Goal: Task Accomplishment & Management: Complete application form

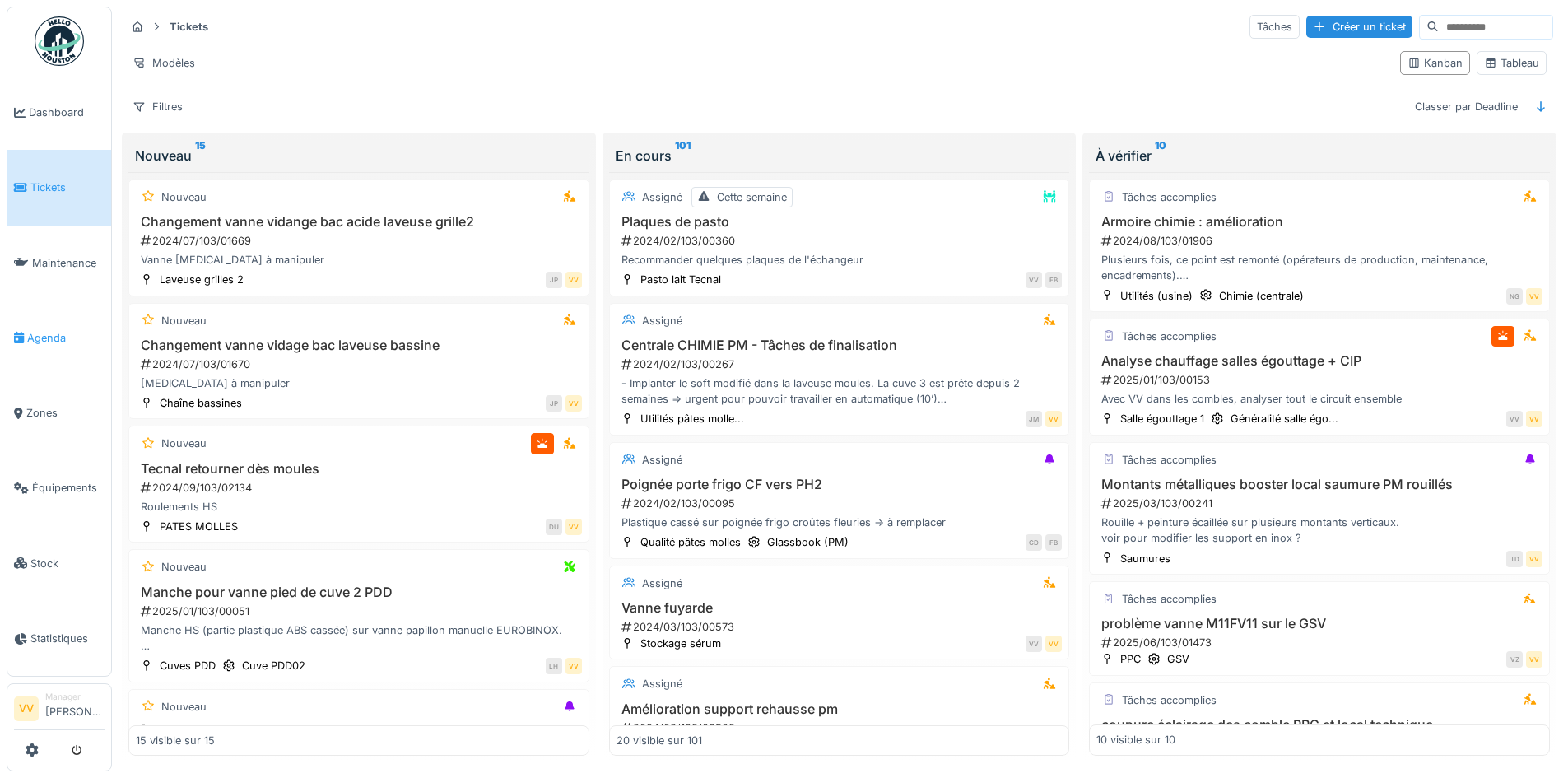
click at [32, 330] on span "Agenda" at bounding box center [66, 337] width 78 height 16
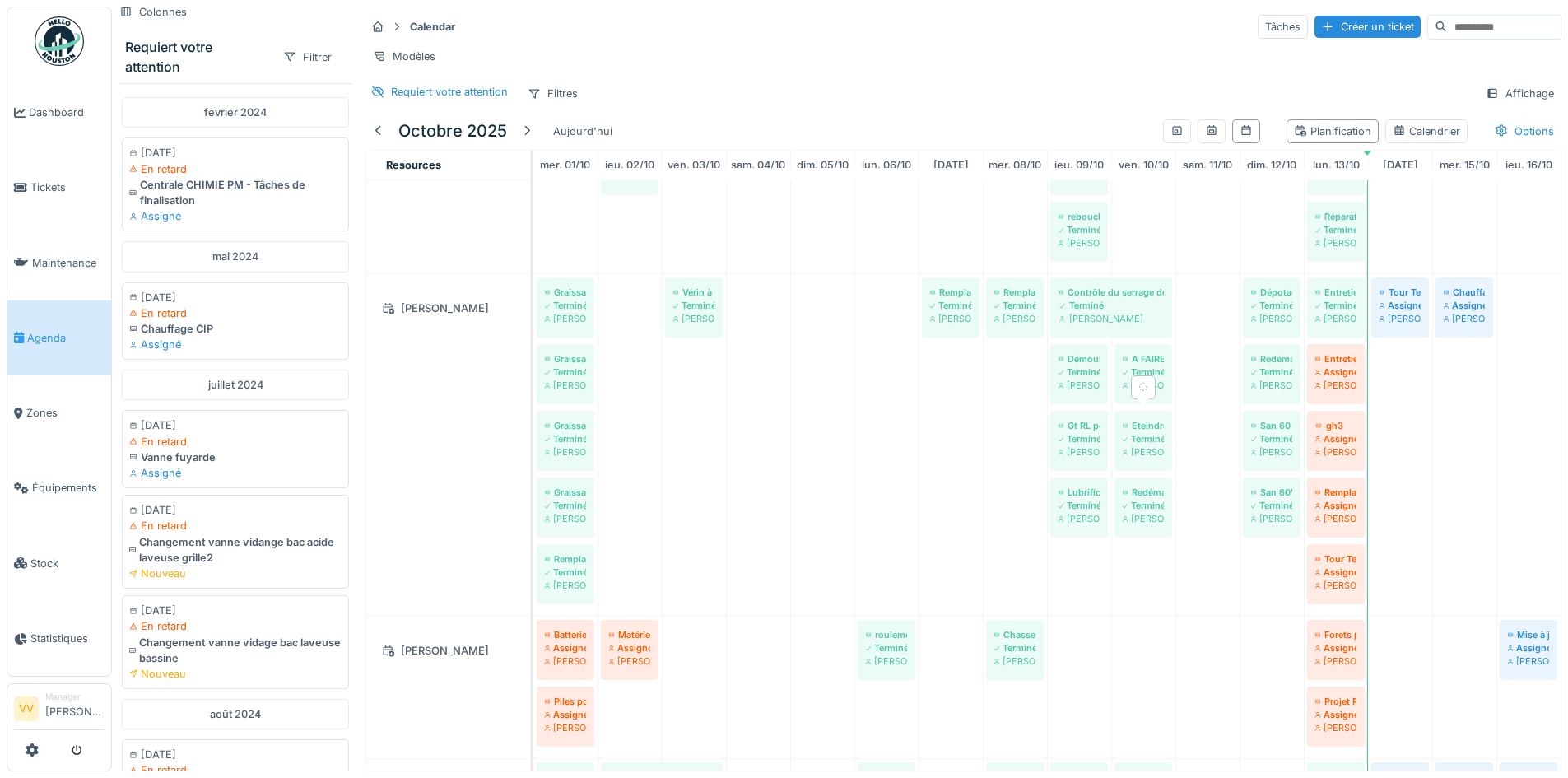
scroll to position [494, 0]
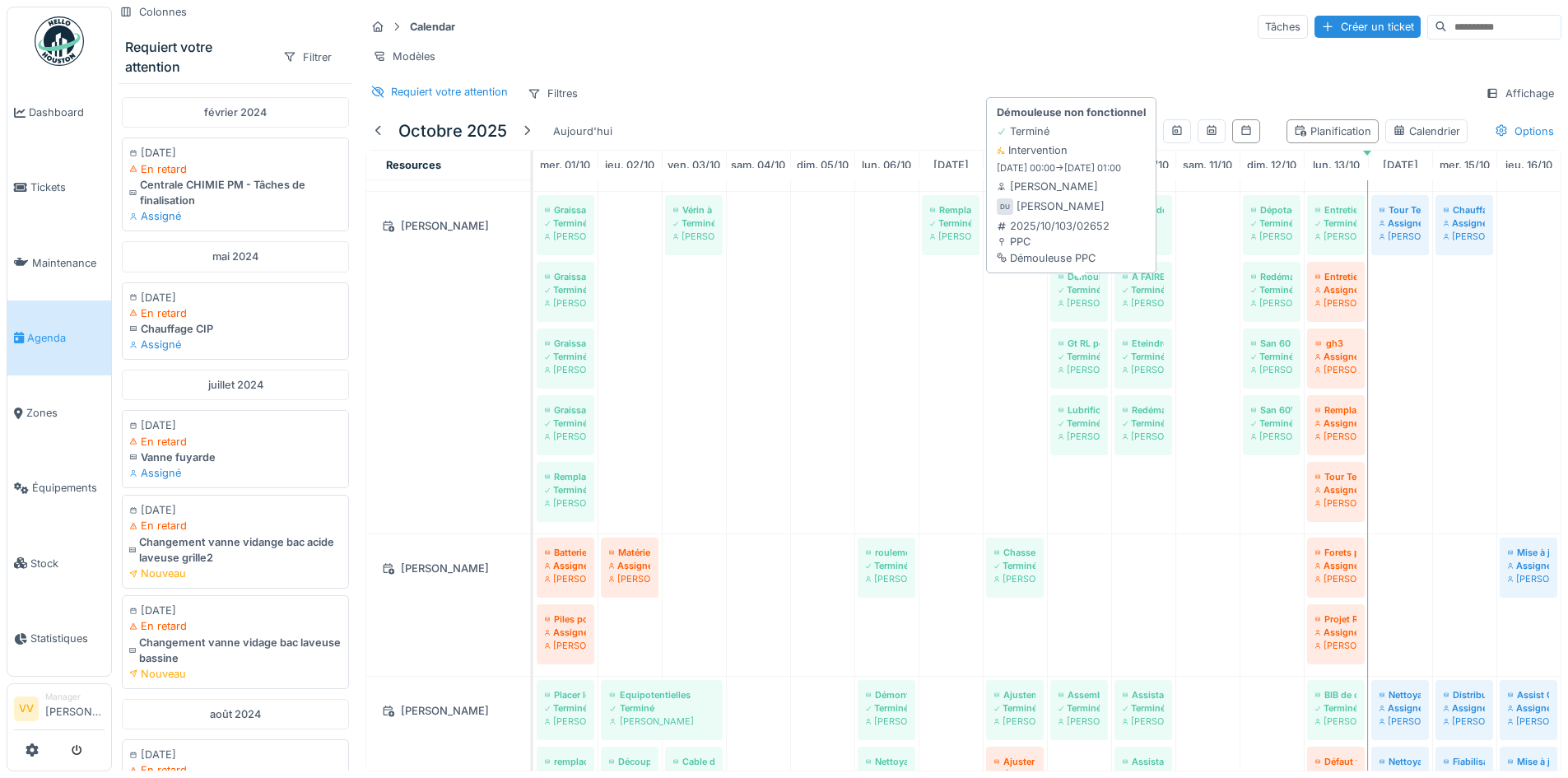
click at [1078, 309] on div "Dan Ungureanu" at bounding box center [1079, 303] width 41 height 13
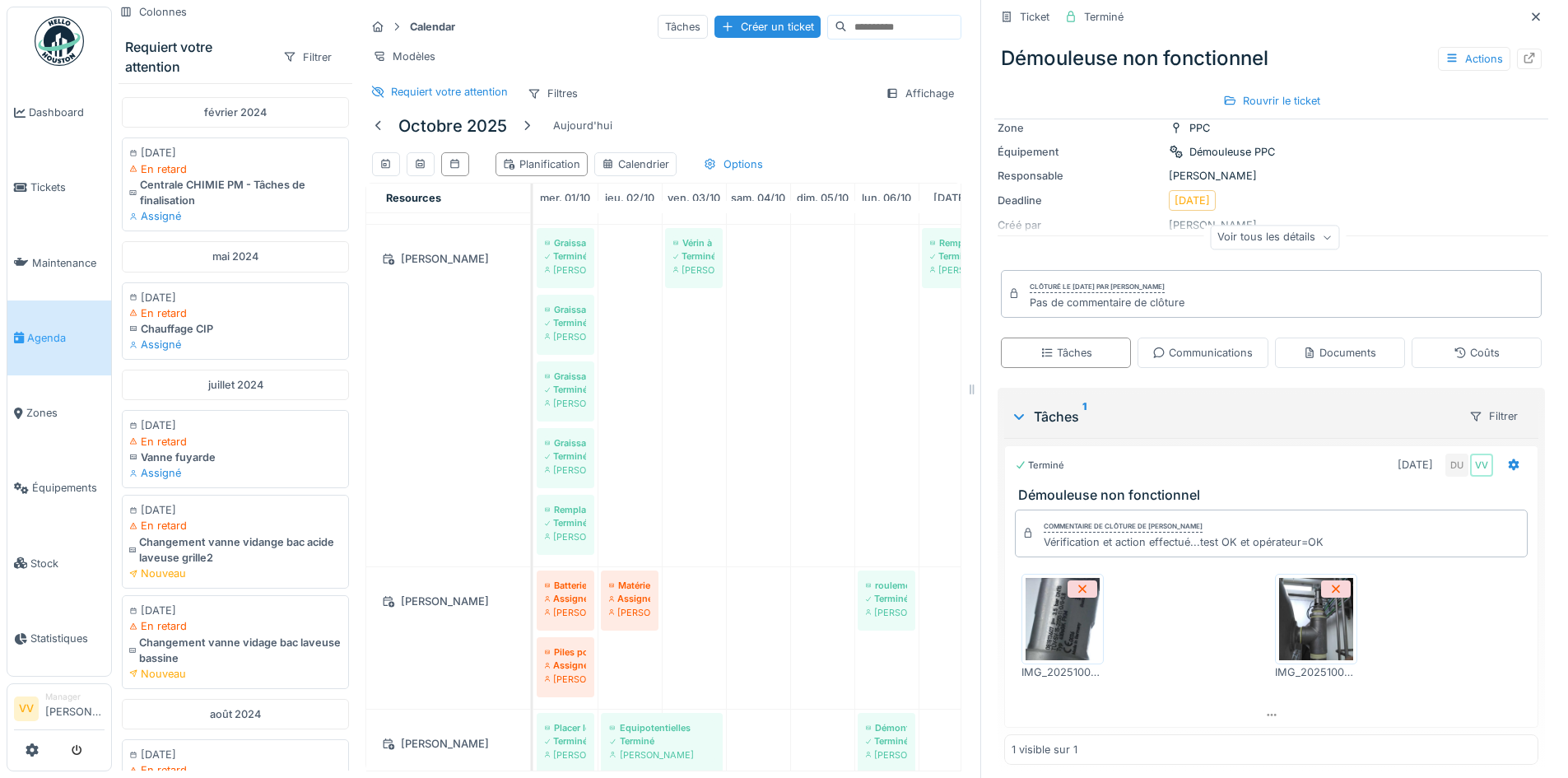
scroll to position [142, 0]
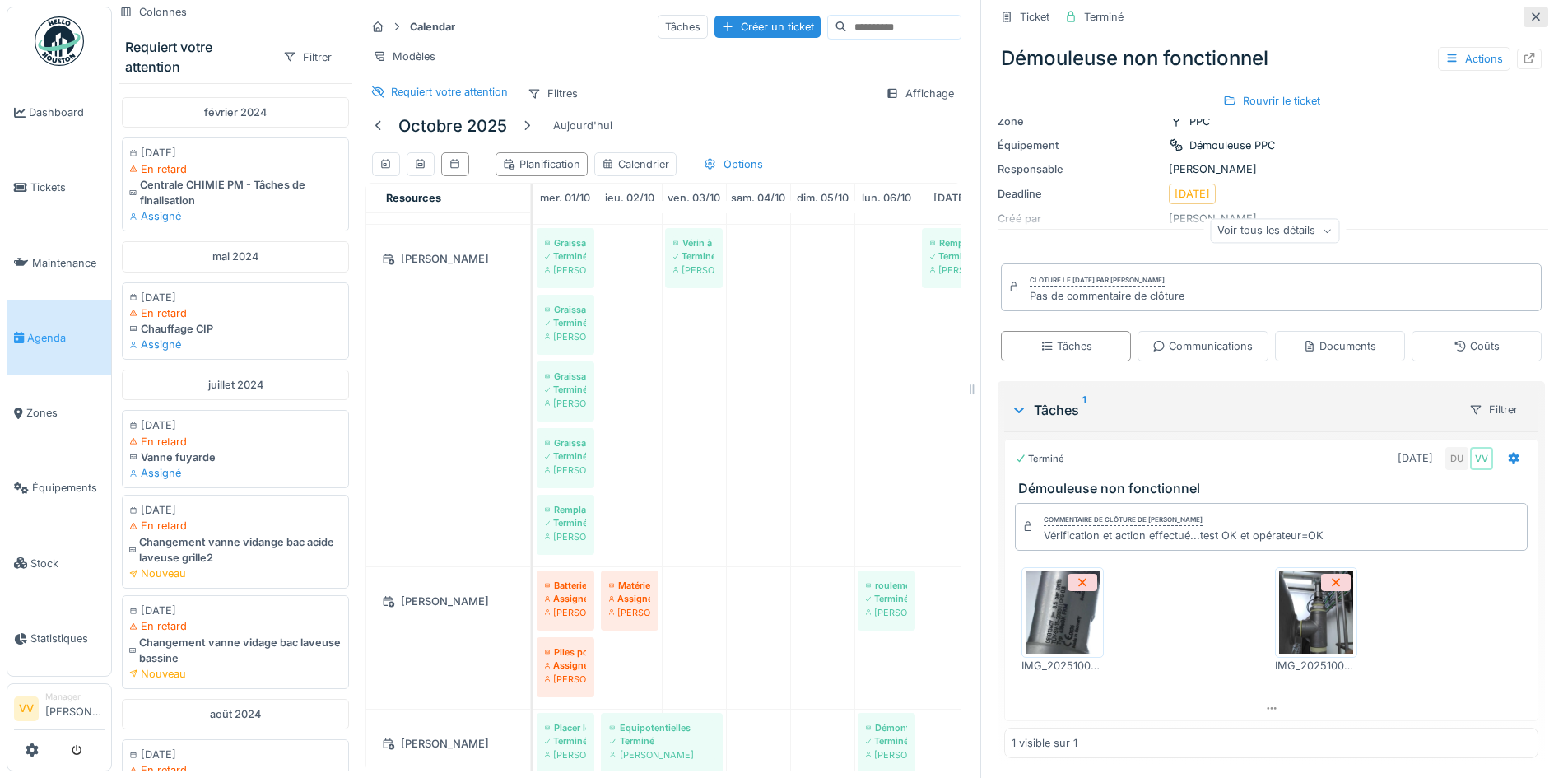
click at [1532, 19] on icon at bounding box center [1536, 16] width 8 height 8
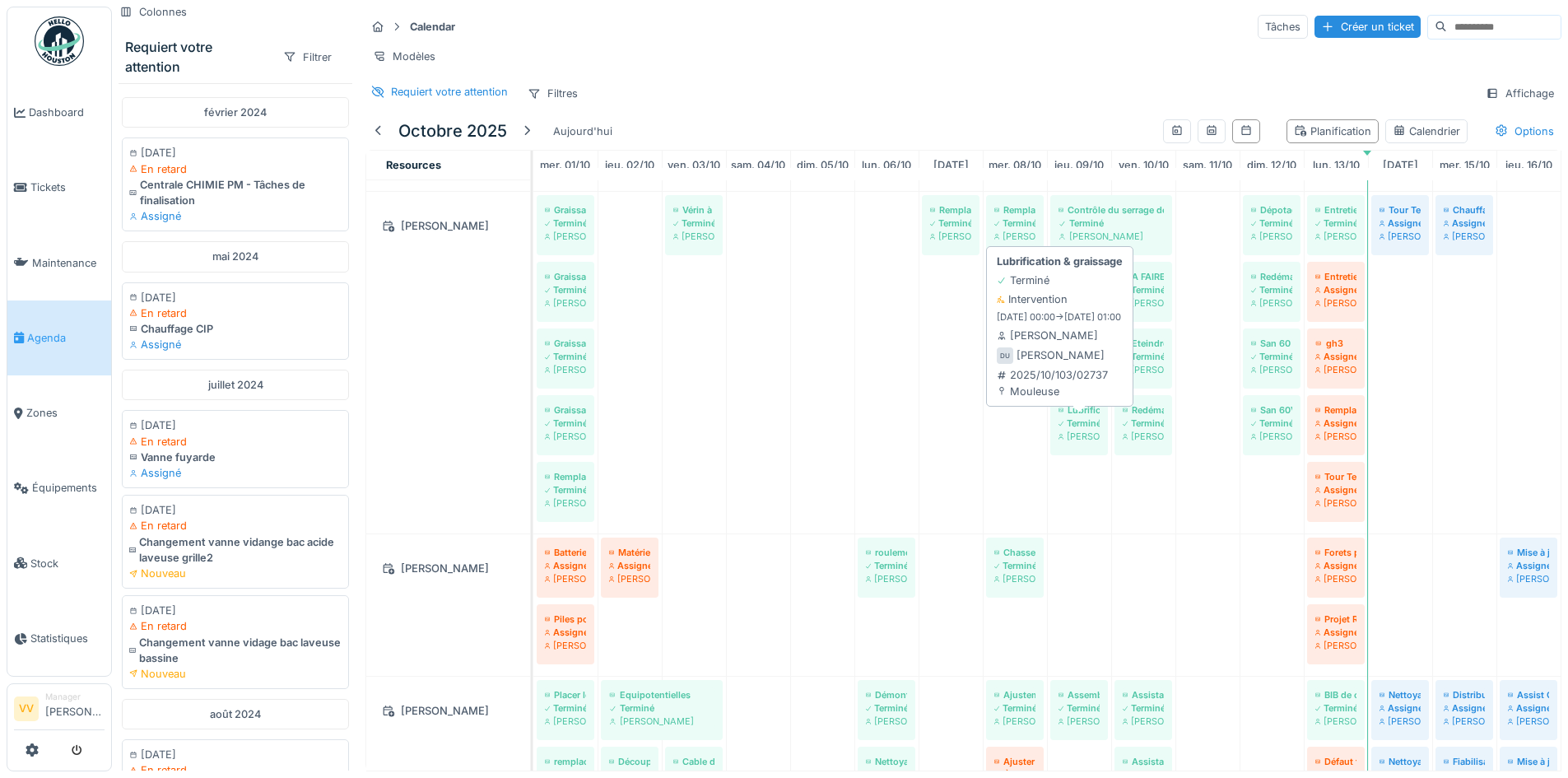
click at [1072, 430] on div "Terminé" at bounding box center [1079, 423] width 41 height 13
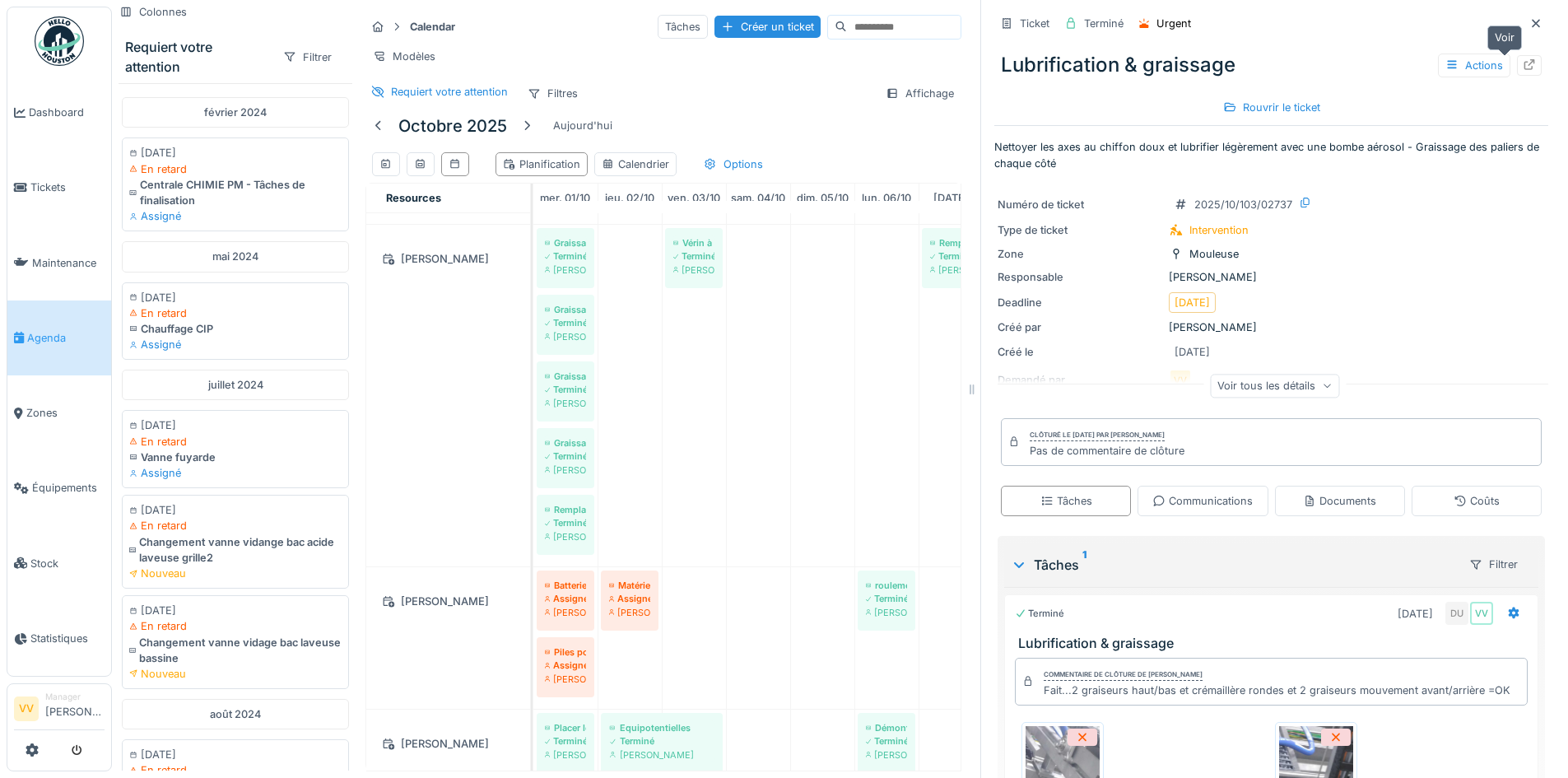
click at [1524, 71] on div at bounding box center [1530, 65] width 13 height 16
click at [41, 172] on link "Tickets" at bounding box center [59, 187] width 104 height 75
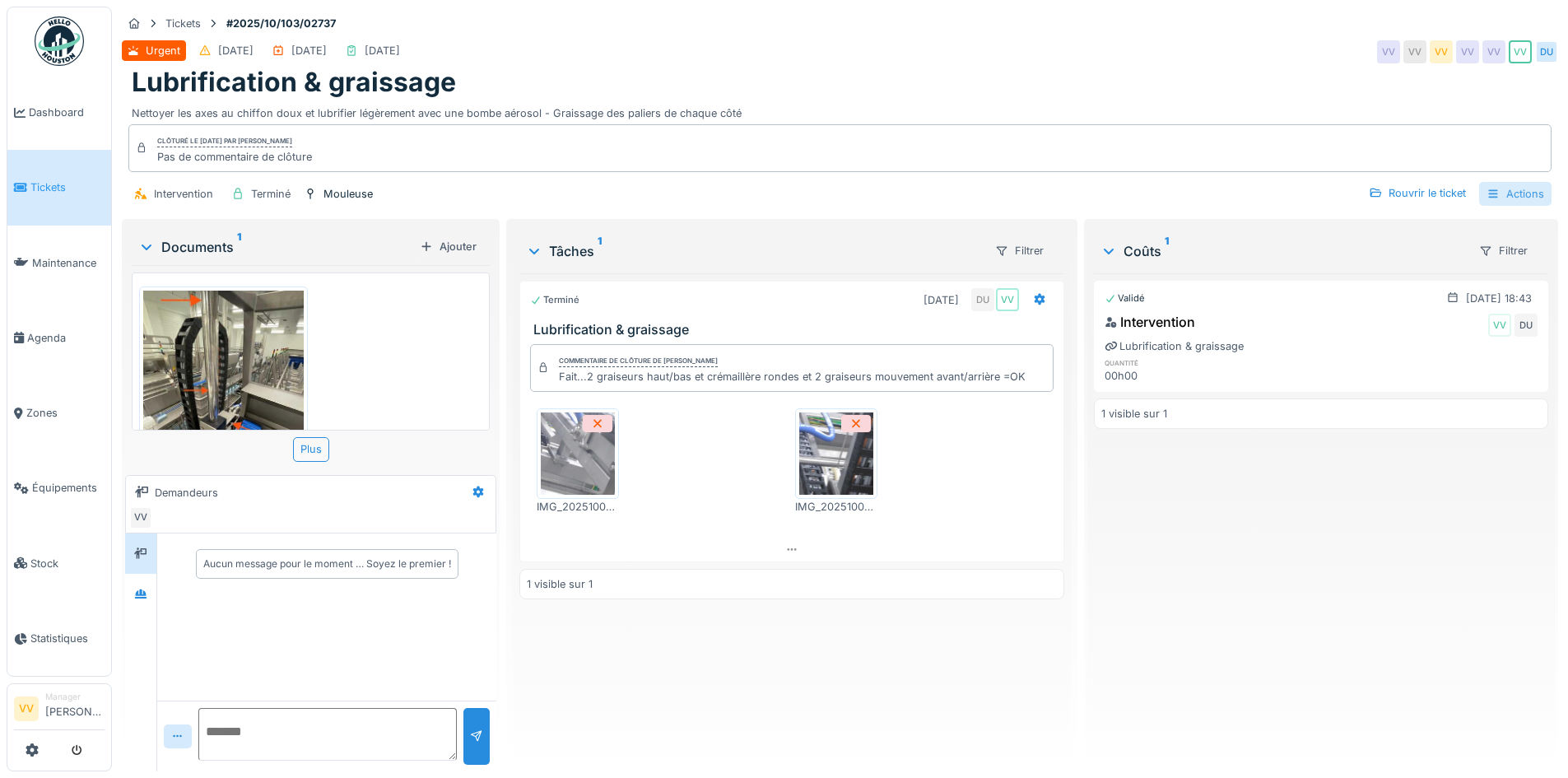
click at [1515, 202] on div "Actions" at bounding box center [1515, 194] width 72 height 24
click at [1412, 232] on div "Rapport d'intervention" at bounding box center [1422, 231] width 203 height 25
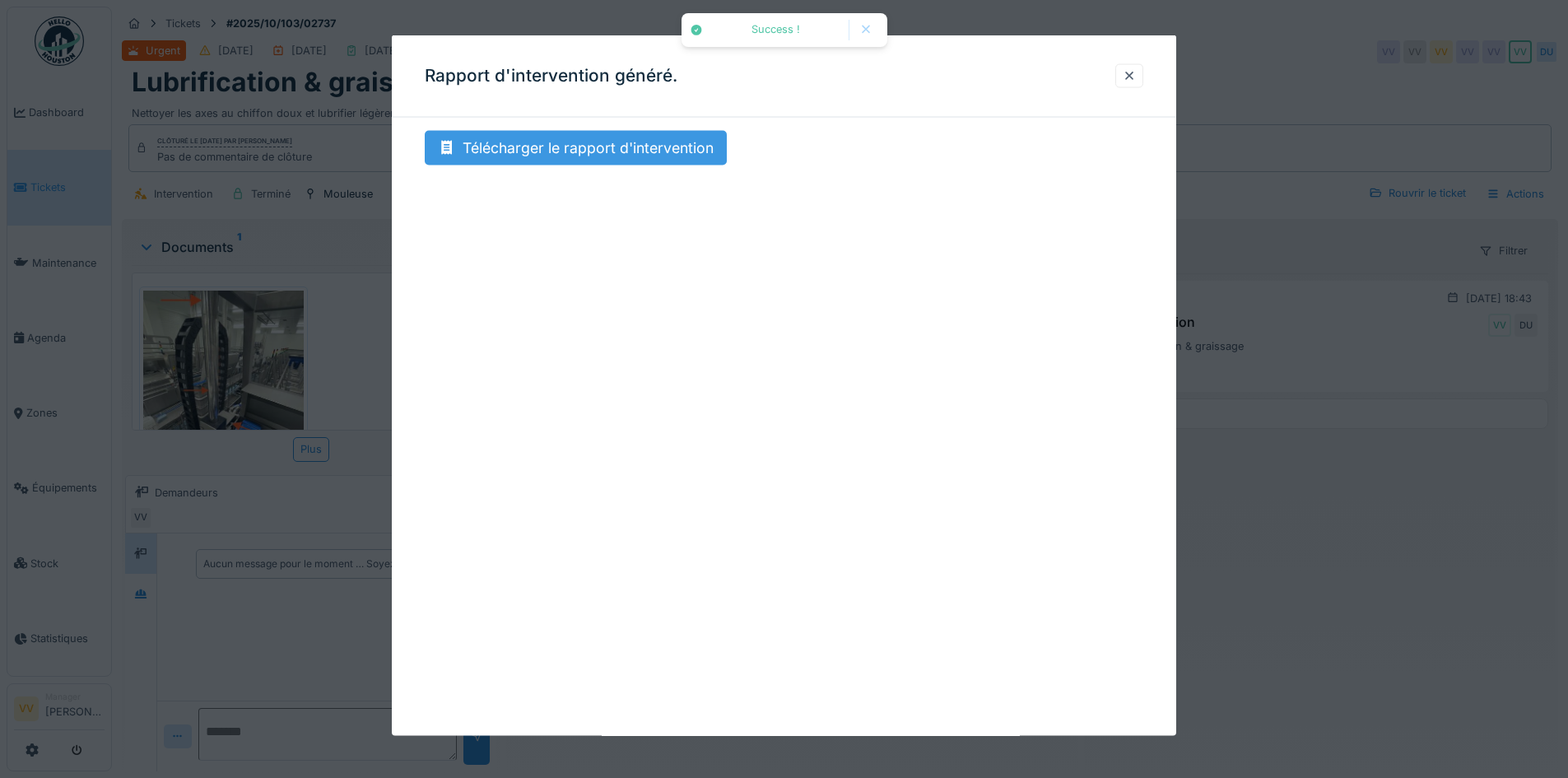
click at [502, 139] on div "Télécharger le rapport d'intervention" at bounding box center [576, 147] width 302 height 34
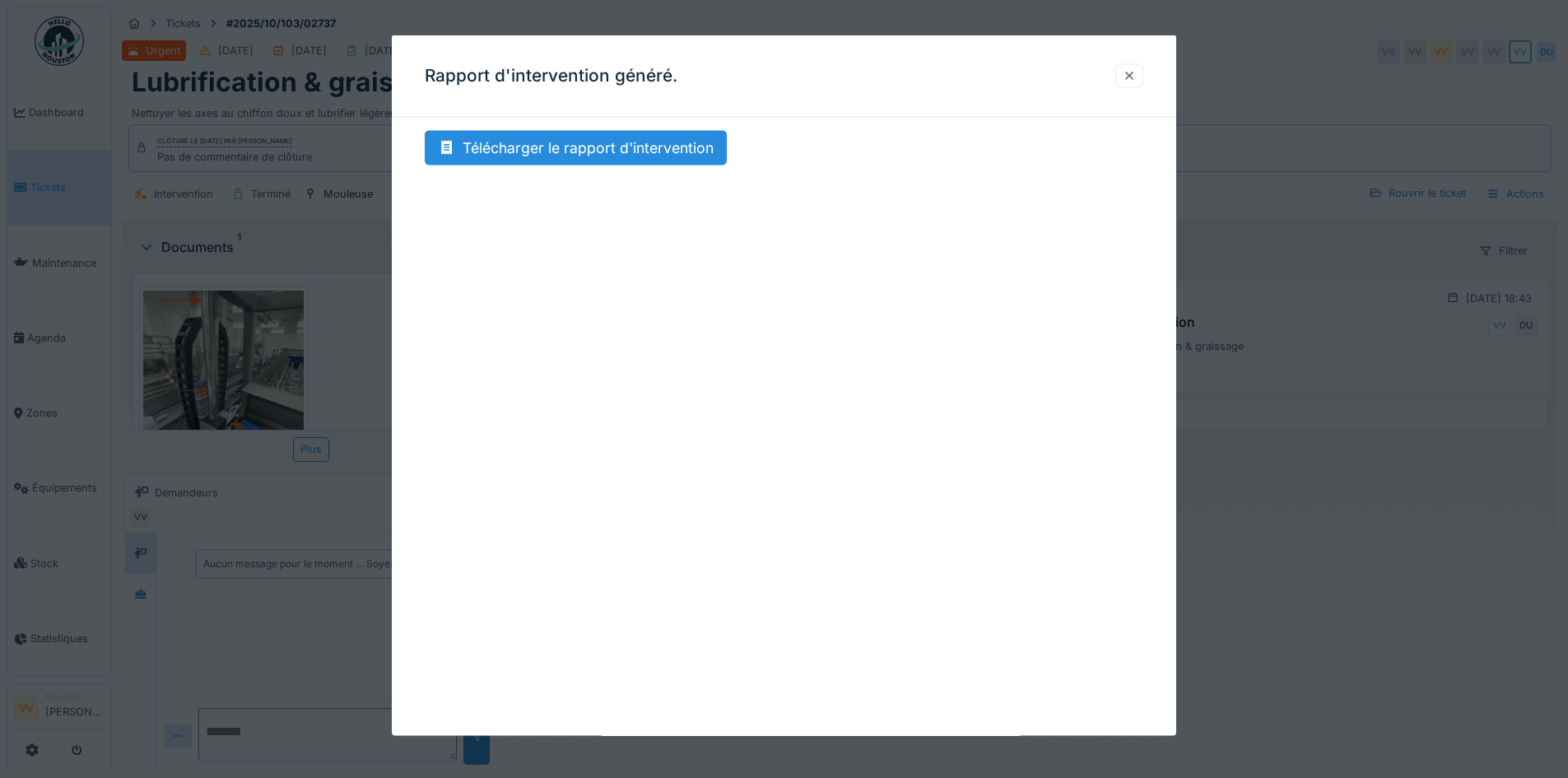
click at [1129, 80] on div at bounding box center [1130, 75] width 13 height 16
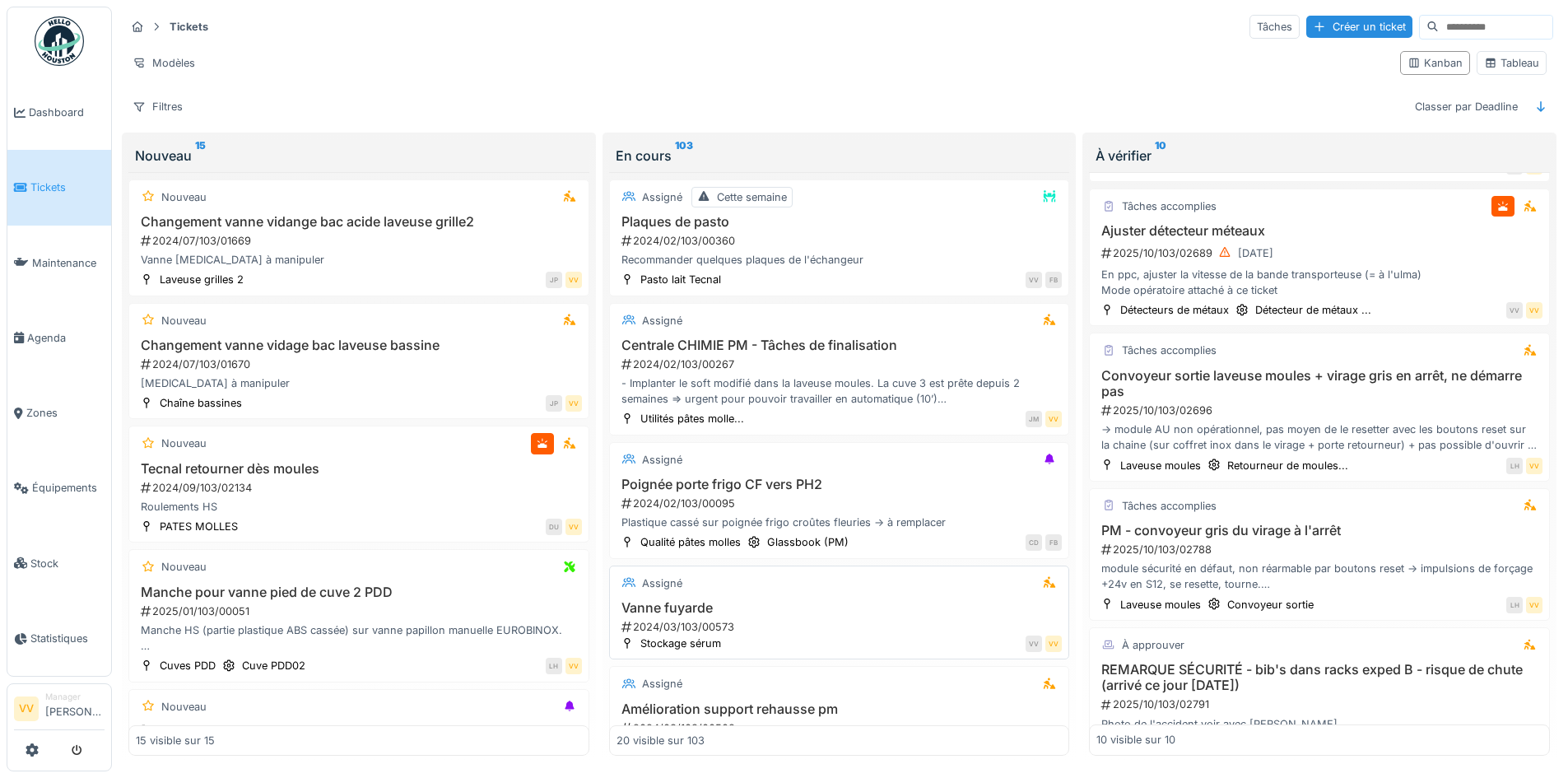
scroll to position [313, 0]
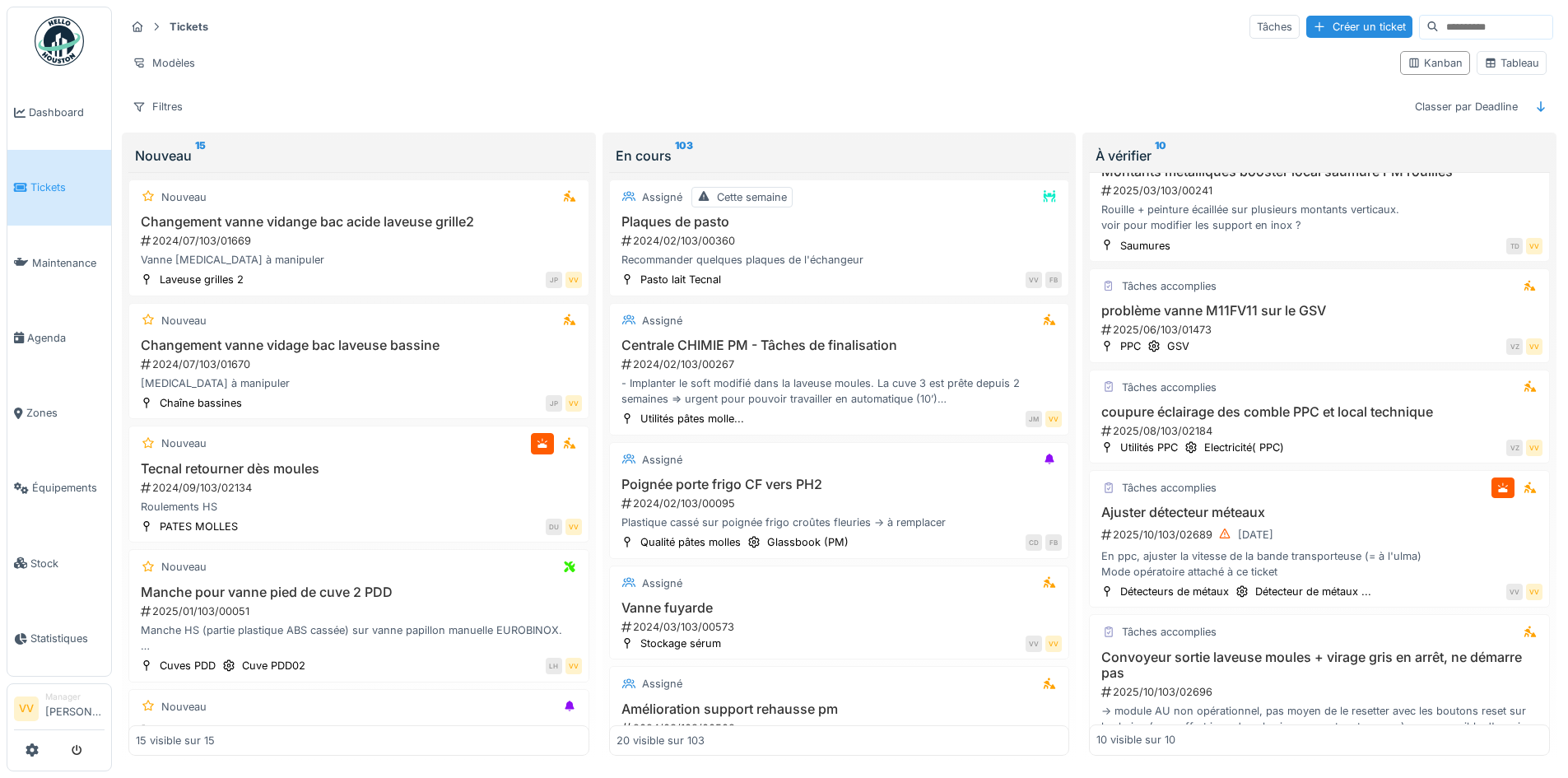
click at [19, 182] on icon at bounding box center [20, 187] width 13 height 11
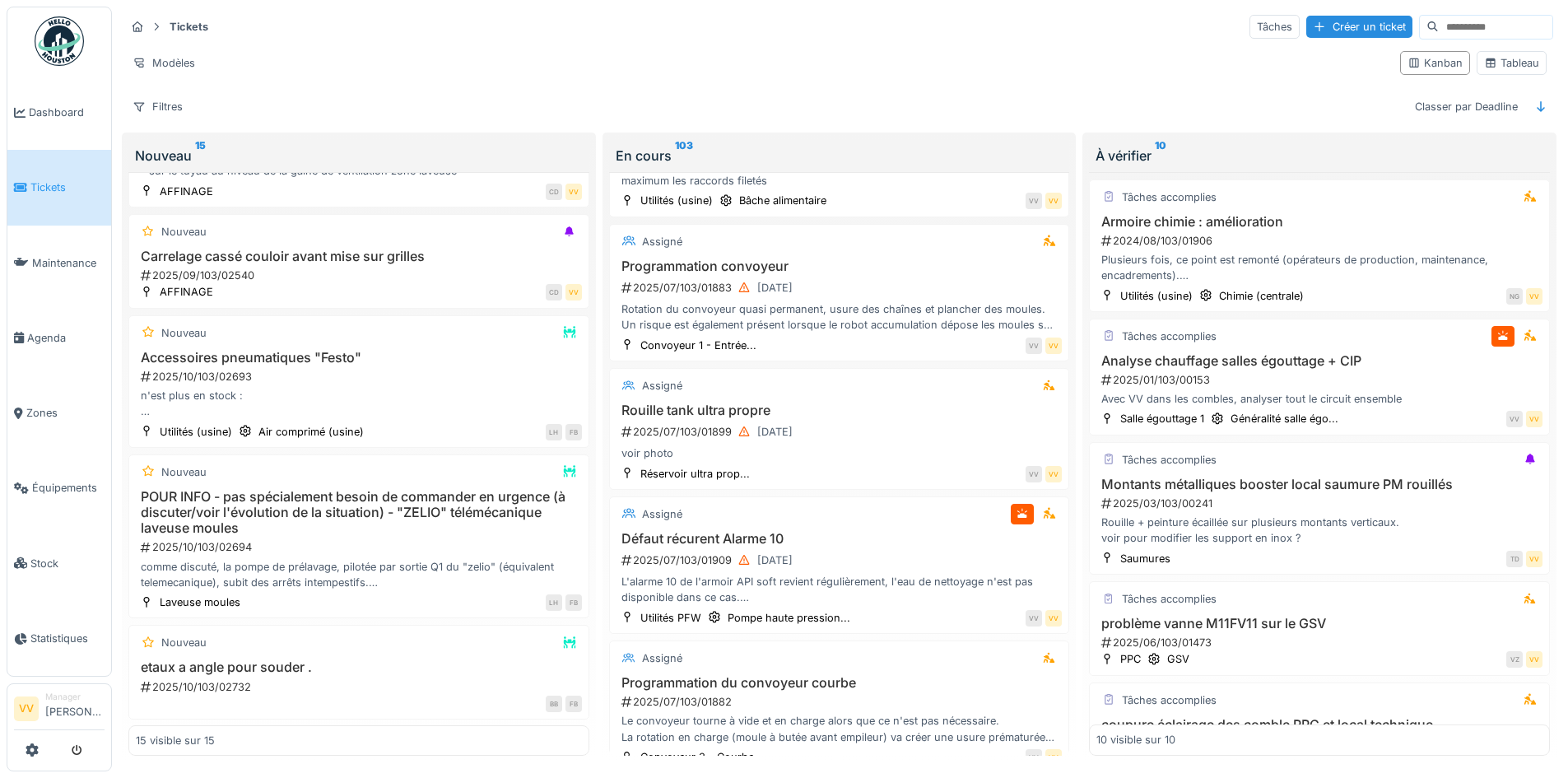
scroll to position [4073, 0]
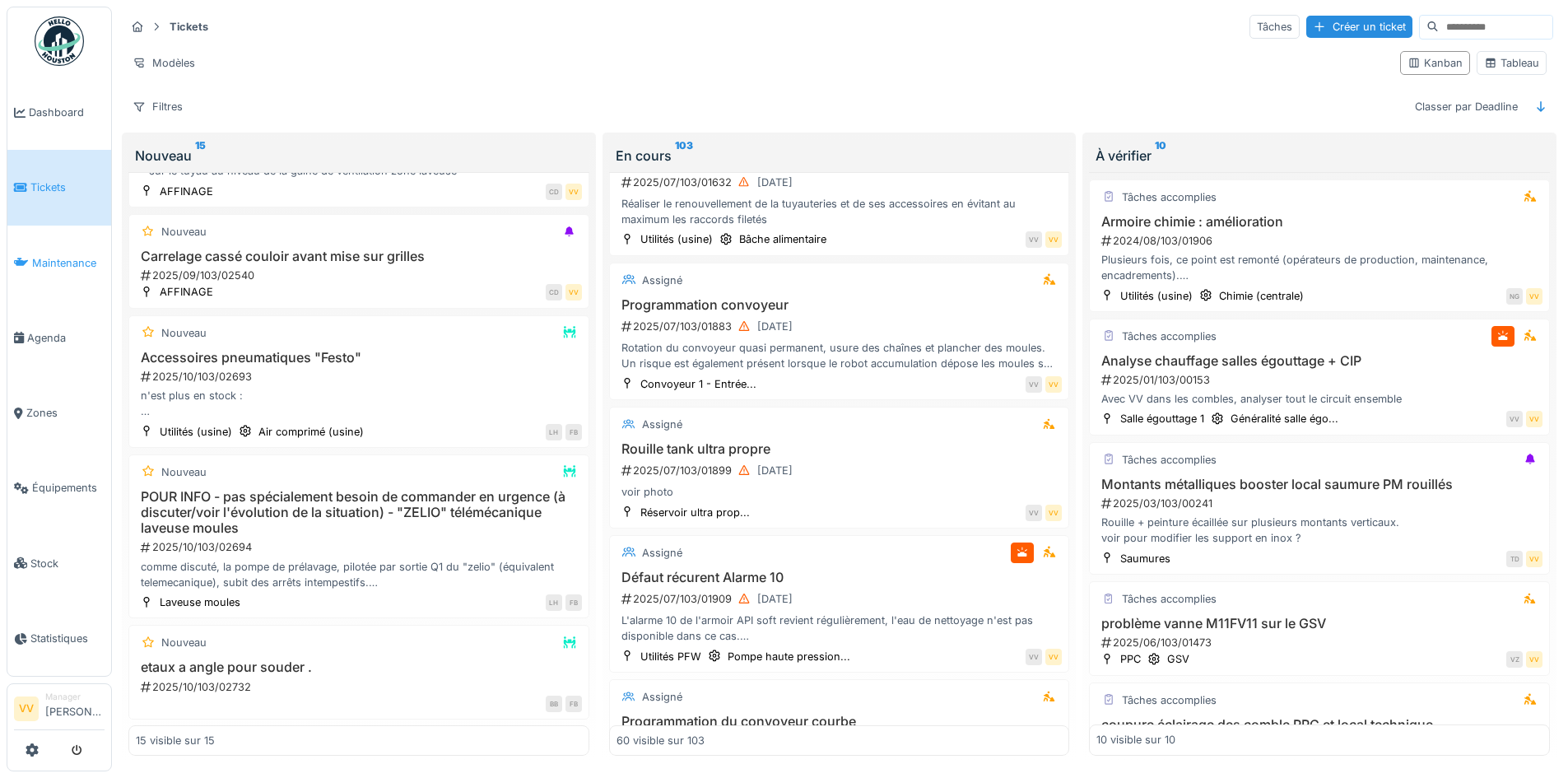
click at [44, 261] on span "Maintenance" at bounding box center [69, 263] width 72 height 16
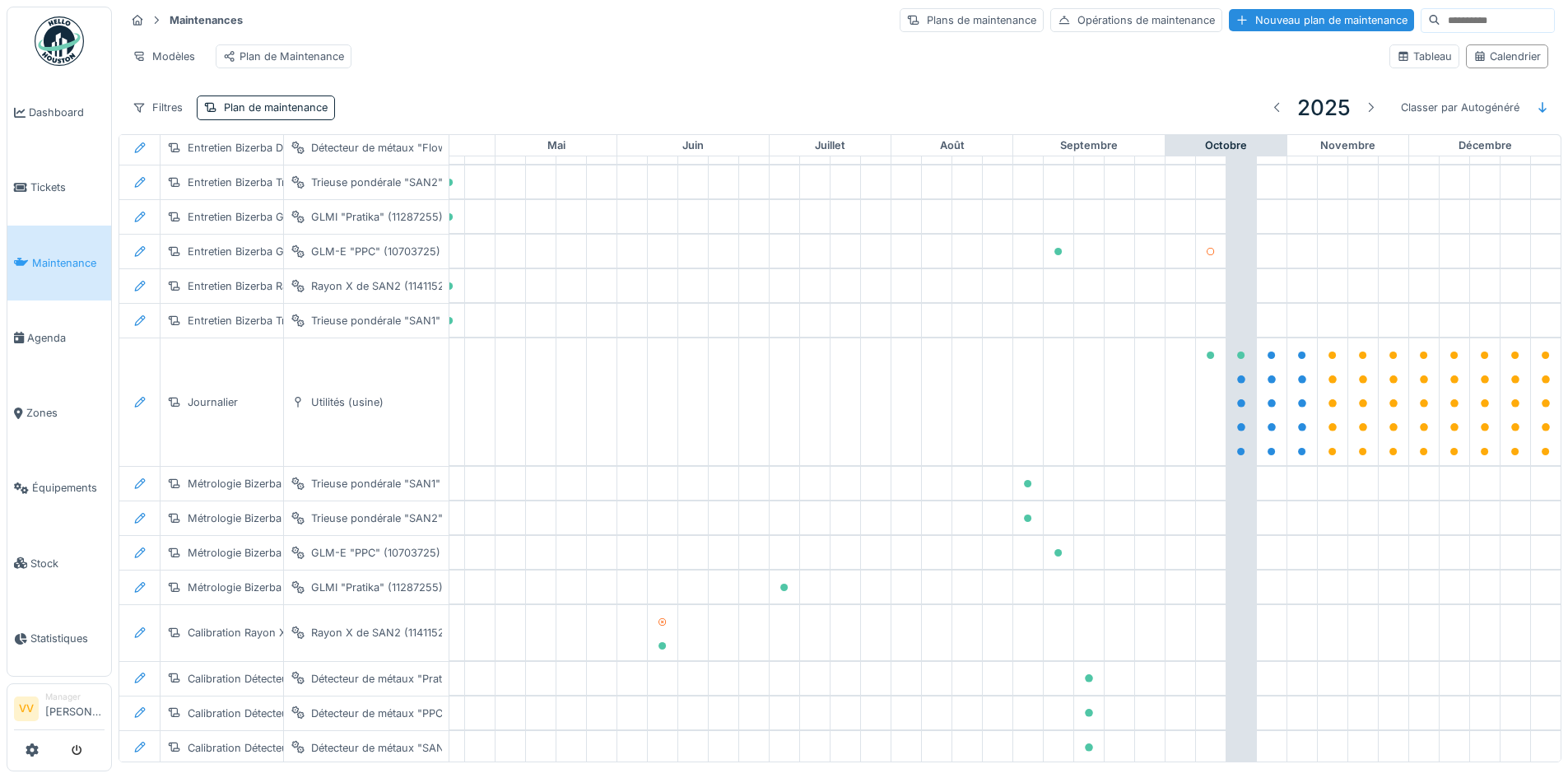
scroll to position [3390, 539]
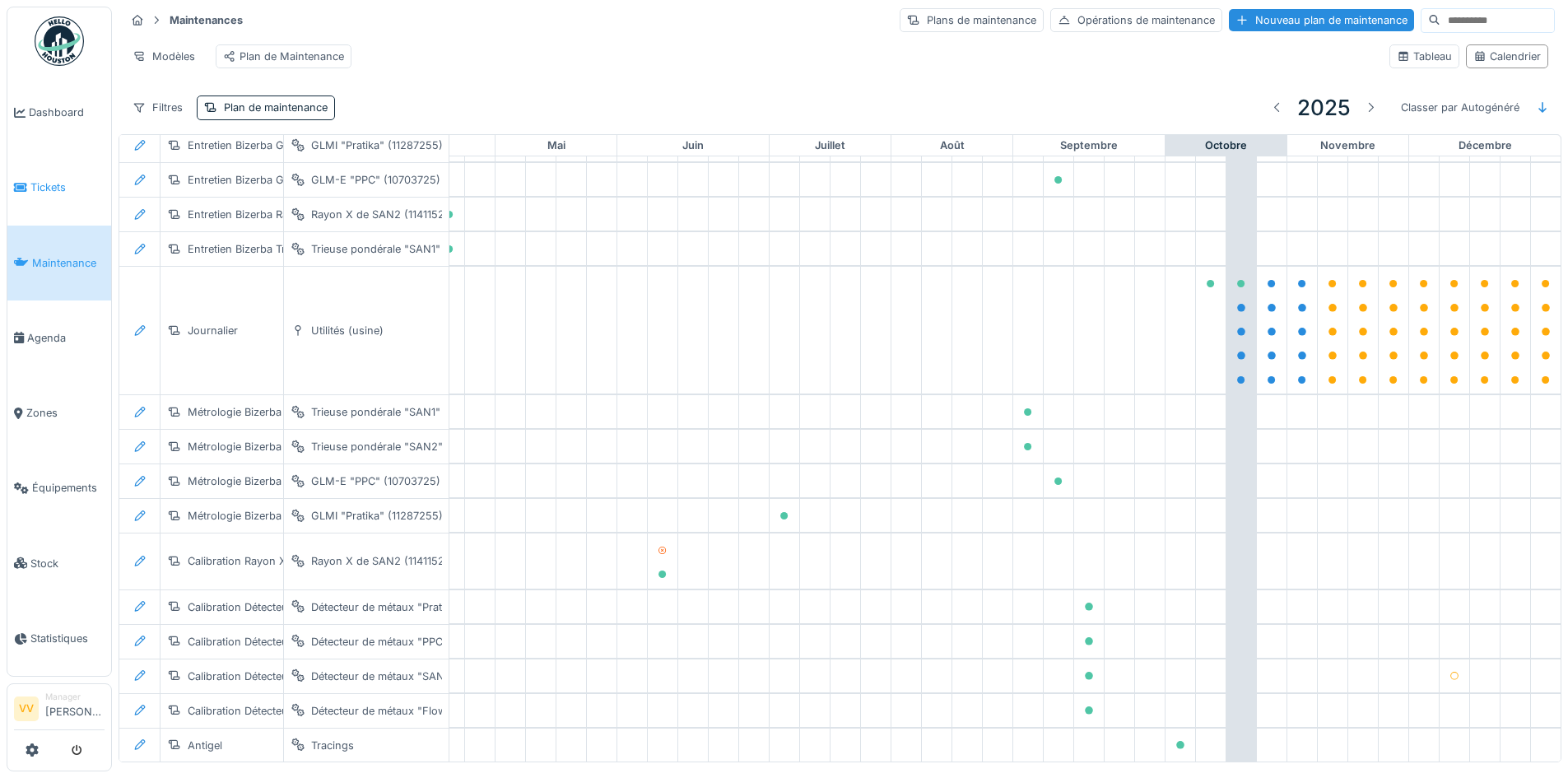
click at [29, 183] on li "Tickets" at bounding box center [59, 187] width 91 height 16
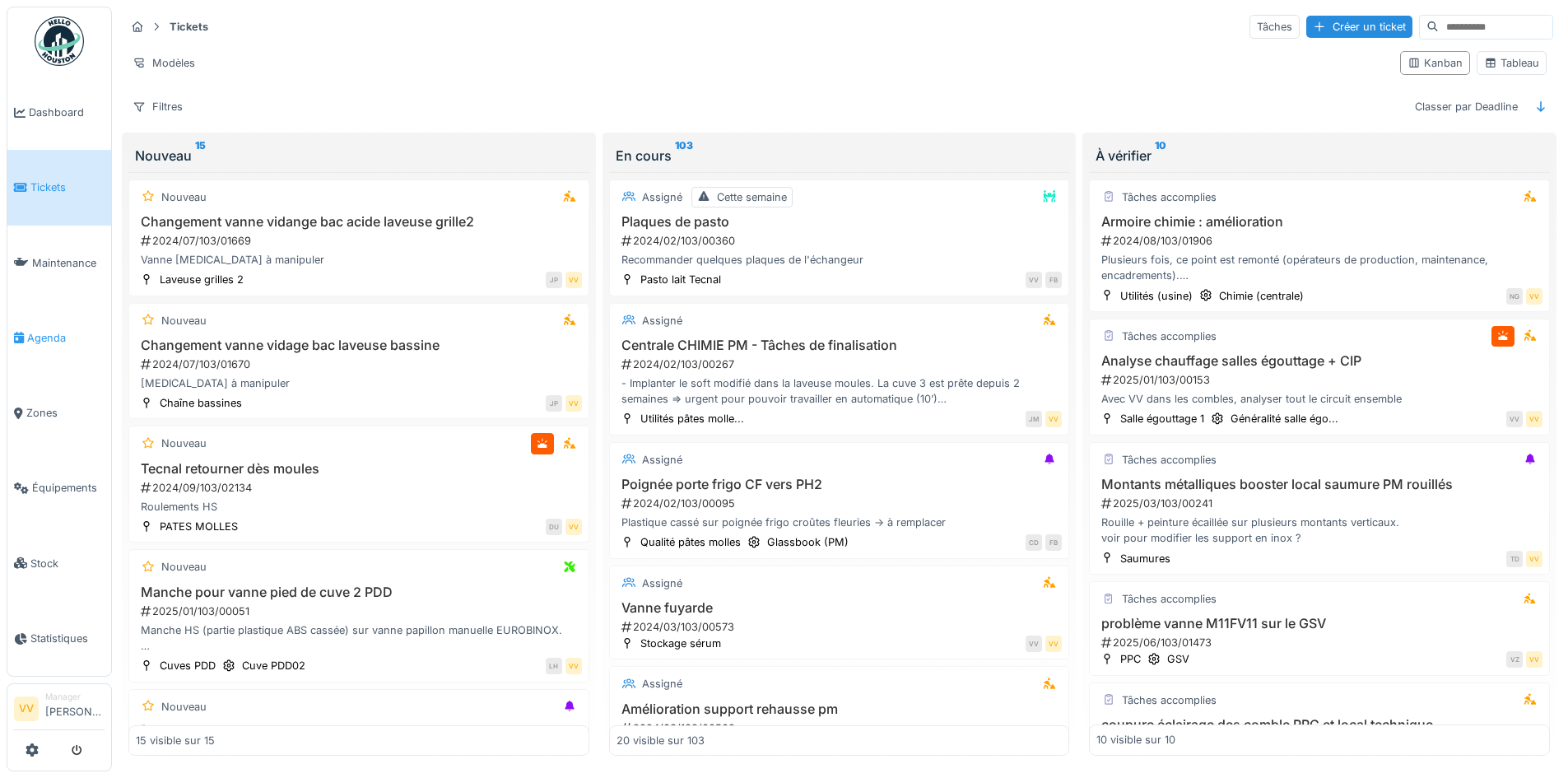
click at [38, 337] on span "Agenda" at bounding box center [66, 337] width 78 height 16
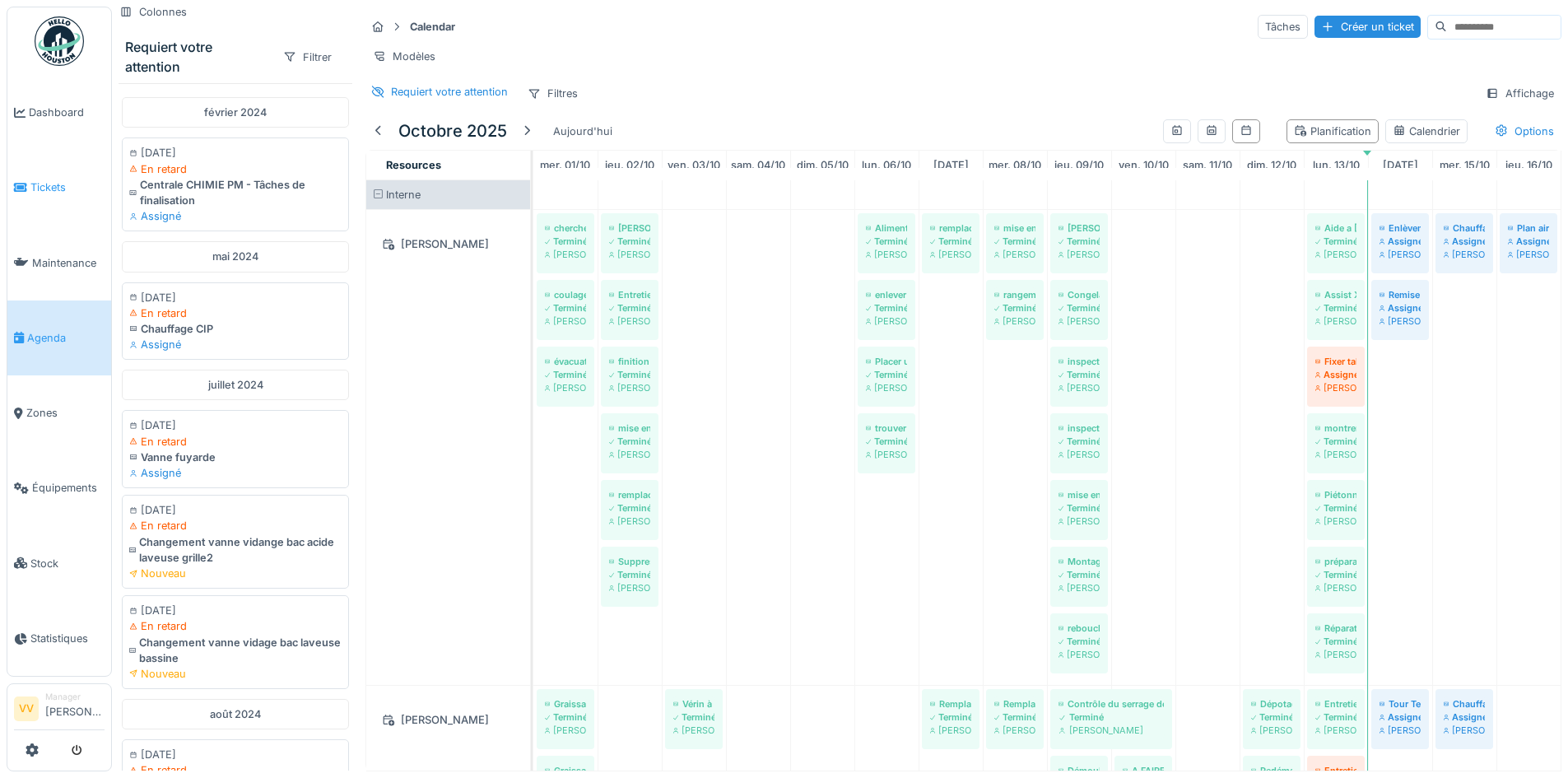
click at [33, 188] on span "Tickets" at bounding box center [68, 187] width 74 height 16
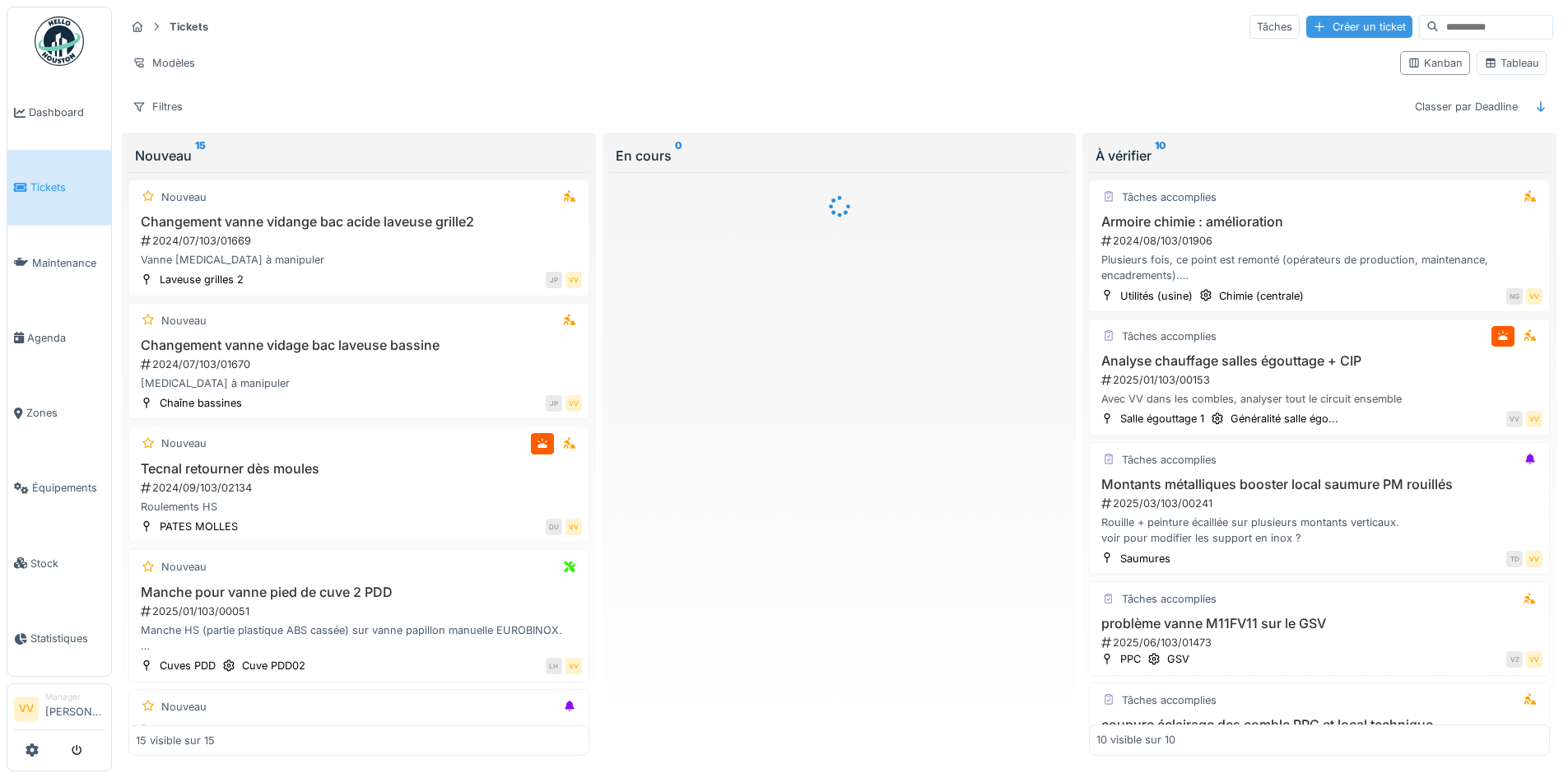
click at [1324, 36] on div "Créer un ticket" at bounding box center [1360, 27] width 107 height 22
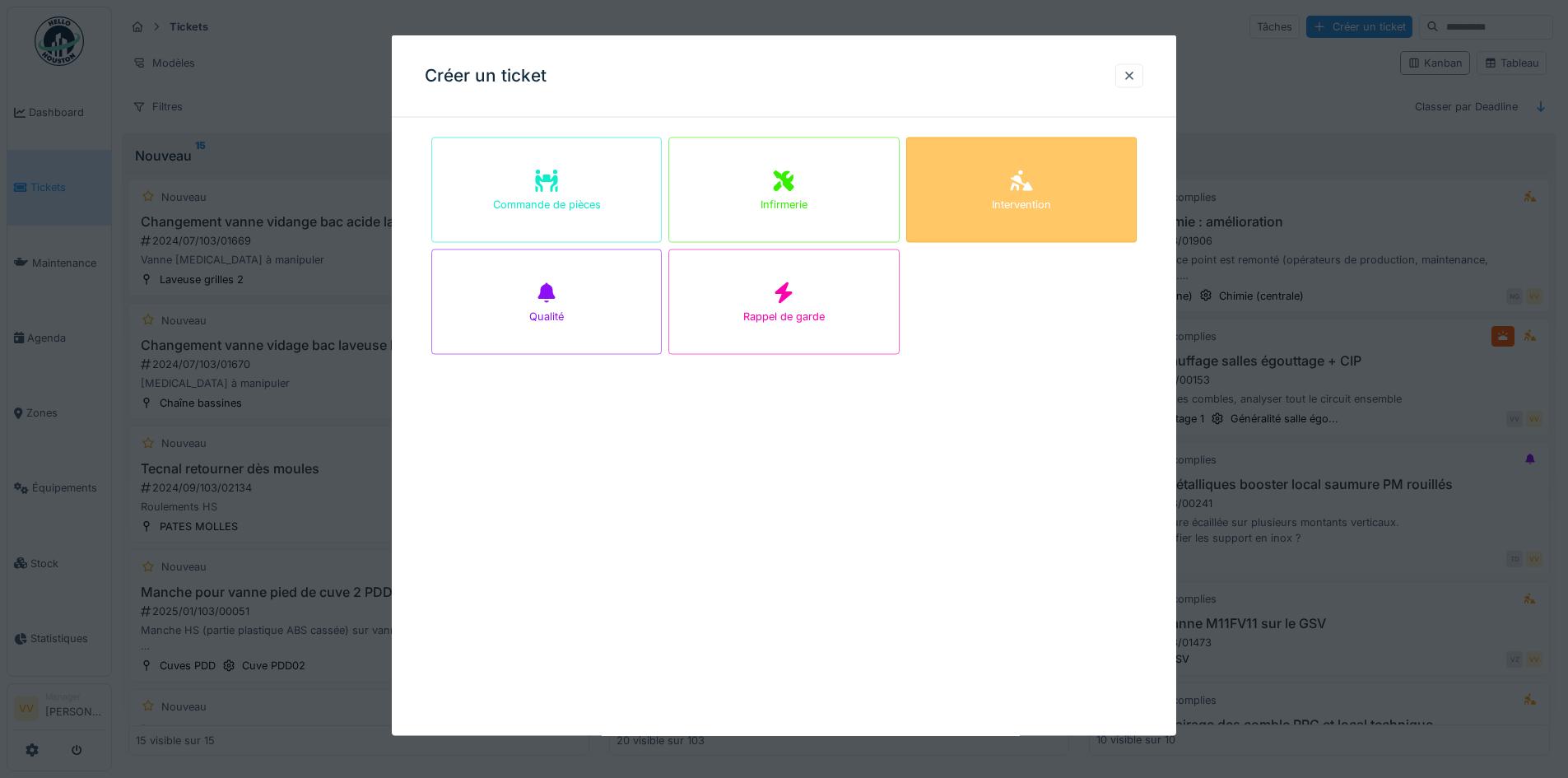
click at [1060, 187] on div "Intervention" at bounding box center [1022, 190] width 231 height 106
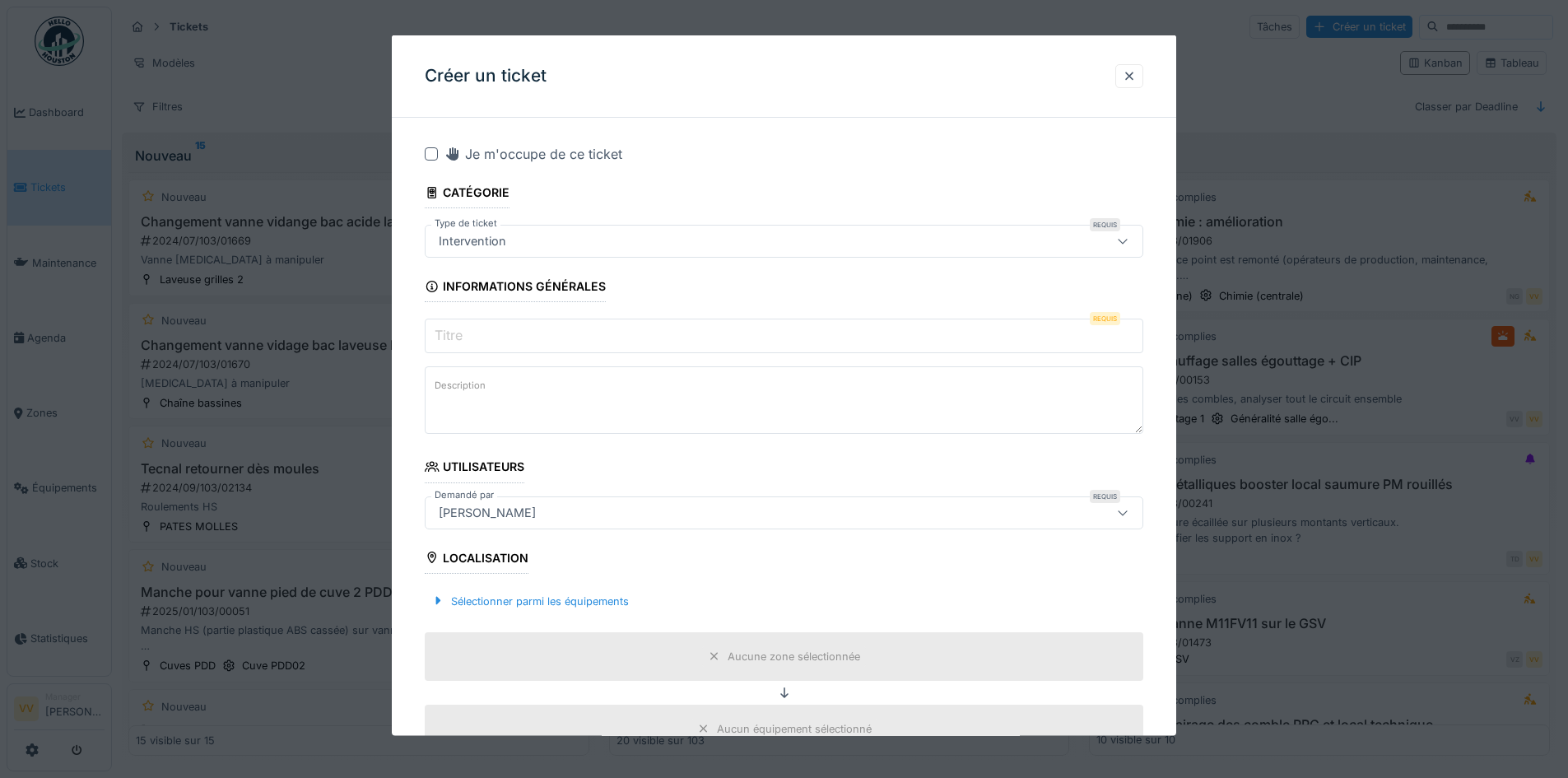
click at [560, 347] on input "Titre" at bounding box center [784, 335] width 719 height 34
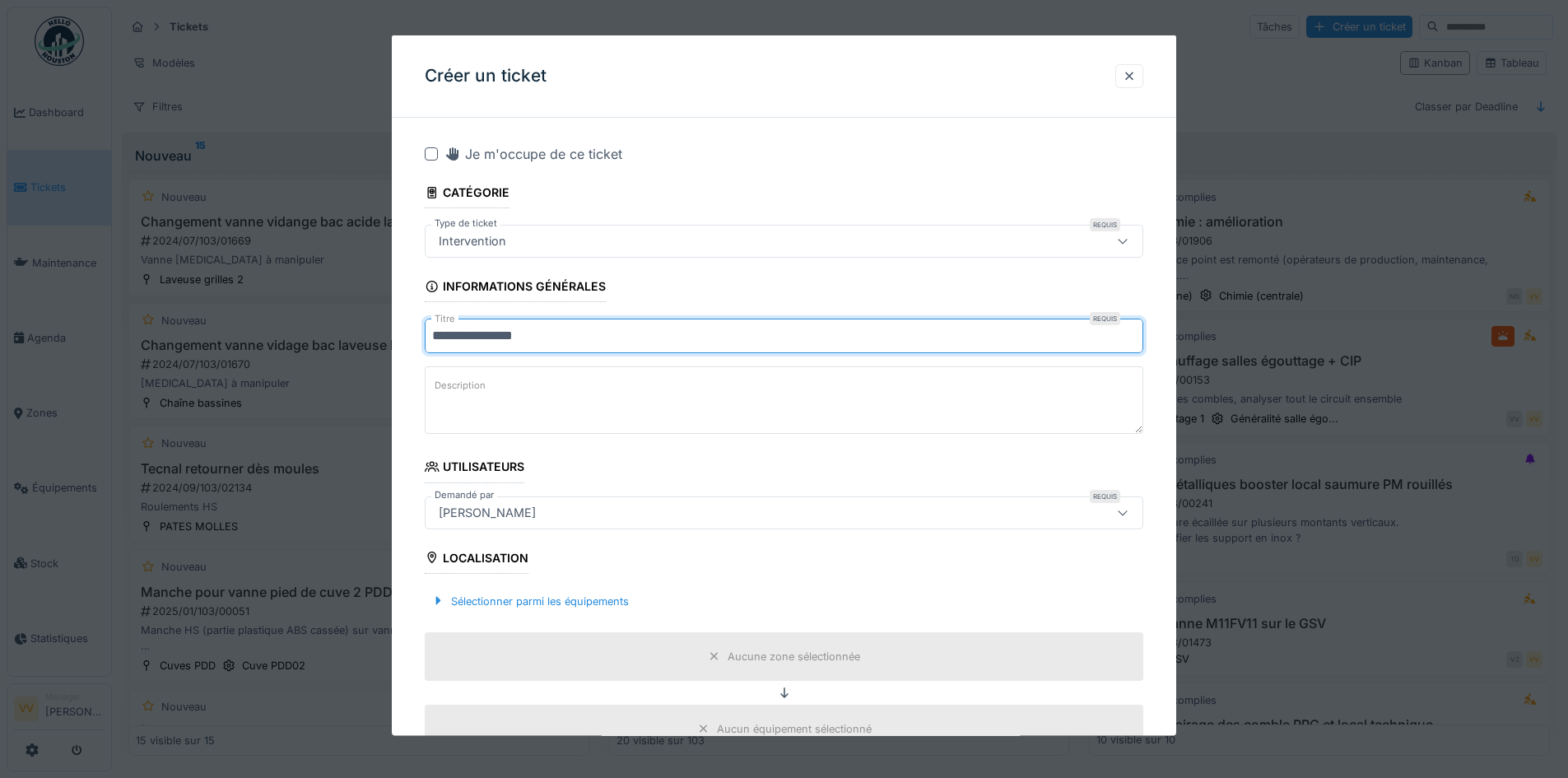
scroll to position [247, 0]
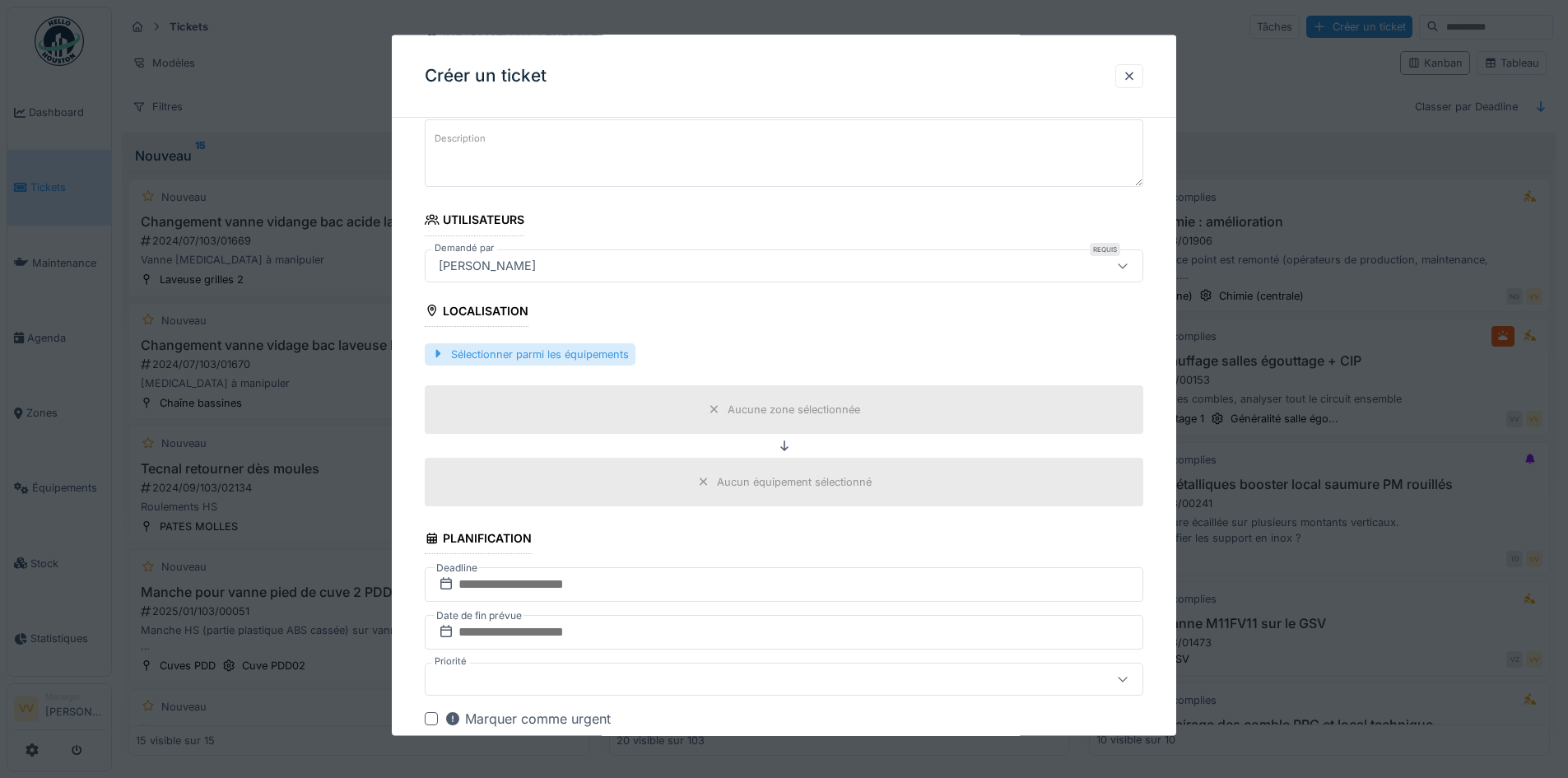
type input "**********"
click at [530, 356] on div "Sélectionner parmi les équipements" at bounding box center [531, 354] width 211 height 22
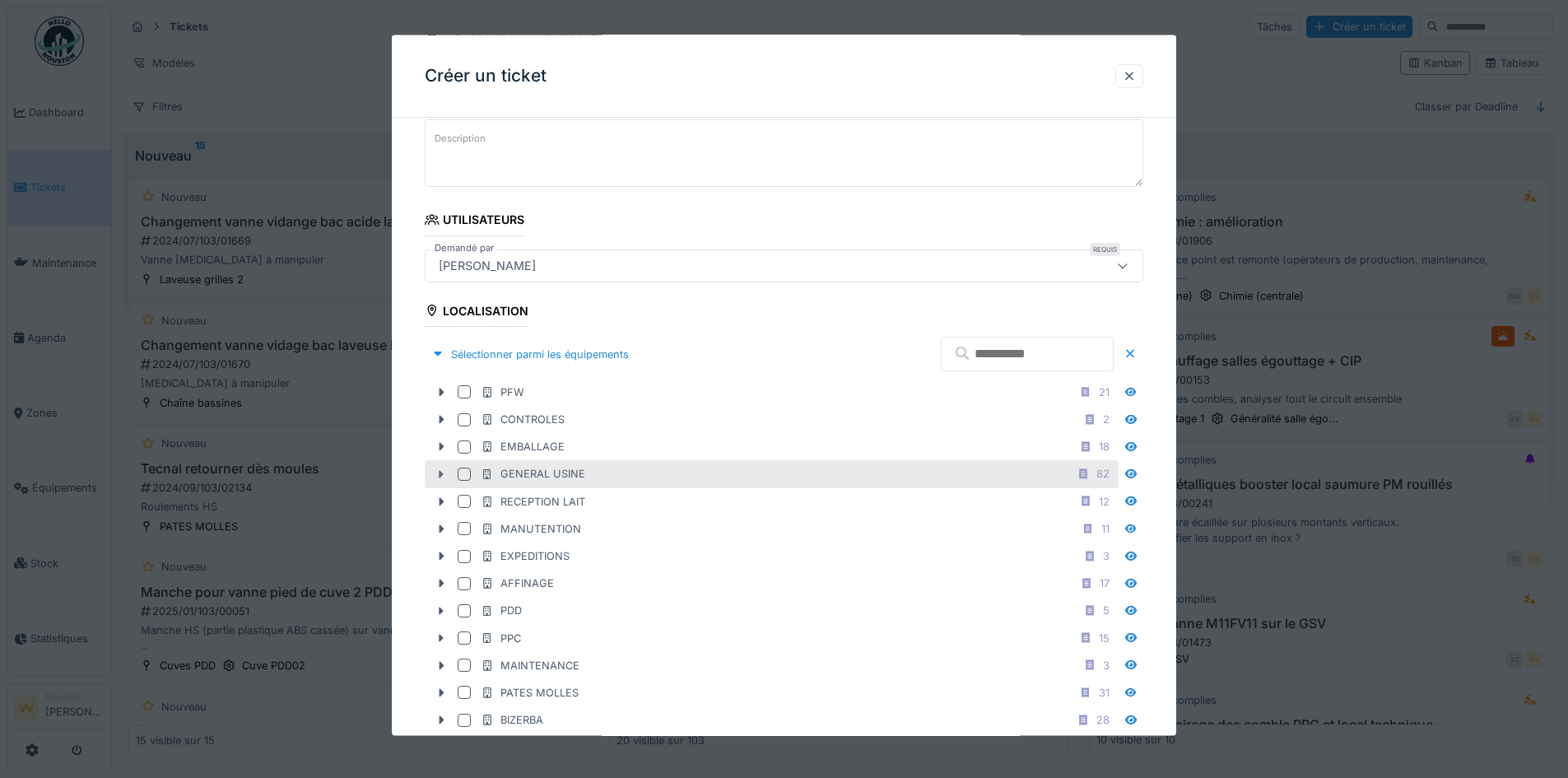
click at [439, 473] on icon at bounding box center [441, 474] width 13 height 11
click at [439, 473] on icon at bounding box center [441, 473] width 8 height 5
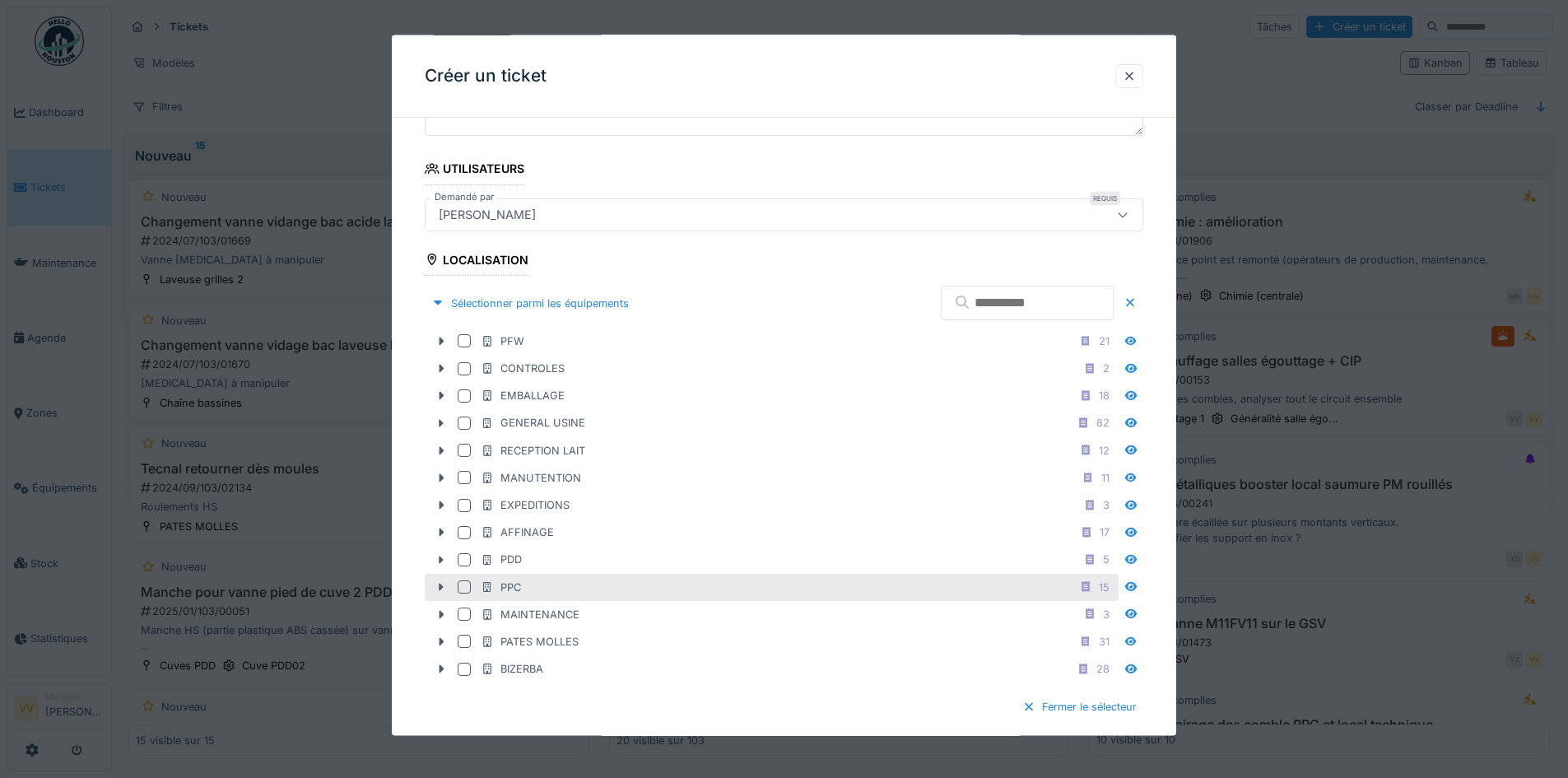
scroll to position [330, 0]
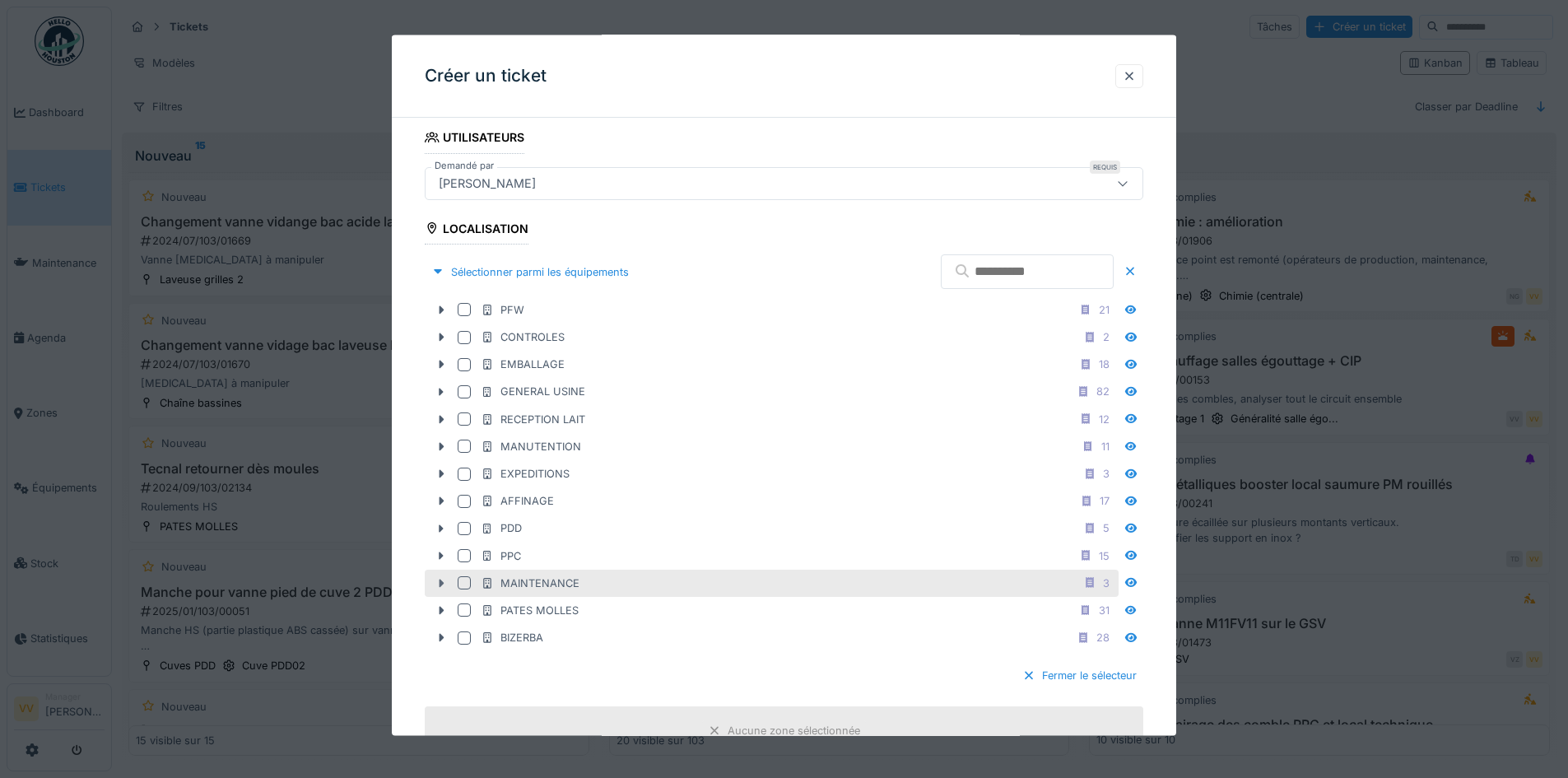
click at [437, 583] on icon at bounding box center [441, 583] width 13 height 11
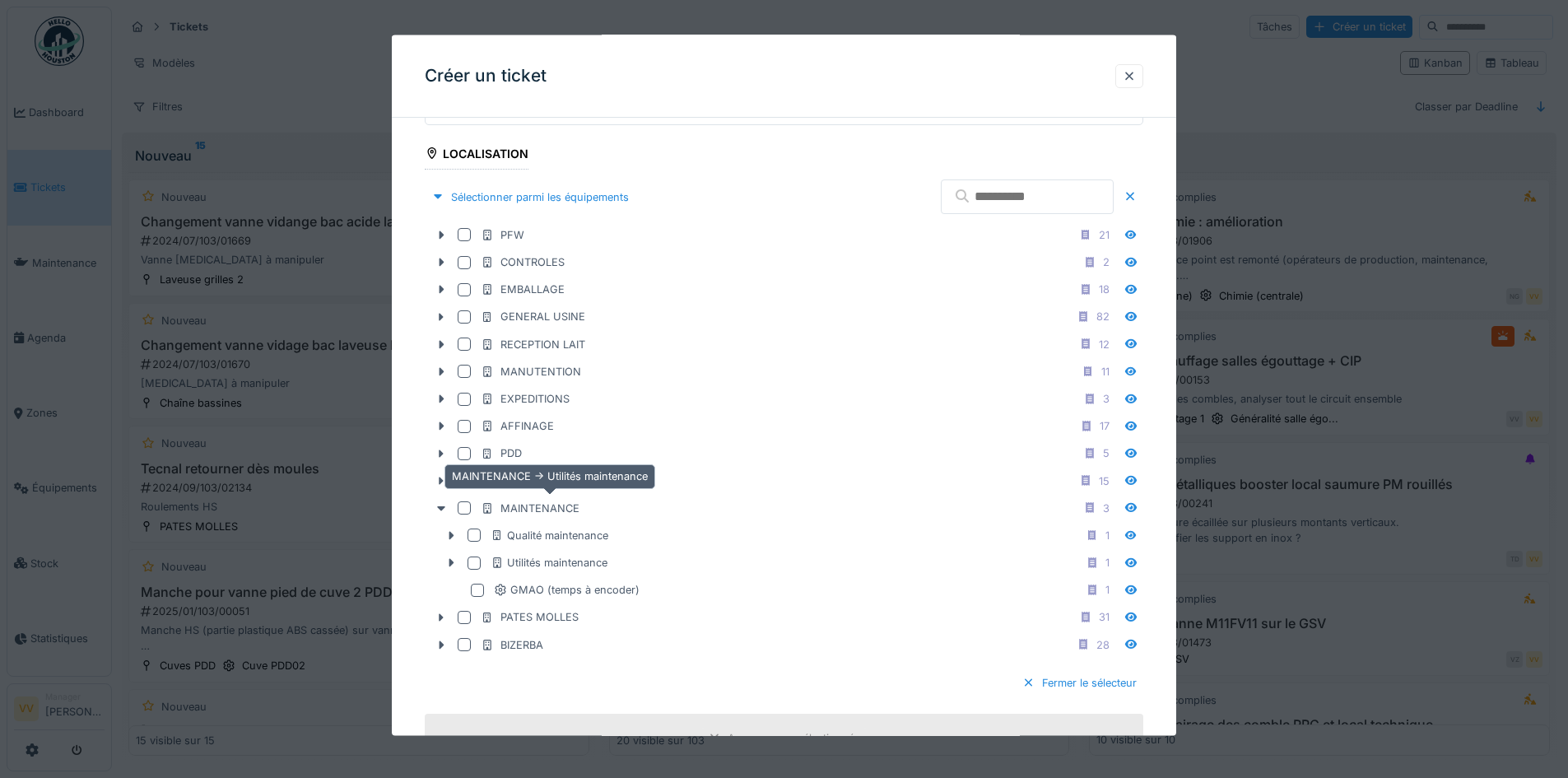
scroll to position [576, 0]
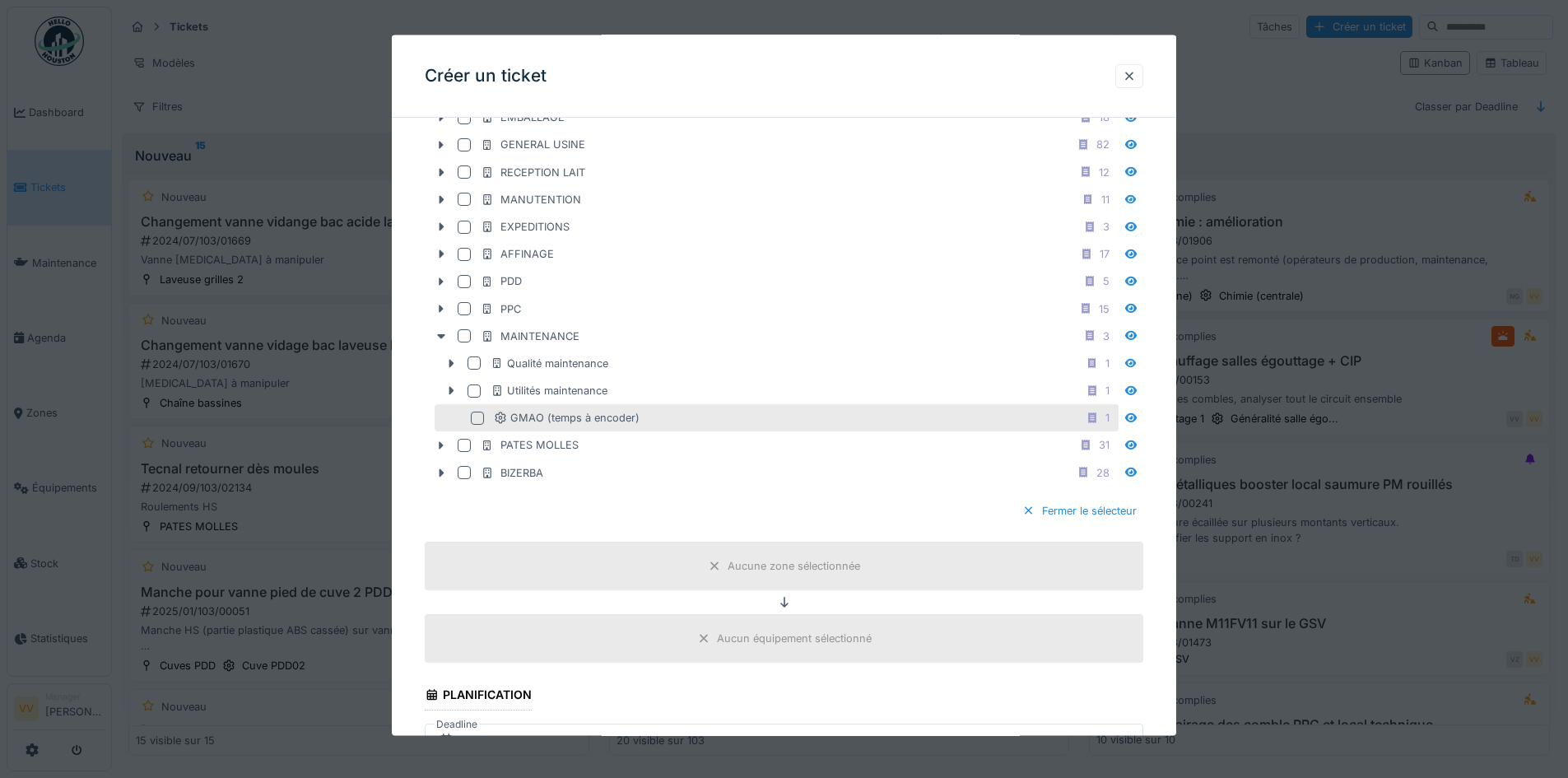
click at [479, 418] on div at bounding box center [477, 418] width 13 height 13
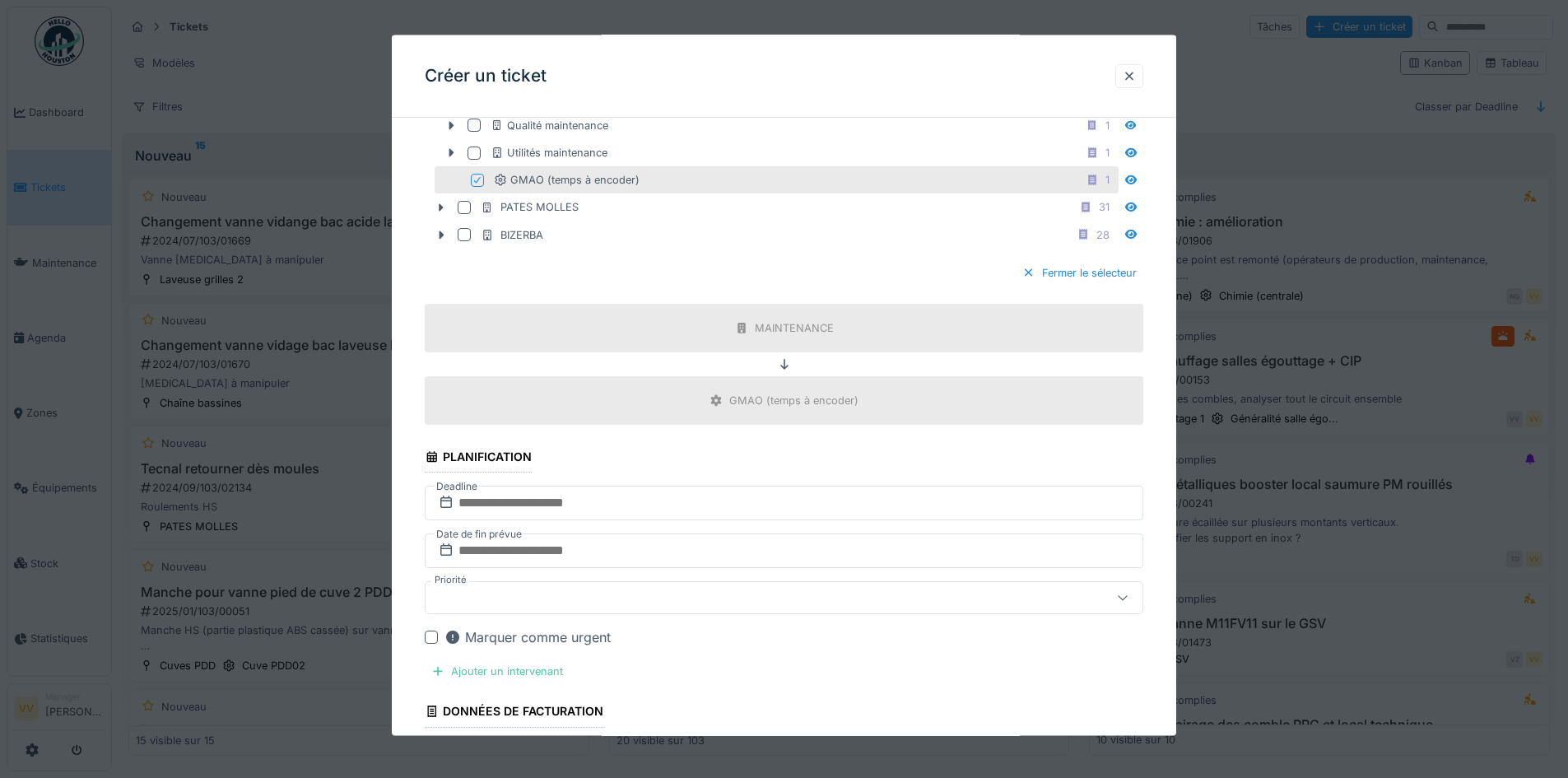
scroll to position [823, 0]
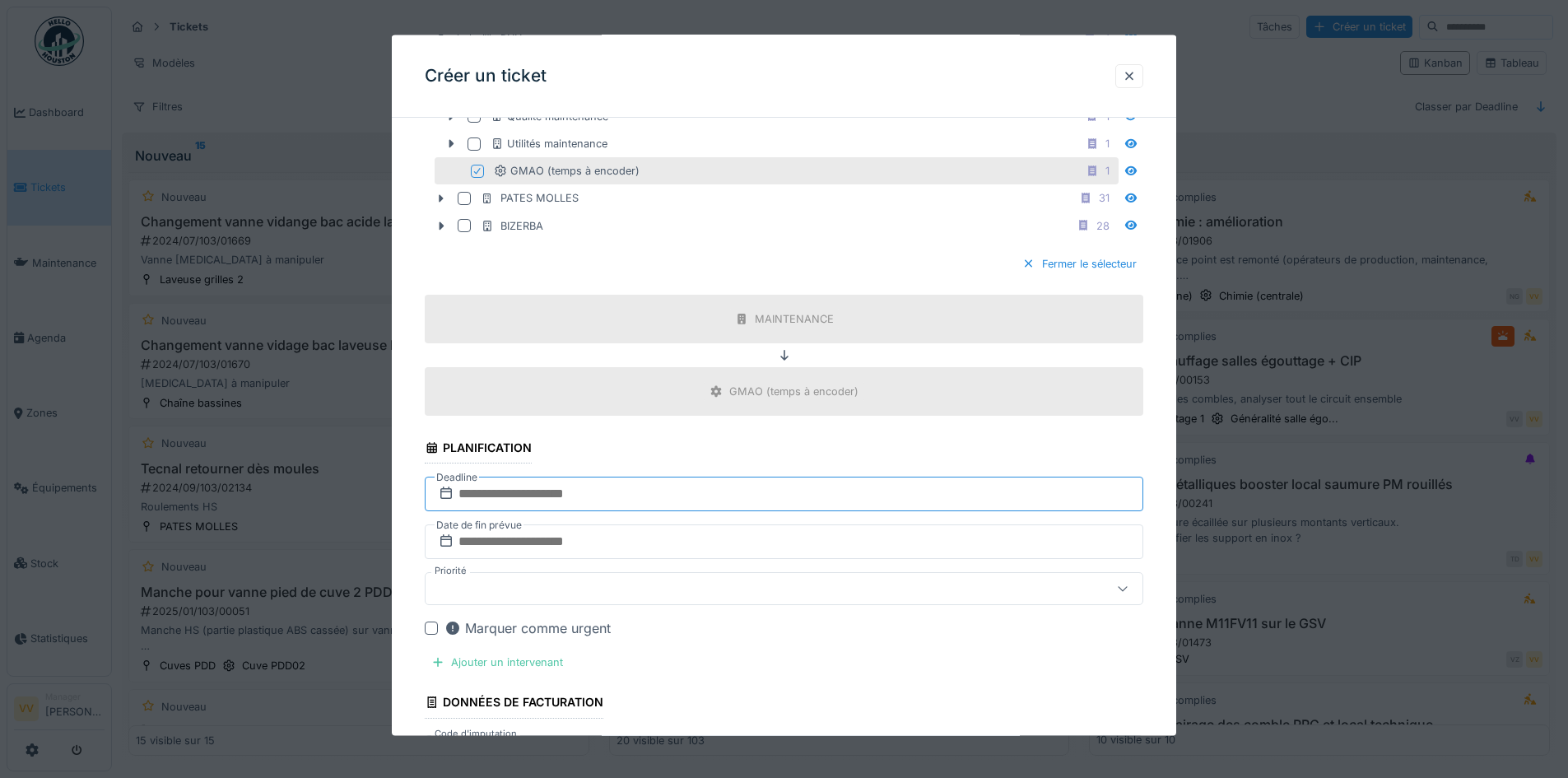
click at [537, 488] on input "text" at bounding box center [784, 494] width 719 height 34
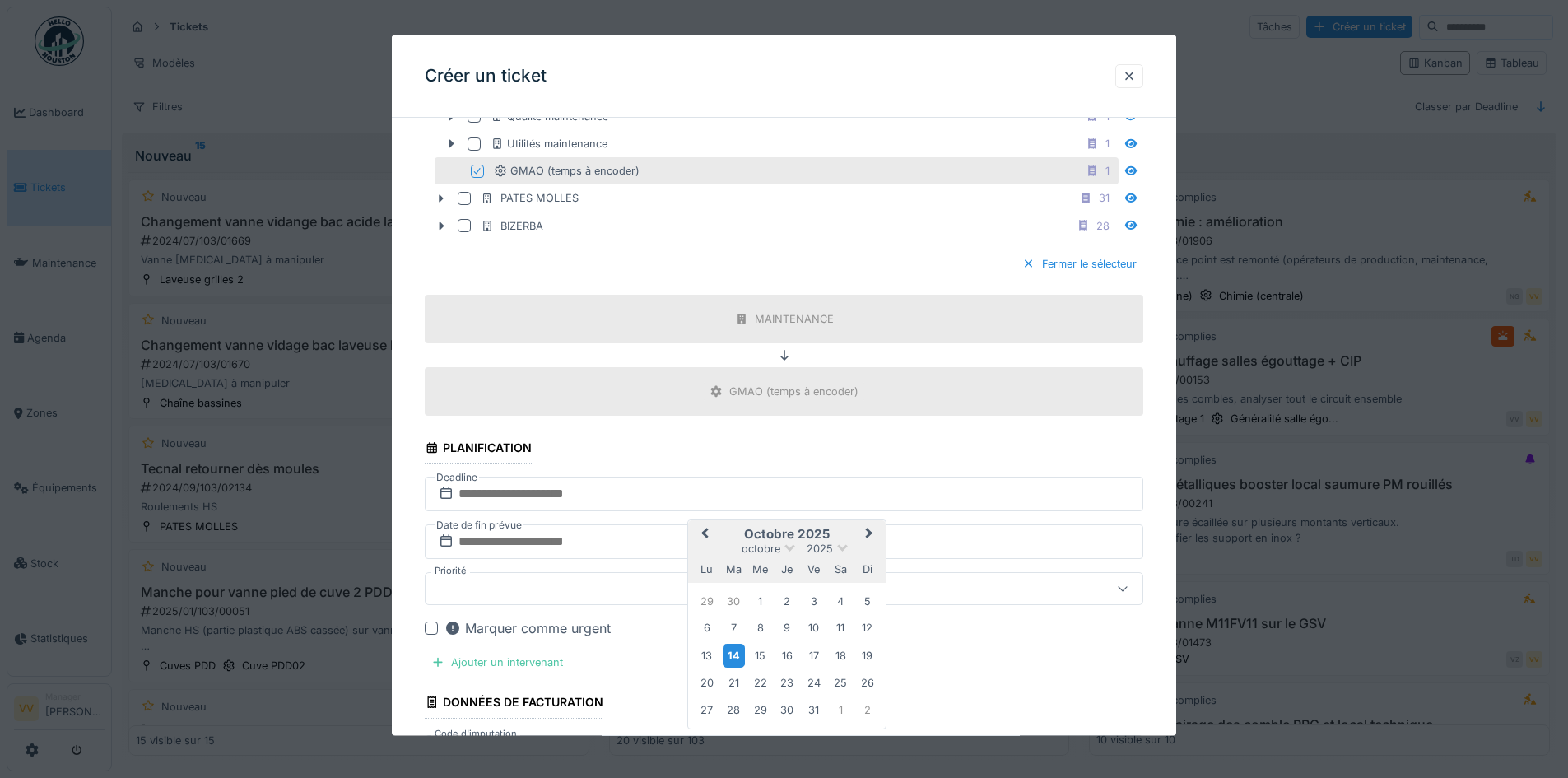
click at [738, 661] on div "14" at bounding box center [734, 655] width 22 height 24
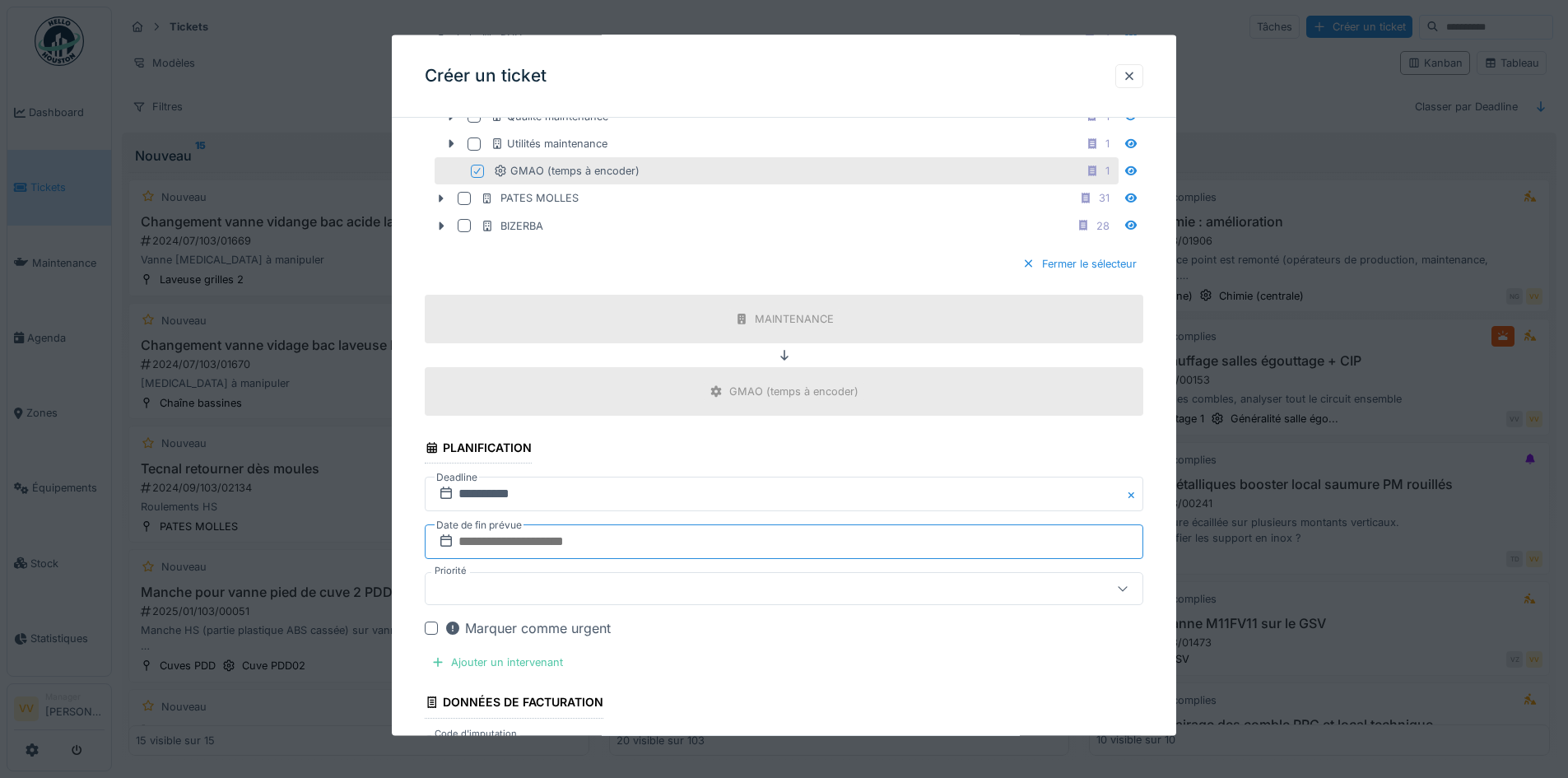
click at [643, 547] on input "text" at bounding box center [784, 541] width 719 height 34
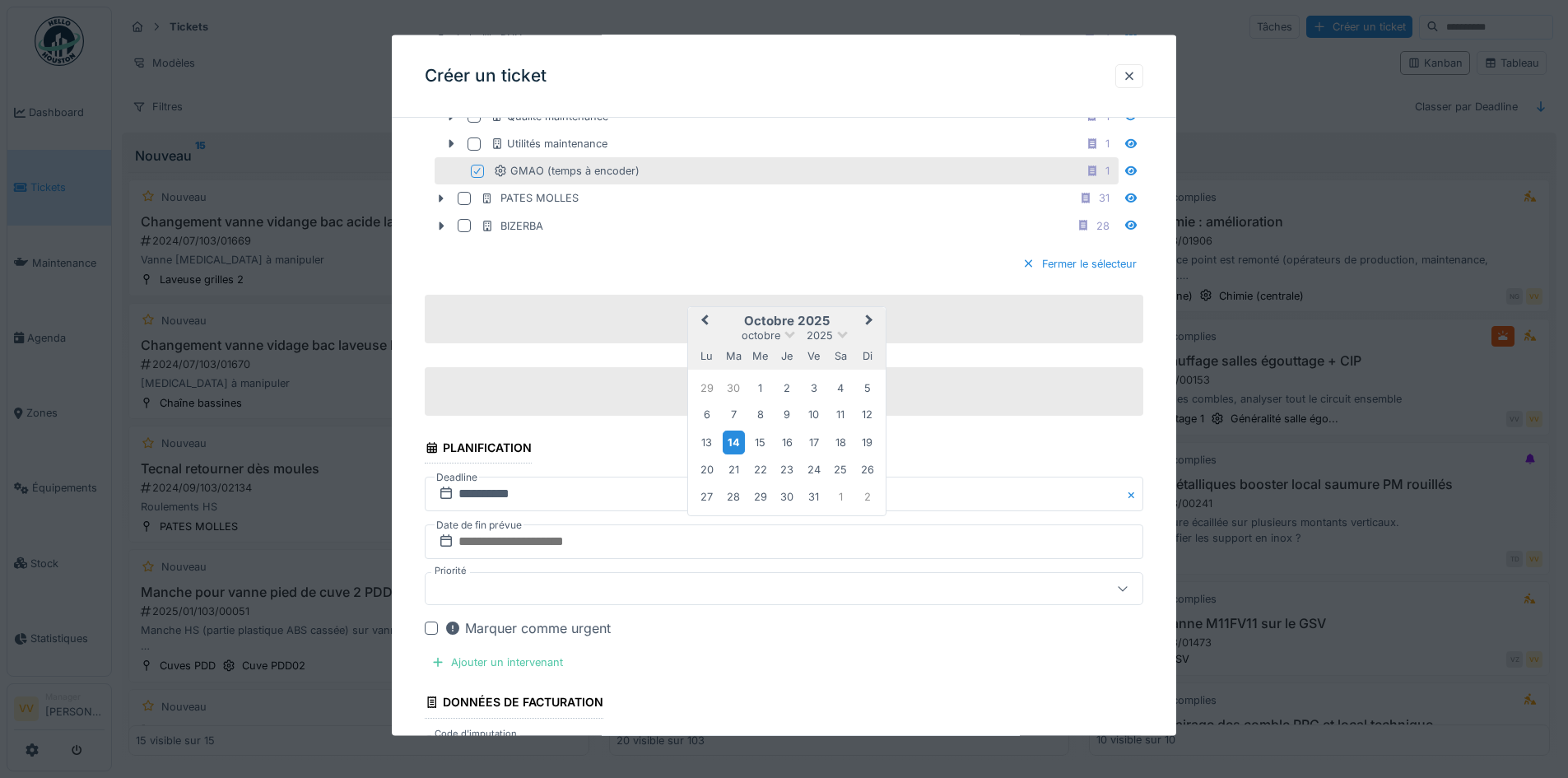
click at [731, 440] on div "14" at bounding box center [734, 442] width 22 height 24
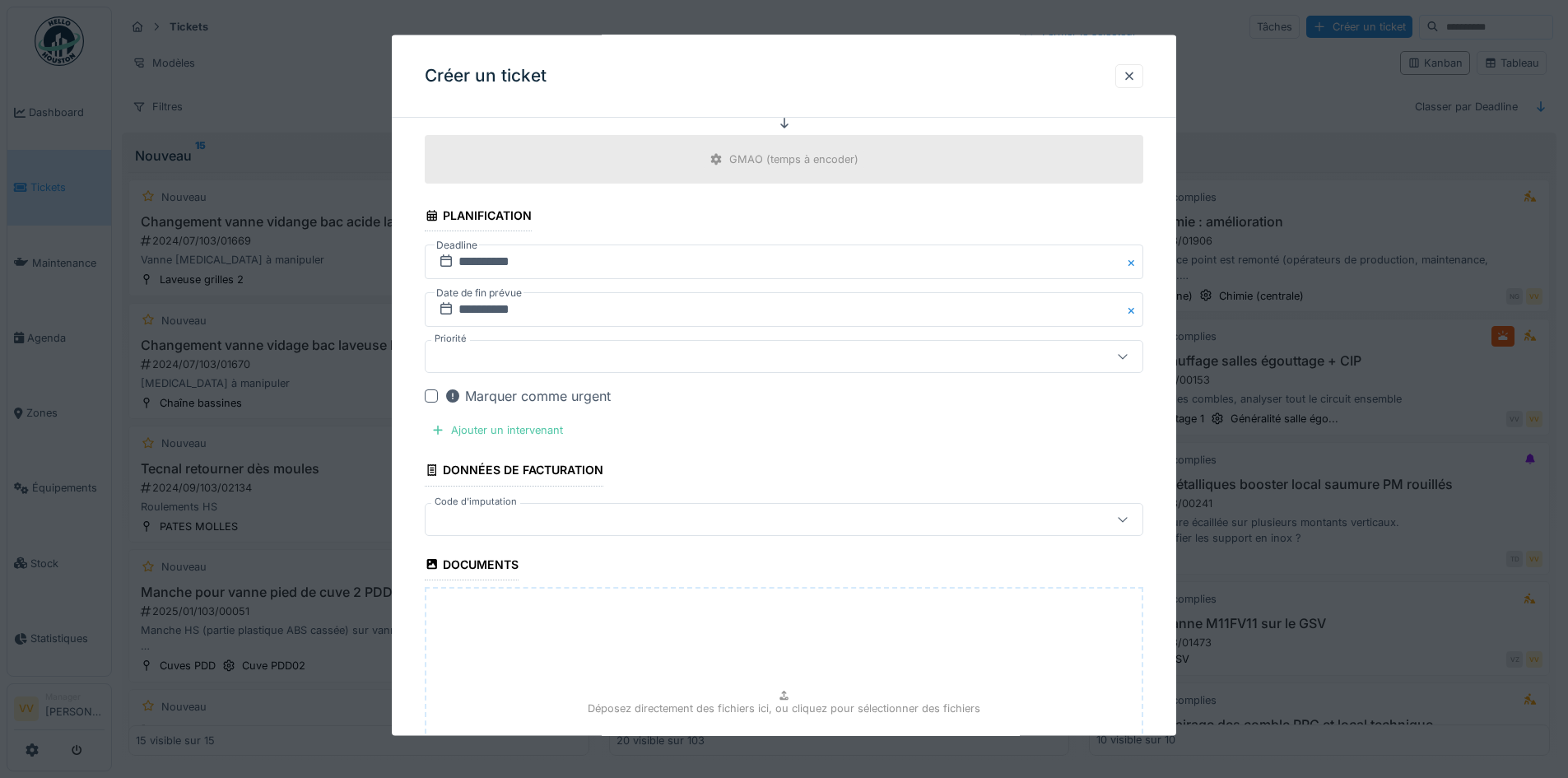
scroll to position [1153, 0]
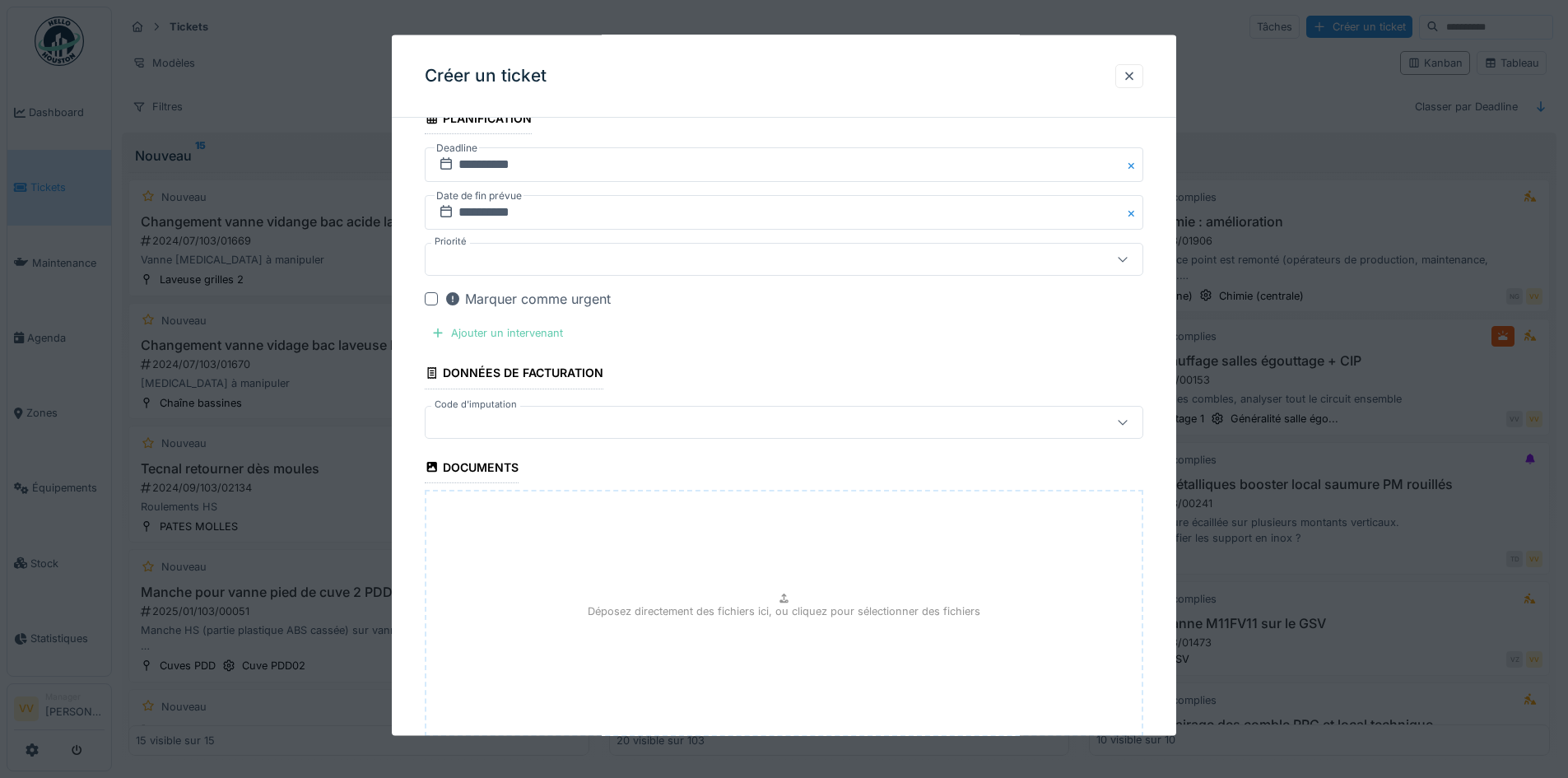
click at [547, 337] on div "Ajouter un intervenant" at bounding box center [497, 333] width 144 height 22
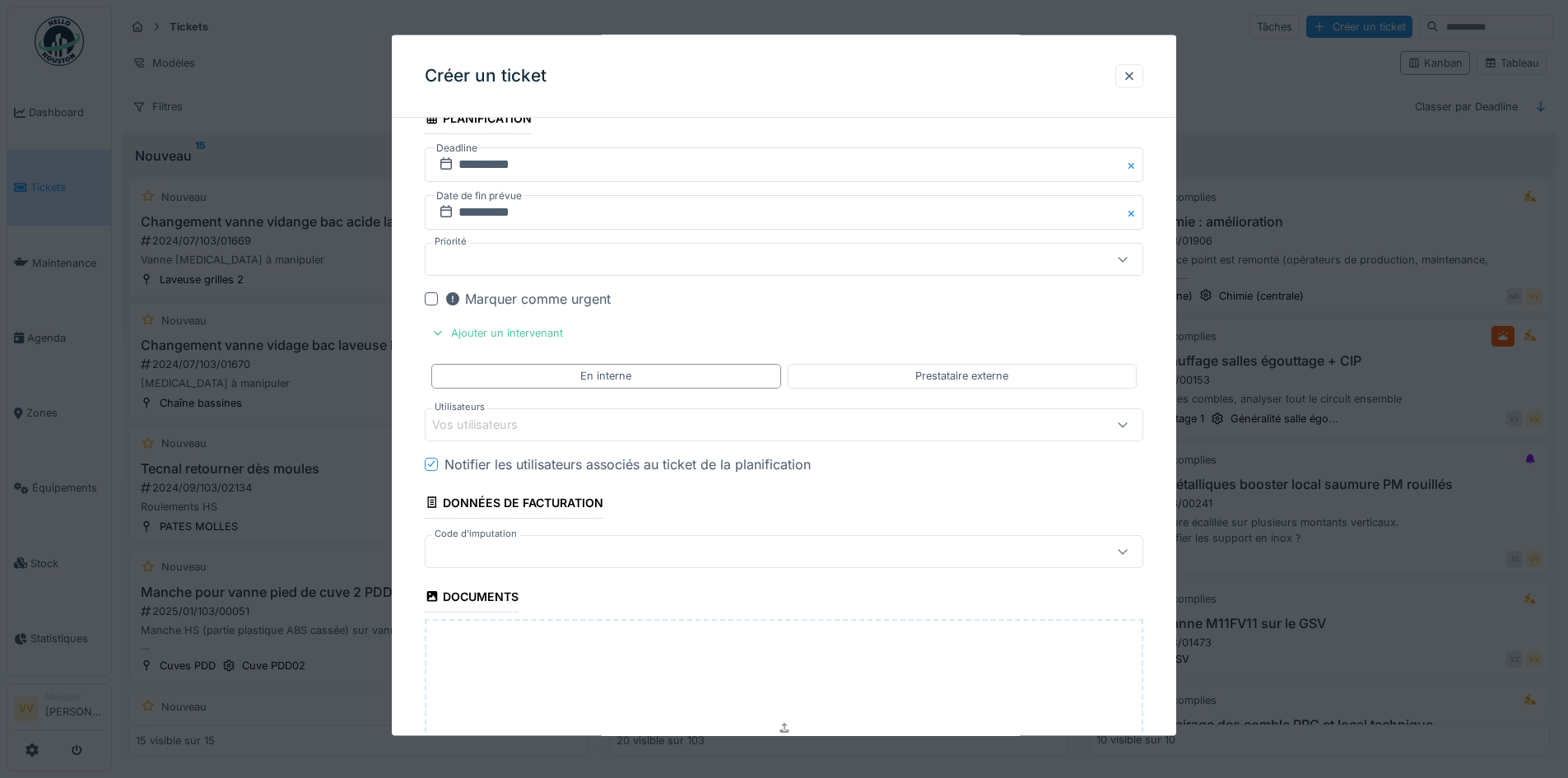
click at [536, 421] on div "Vos utilisateurs" at bounding box center [486, 424] width 108 height 19
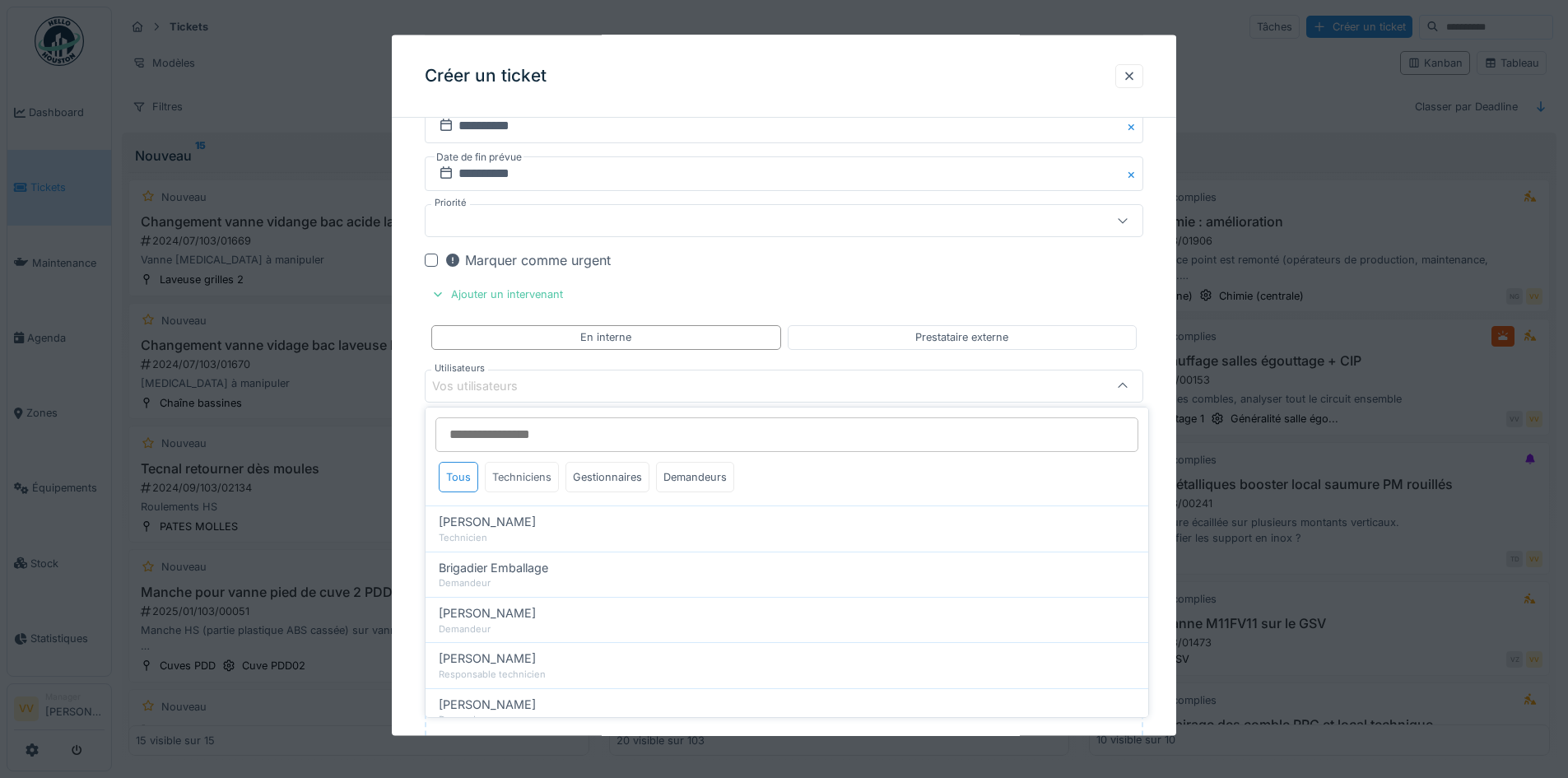
click at [533, 472] on div "Techniciens" at bounding box center [522, 477] width 74 height 31
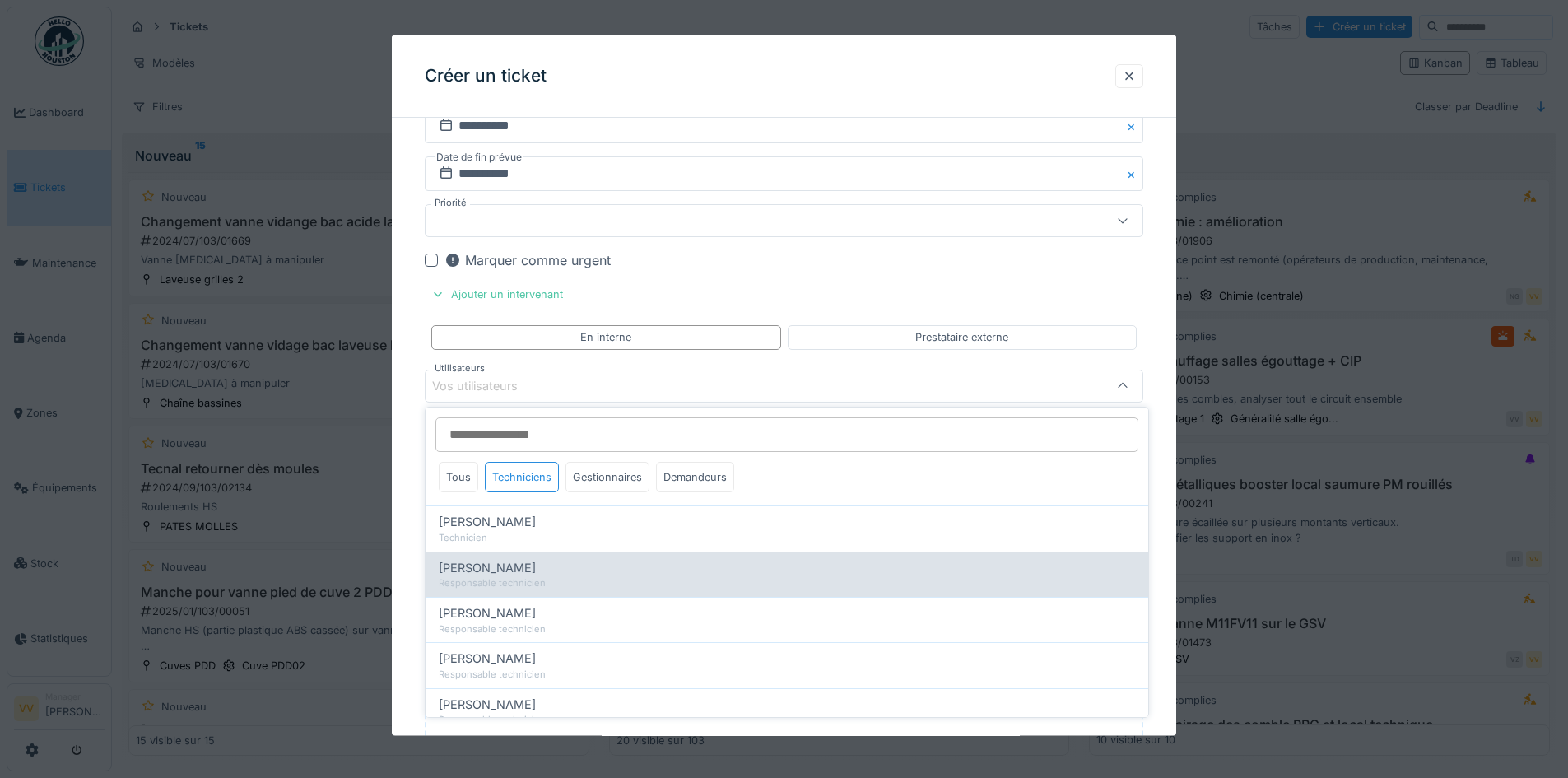
click at [517, 583] on div "Responsable technicien" at bounding box center [787, 583] width 696 height 14
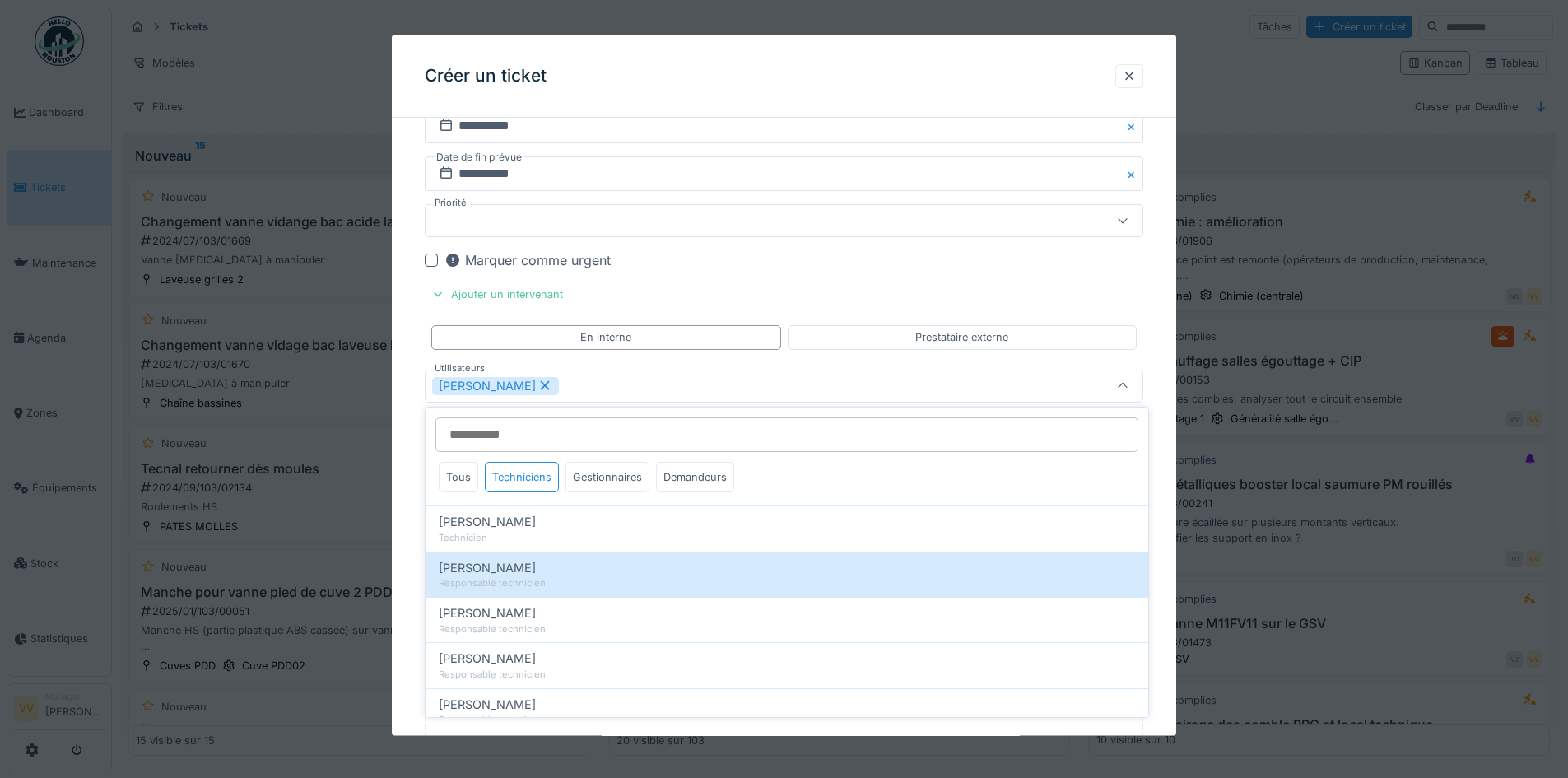
click at [587, 383] on div "Dan Ungureanu" at bounding box center [742, 385] width 620 height 19
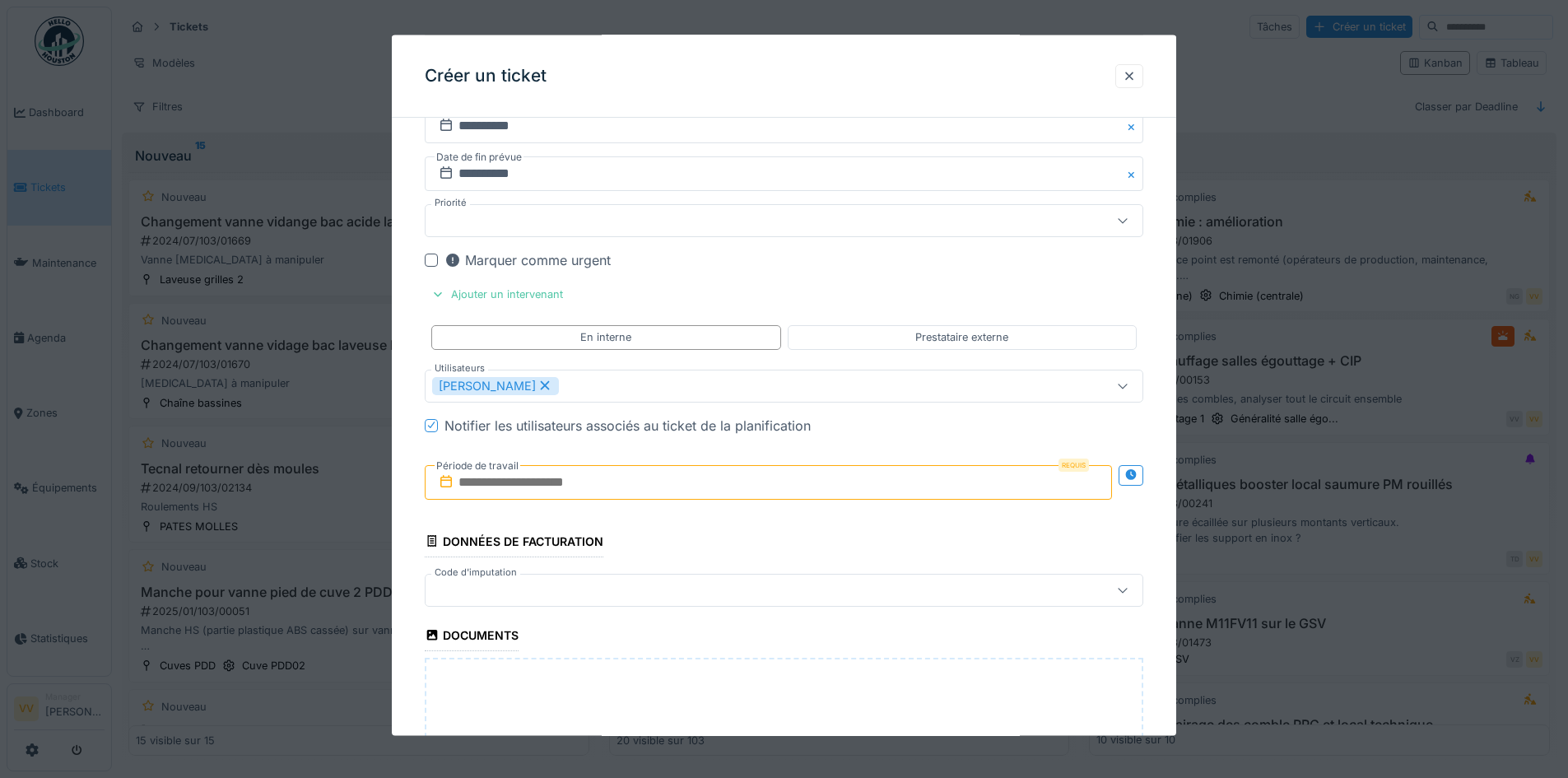
click at [535, 481] on input "text" at bounding box center [769, 481] width 687 height 34
click at [687, 379] on div "Dan Ungureanu" at bounding box center [742, 385] width 620 height 19
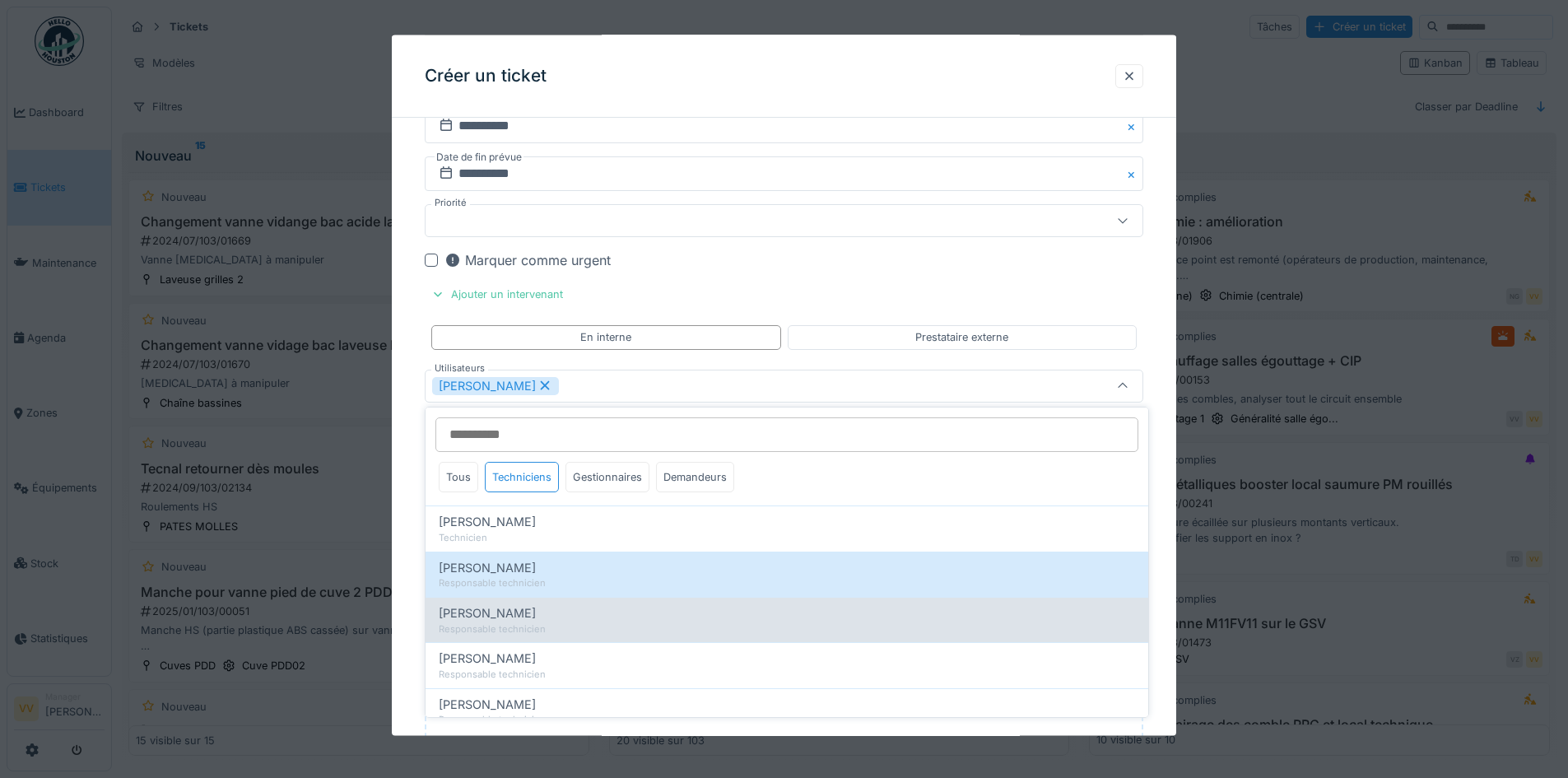
click at [541, 616] on div "Julien Bebronne" at bounding box center [787, 614] width 696 height 19
type input "*********"
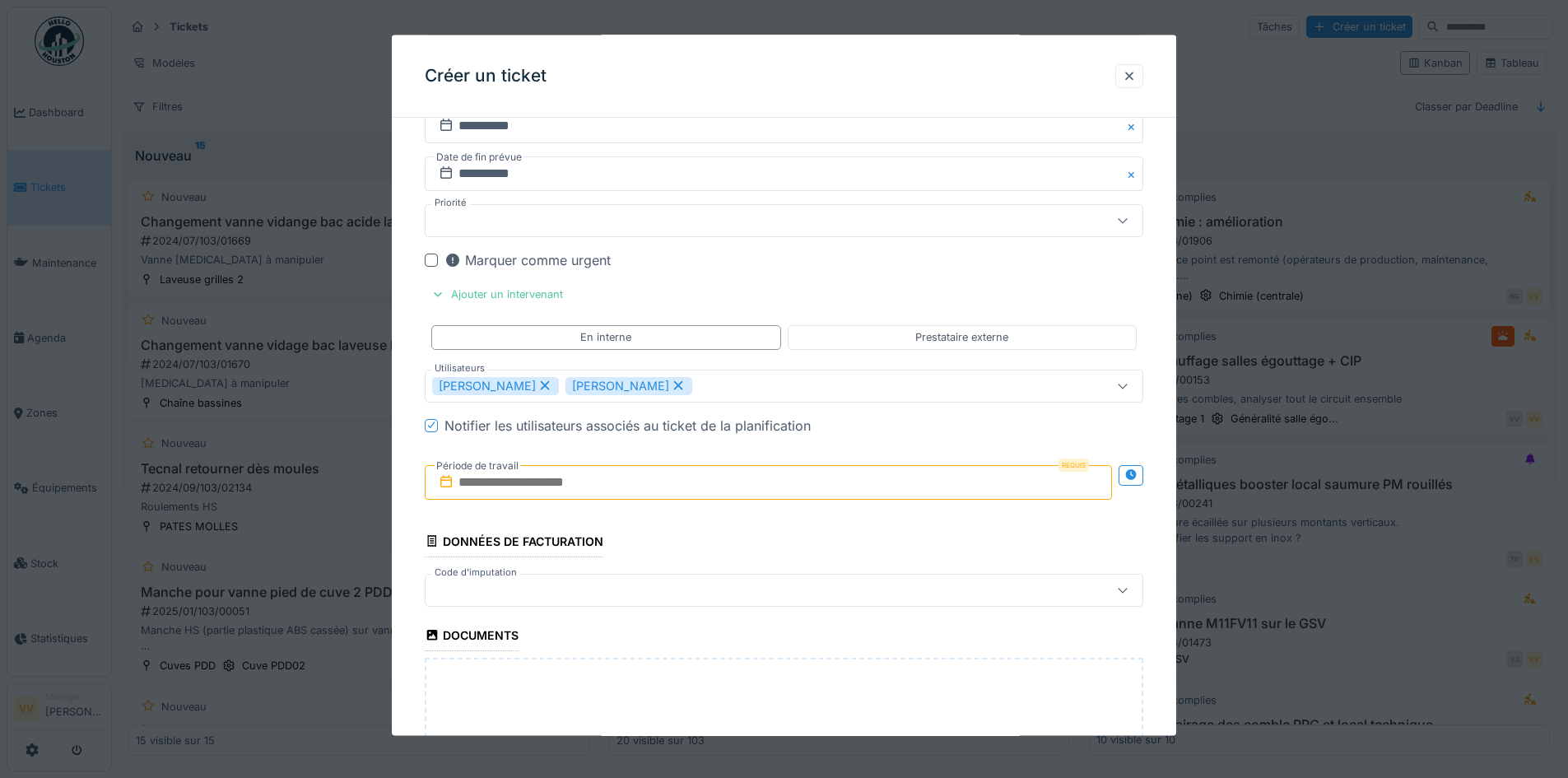
click at [866, 270] on div "Marquer comme urgent" at bounding box center [794, 259] width 699 height 19
click at [542, 485] on input "text" at bounding box center [769, 481] width 687 height 34
click at [721, 645] on div "14" at bounding box center [719, 644] width 22 height 24
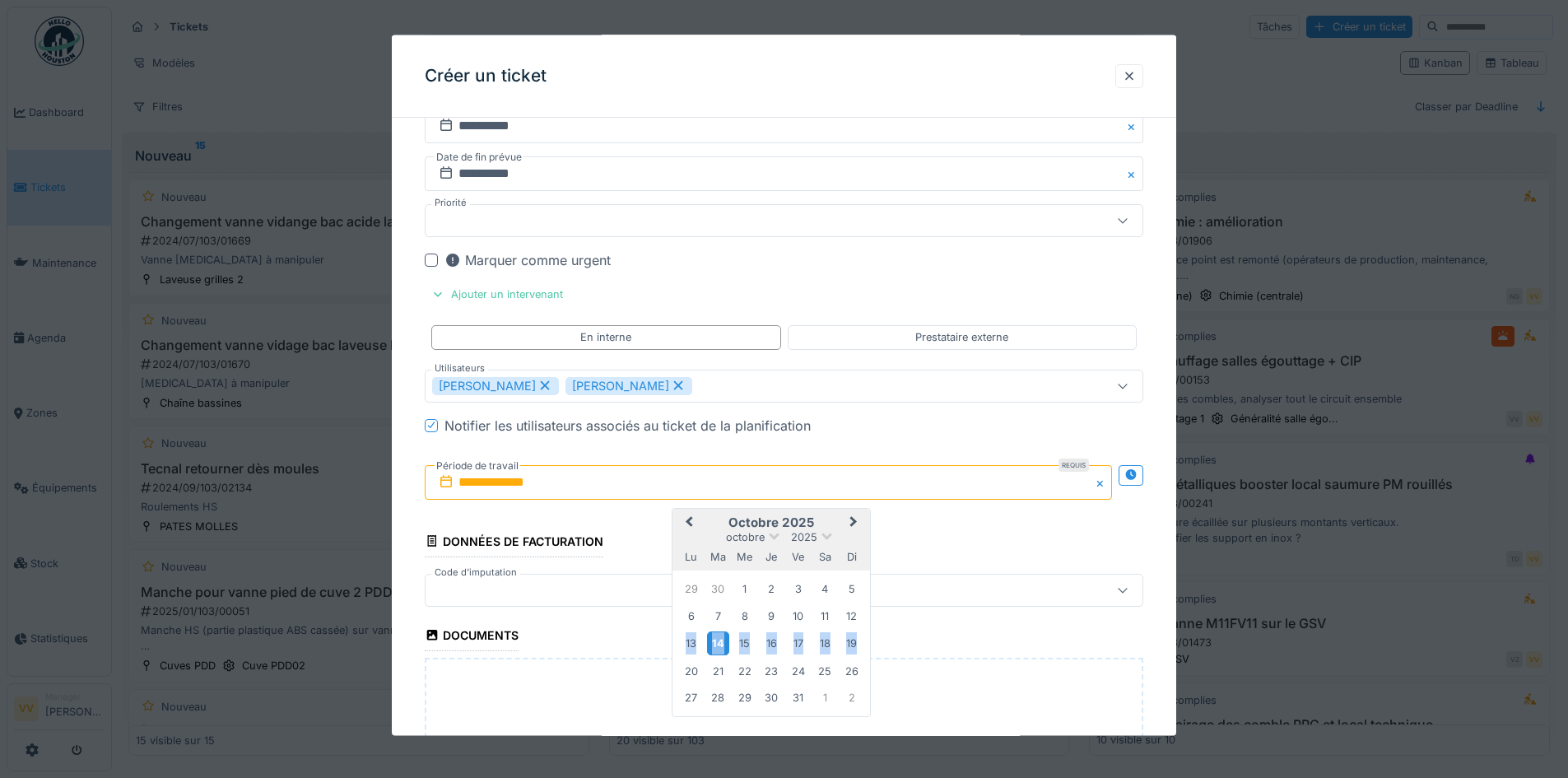
click at [721, 645] on div "14" at bounding box center [719, 644] width 22 height 24
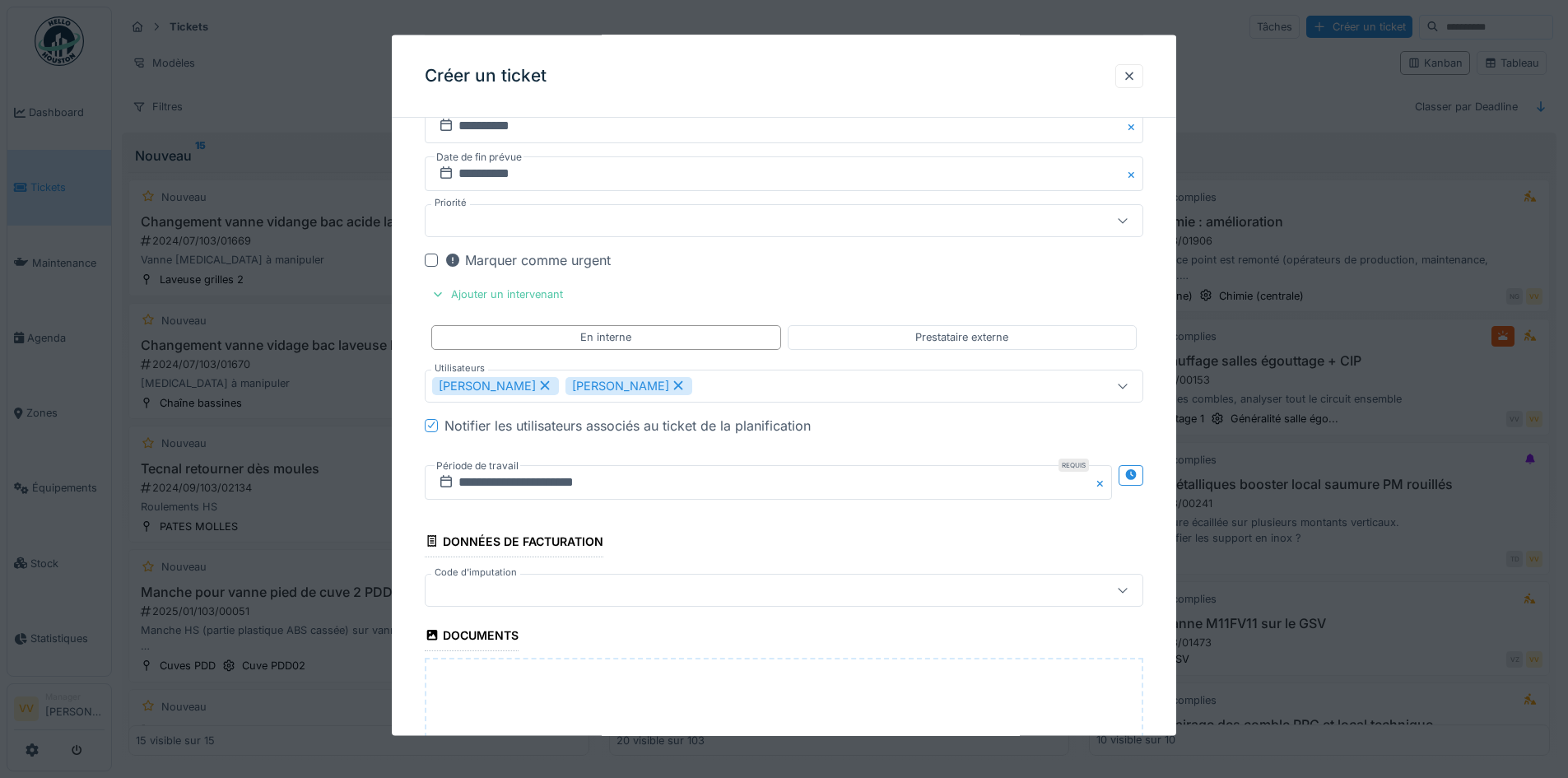
click at [651, 510] on div "**********" at bounding box center [784, 482] width 719 height 61
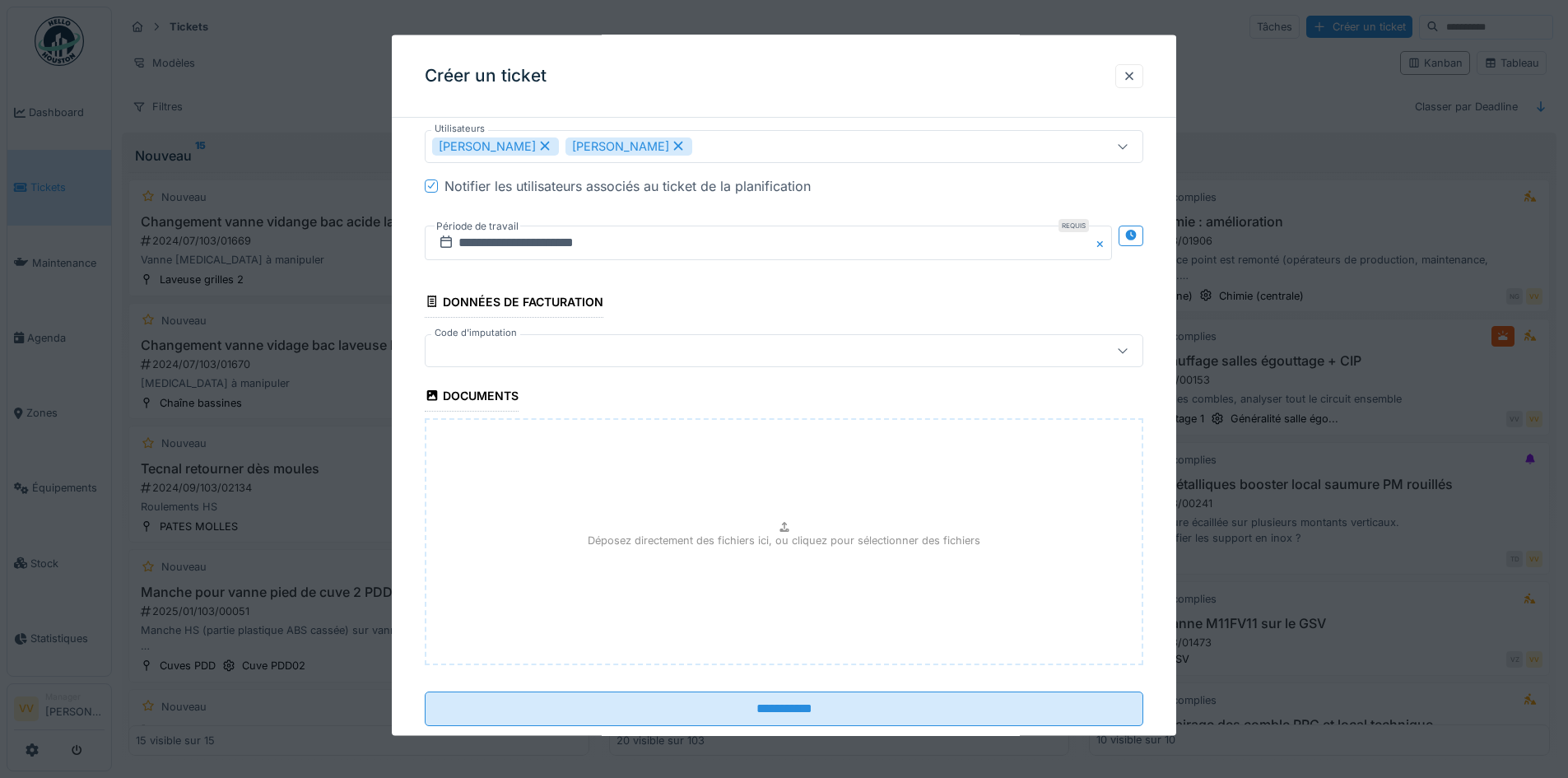
scroll to position [1467, 0]
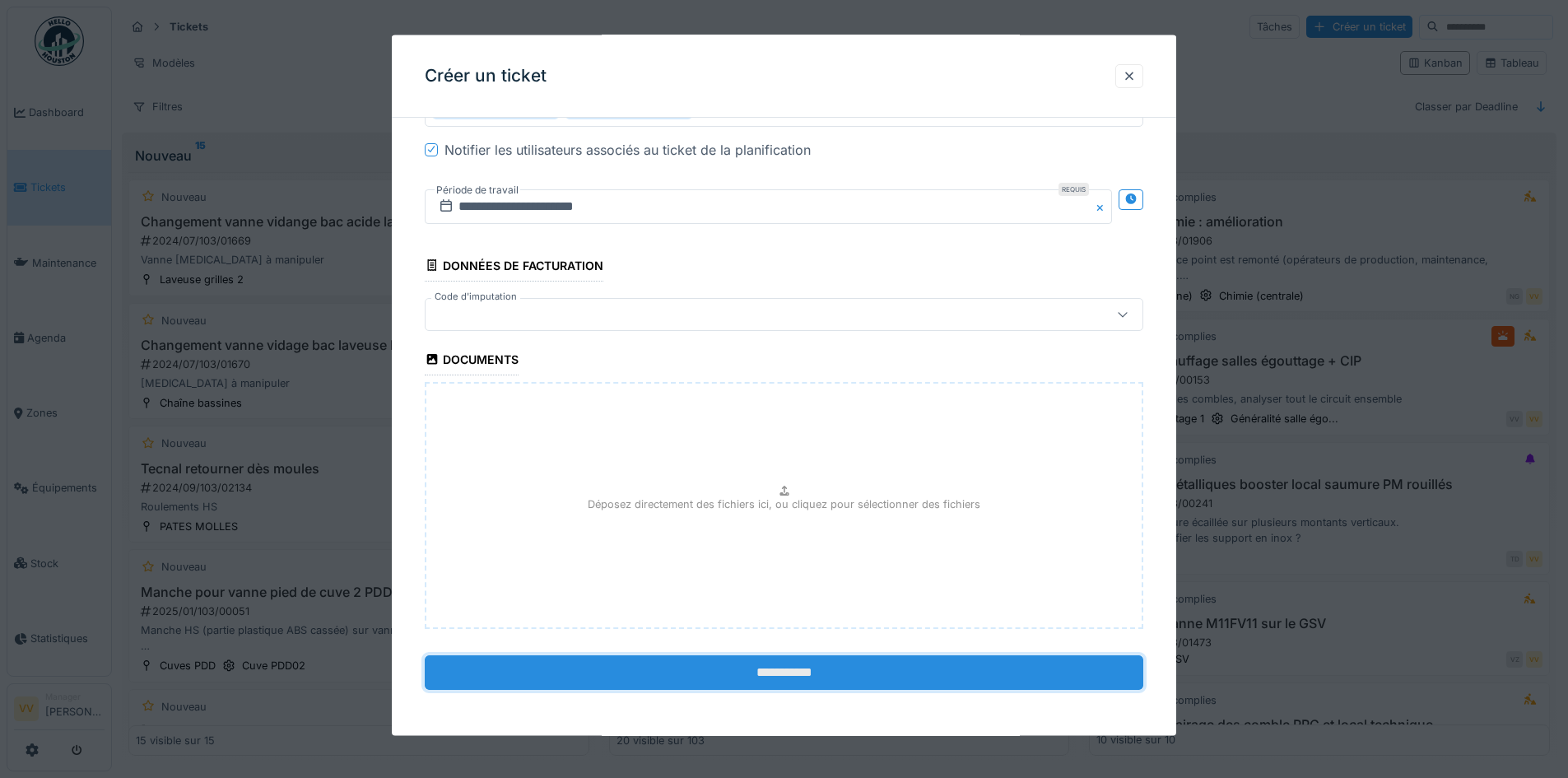
click at [783, 671] on input "**********" at bounding box center [784, 671] width 719 height 34
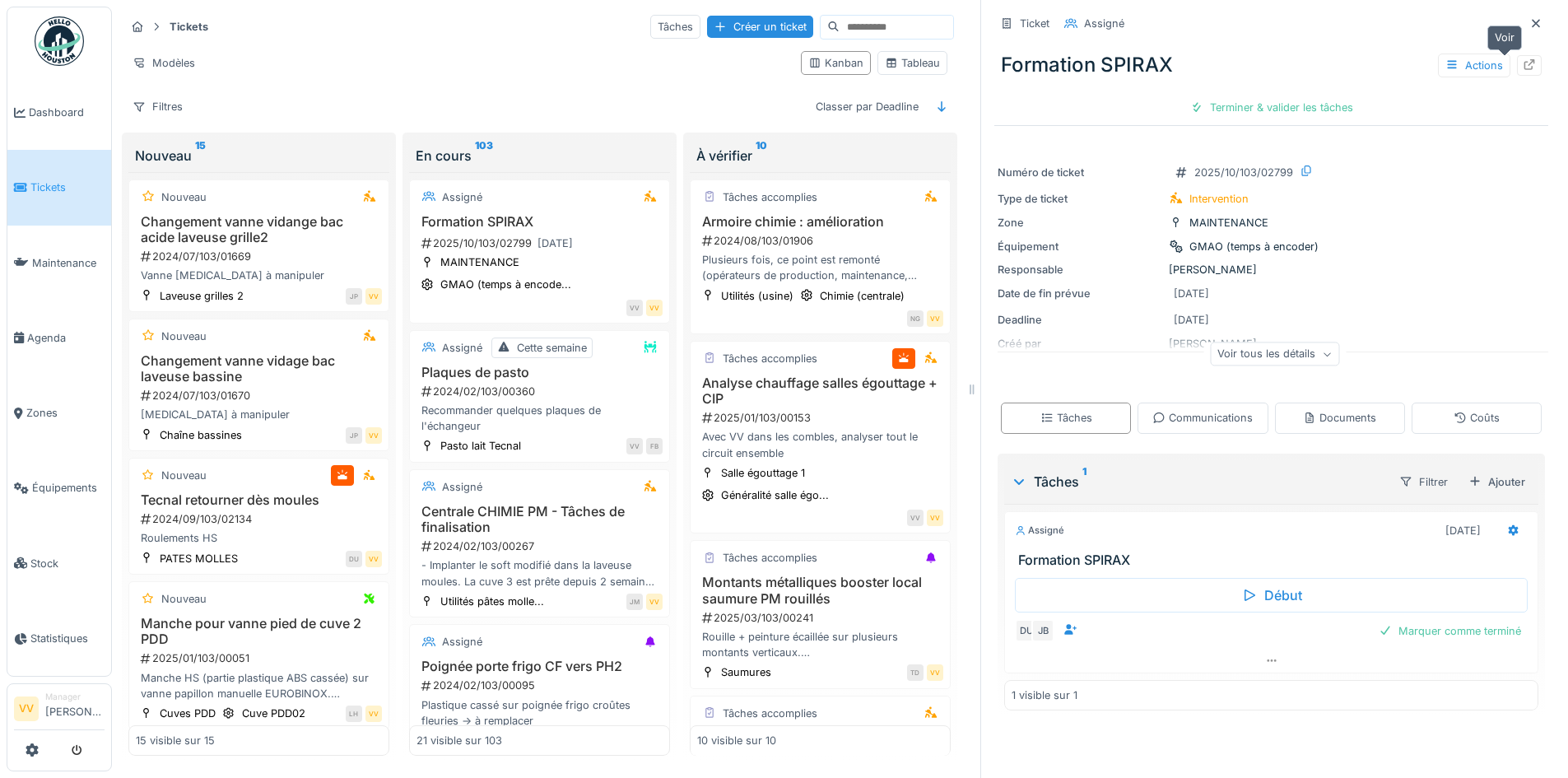
click at [1517, 65] on div at bounding box center [1529, 66] width 25 height 20
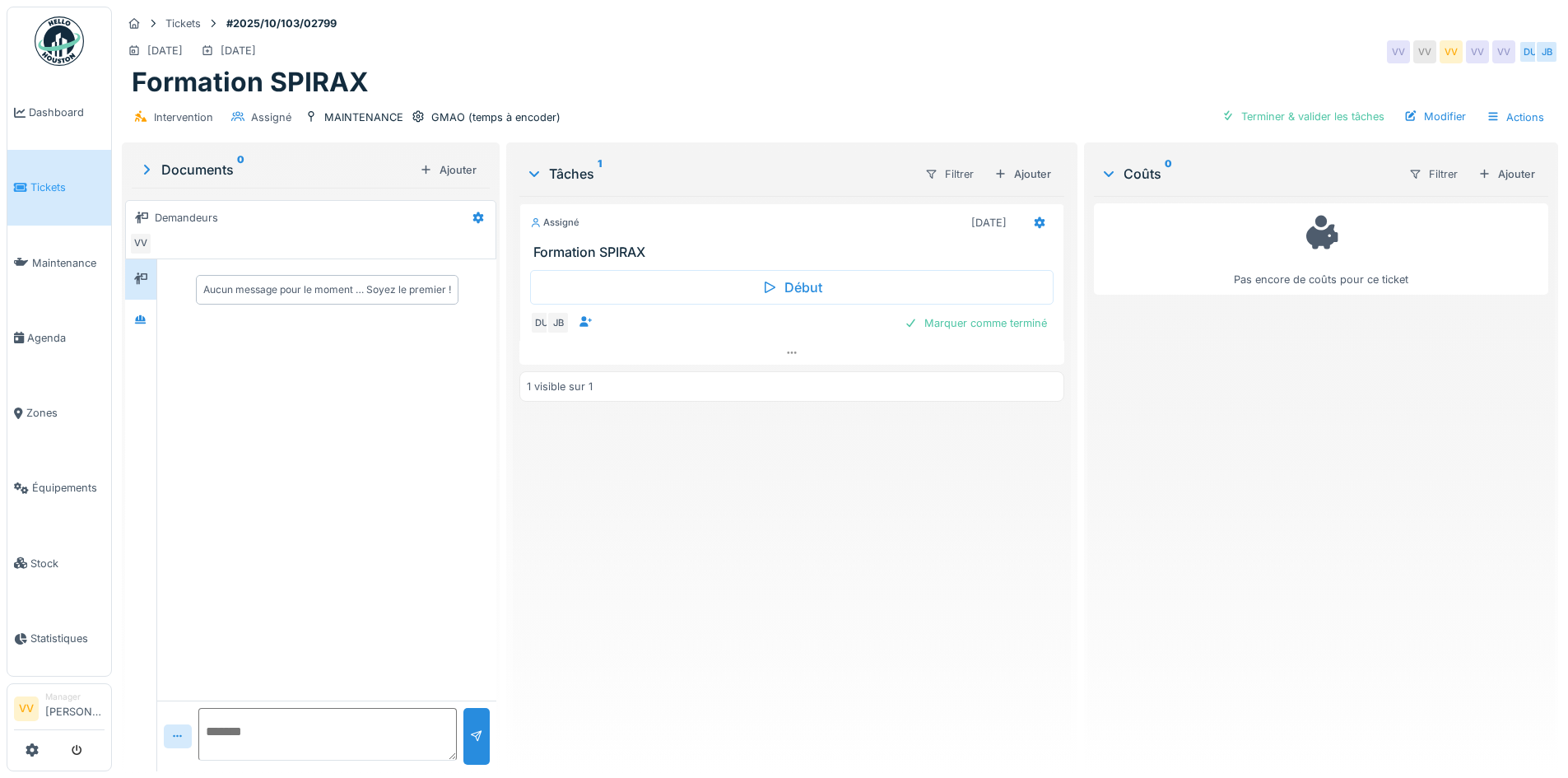
click at [254, 483] on div "Aucun message pour le moment … Soyez le premier !" at bounding box center [327, 480] width 339 height 441
click at [943, 318] on div "Marquer comme terminé" at bounding box center [976, 323] width 156 height 22
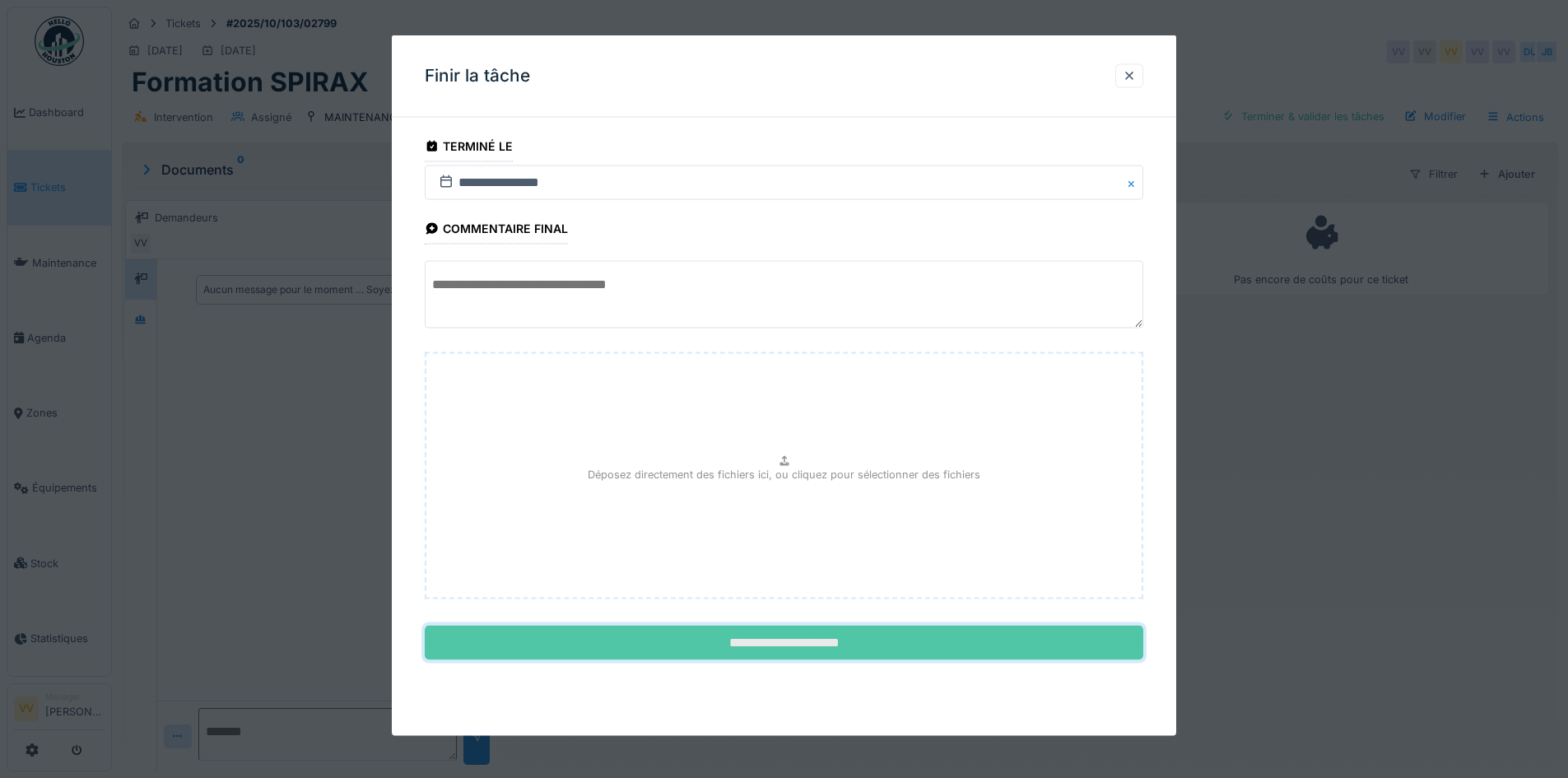
click at [760, 646] on input "**********" at bounding box center [784, 643] width 719 height 34
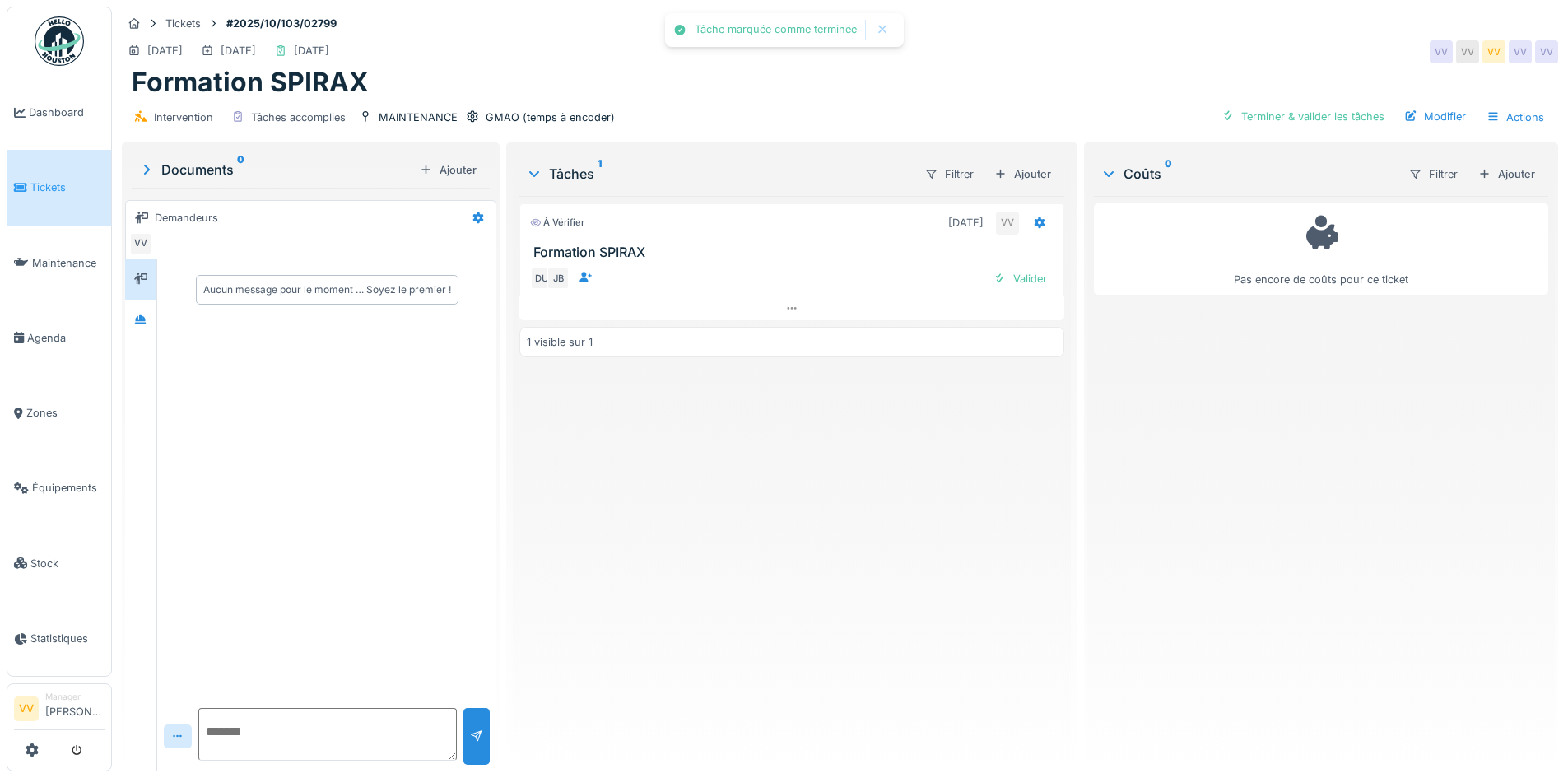
click at [760, 646] on div "À vérifier [DATE] VV Formation SPIRAX DU JB Valider 1 visible sur 1" at bounding box center [792, 477] width 545 height 562
click at [1011, 274] on div "Valider" at bounding box center [1021, 279] width 67 height 22
click at [1489, 173] on div "Ajouter" at bounding box center [1507, 174] width 70 height 22
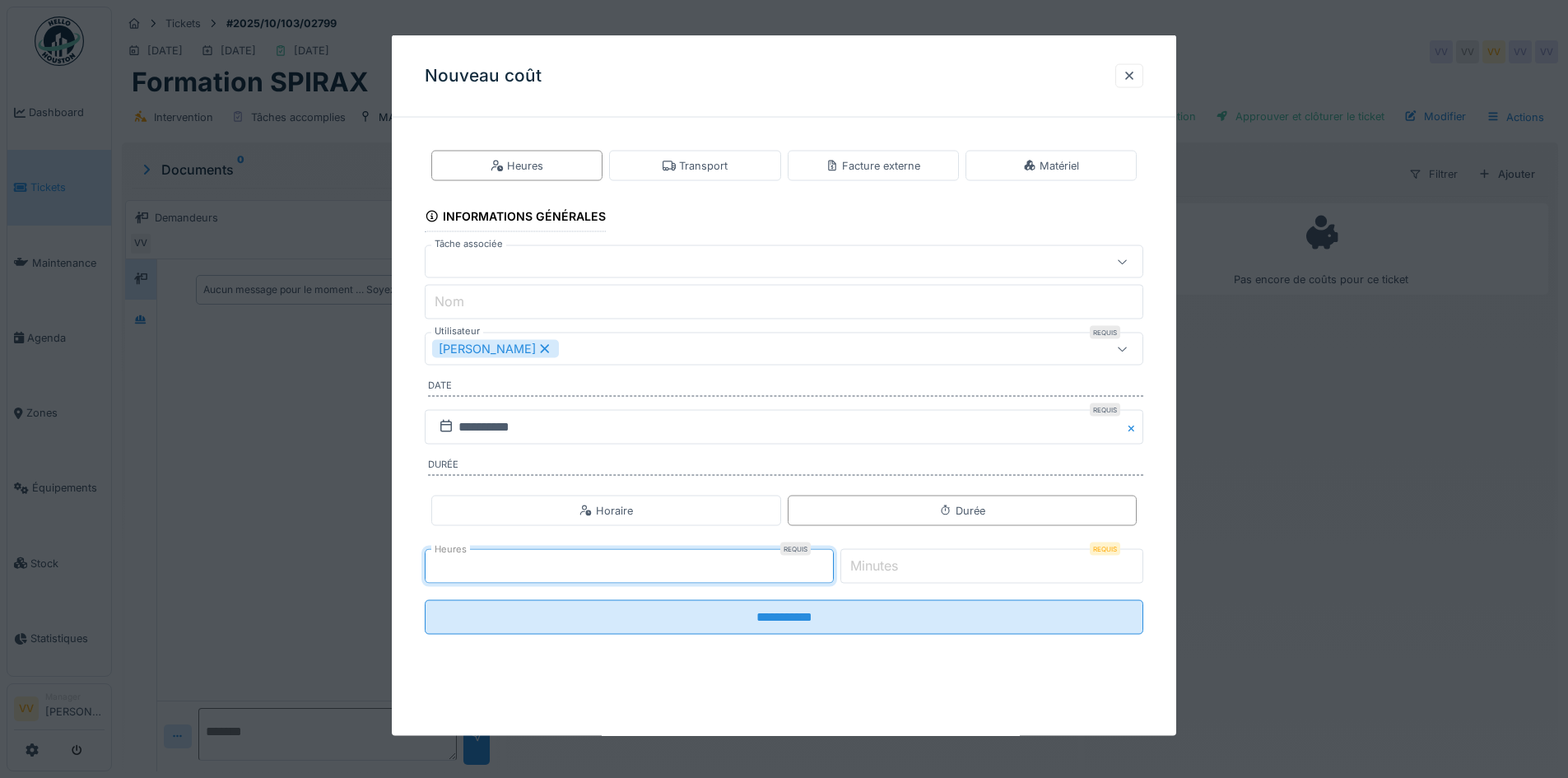
click at [833, 561] on input "*" at bounding box center [630, 566] width 409 height 34
click at [833, 560] on input "*" at bounding box center [630, 566] width 409 height 34
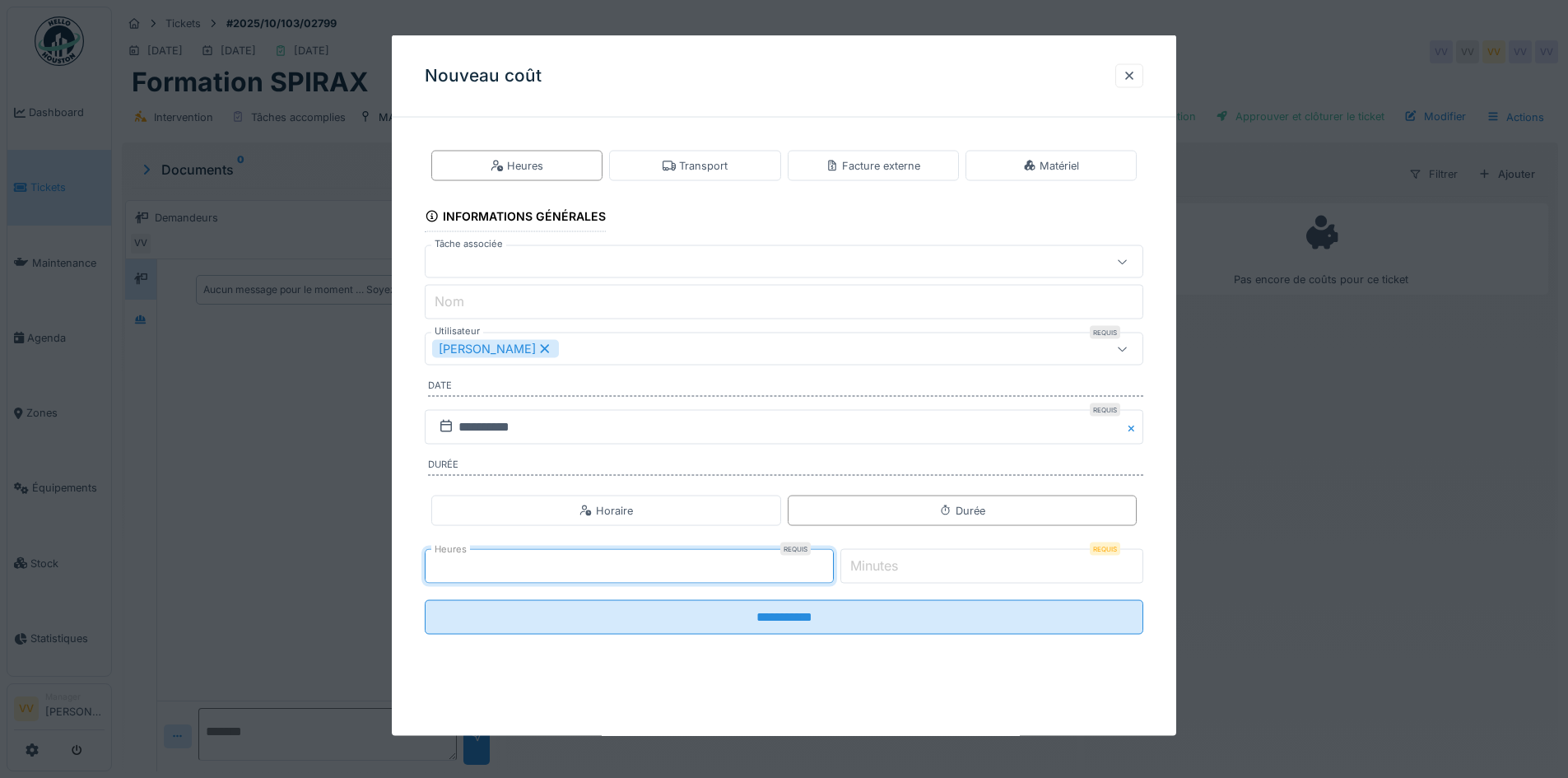
click at [833, 560] on input "*" at bounding box center [630, 566] width 409 height 34
click at [833, 560] on input "**" at bounding box center [630, 566] width 409 height 34
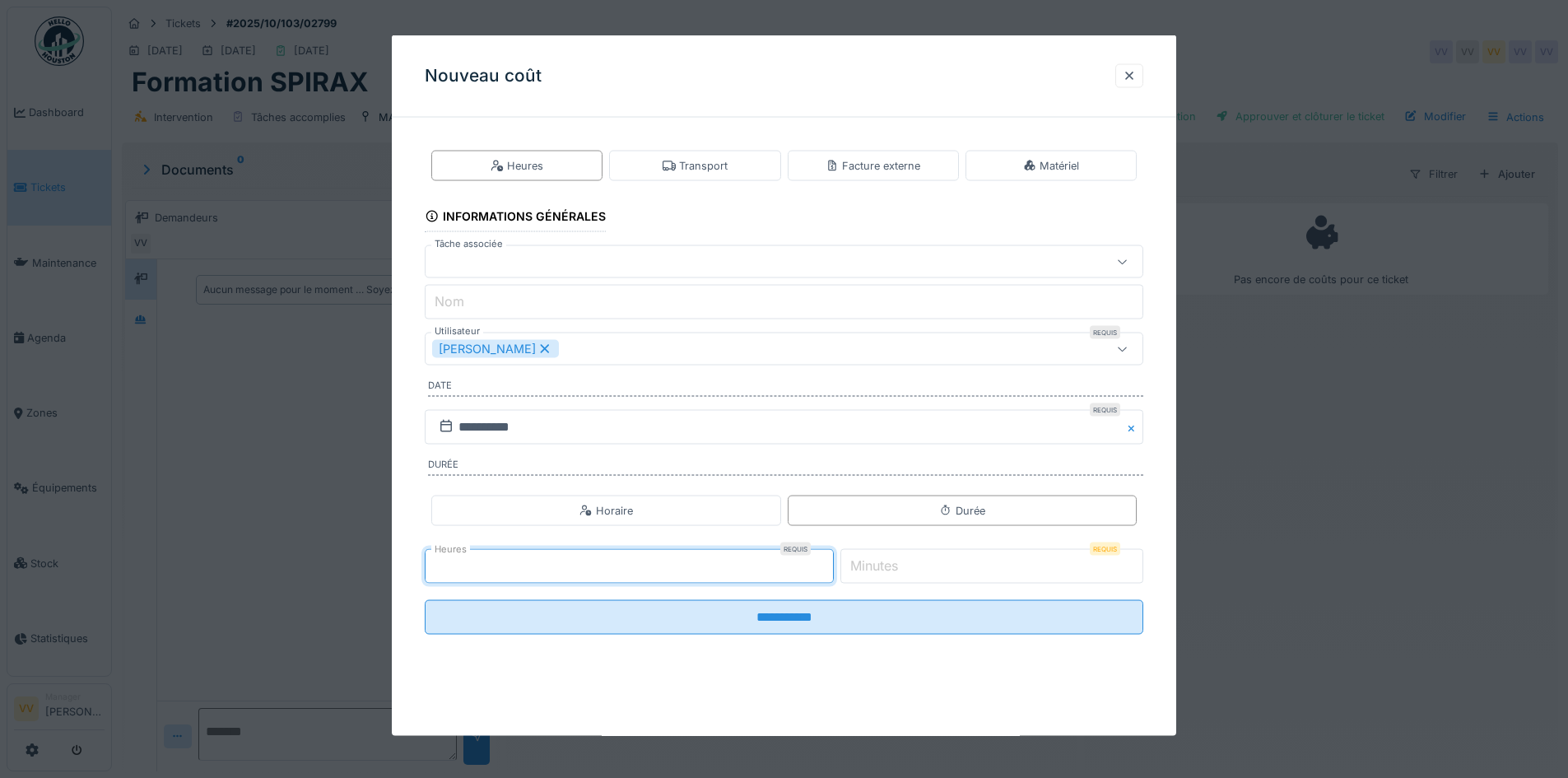
click at [833, 560] on input "**" at bounding box center [630, 566] width 409 height 34
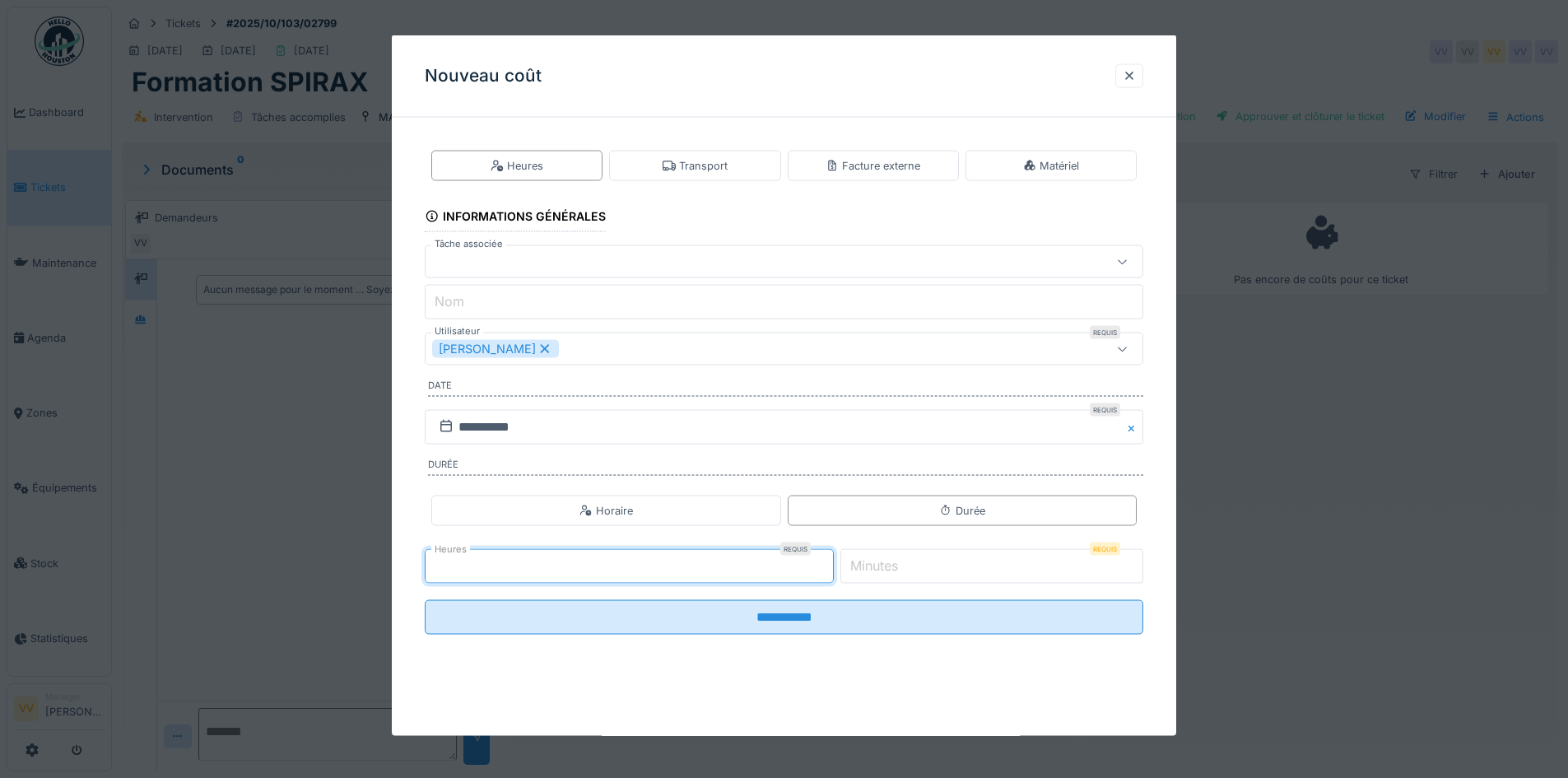
type input "**"
click at [833, 560] on input "**" at bounding box center [630, 566] width 409 height 34
click at [543, 349] on icon at bounding box center [546, 349] width 9 height 9
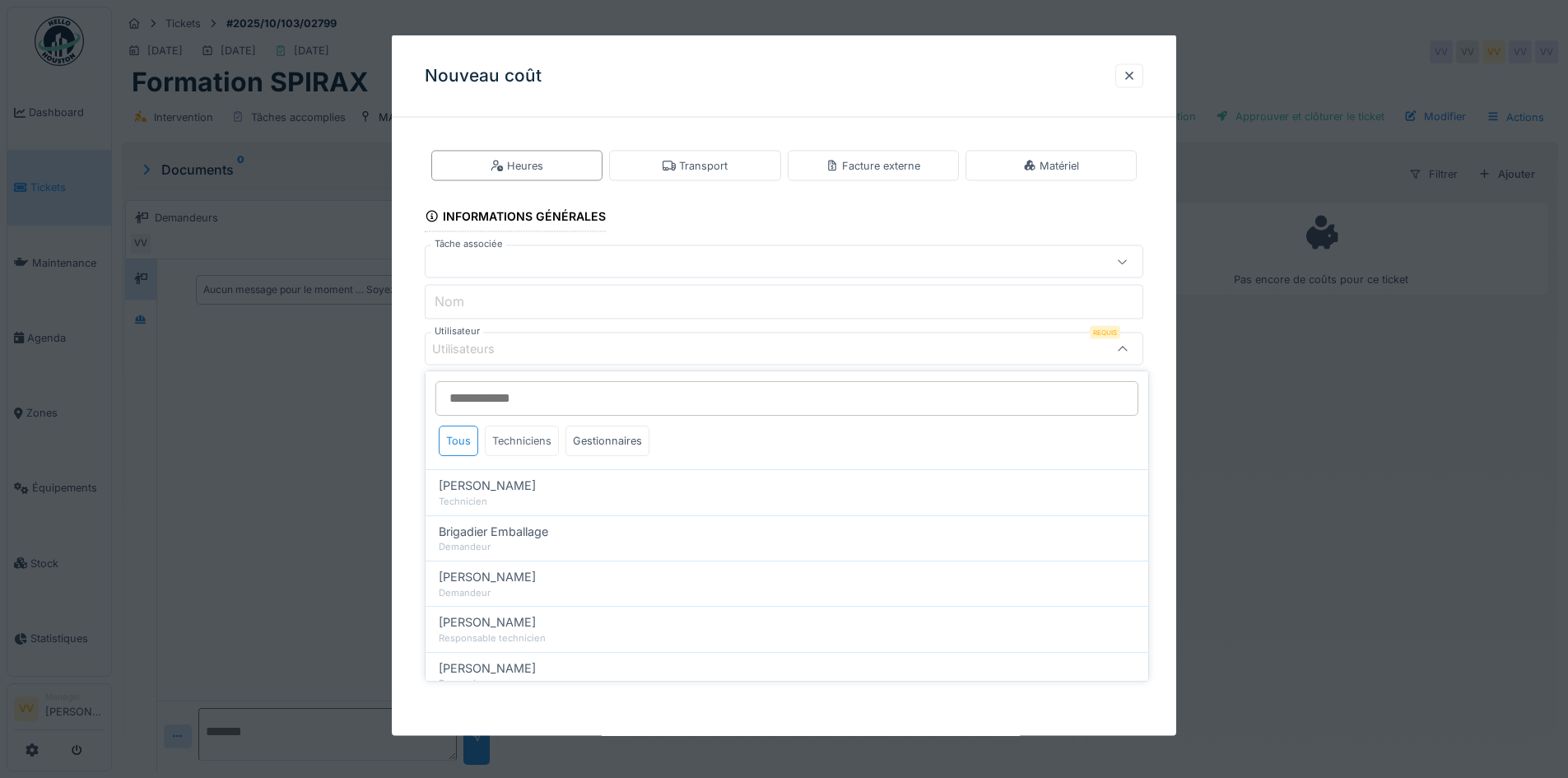
click at [518, 440] on div "Techniciens" at bounding box center [522, 441] width 74 height 31
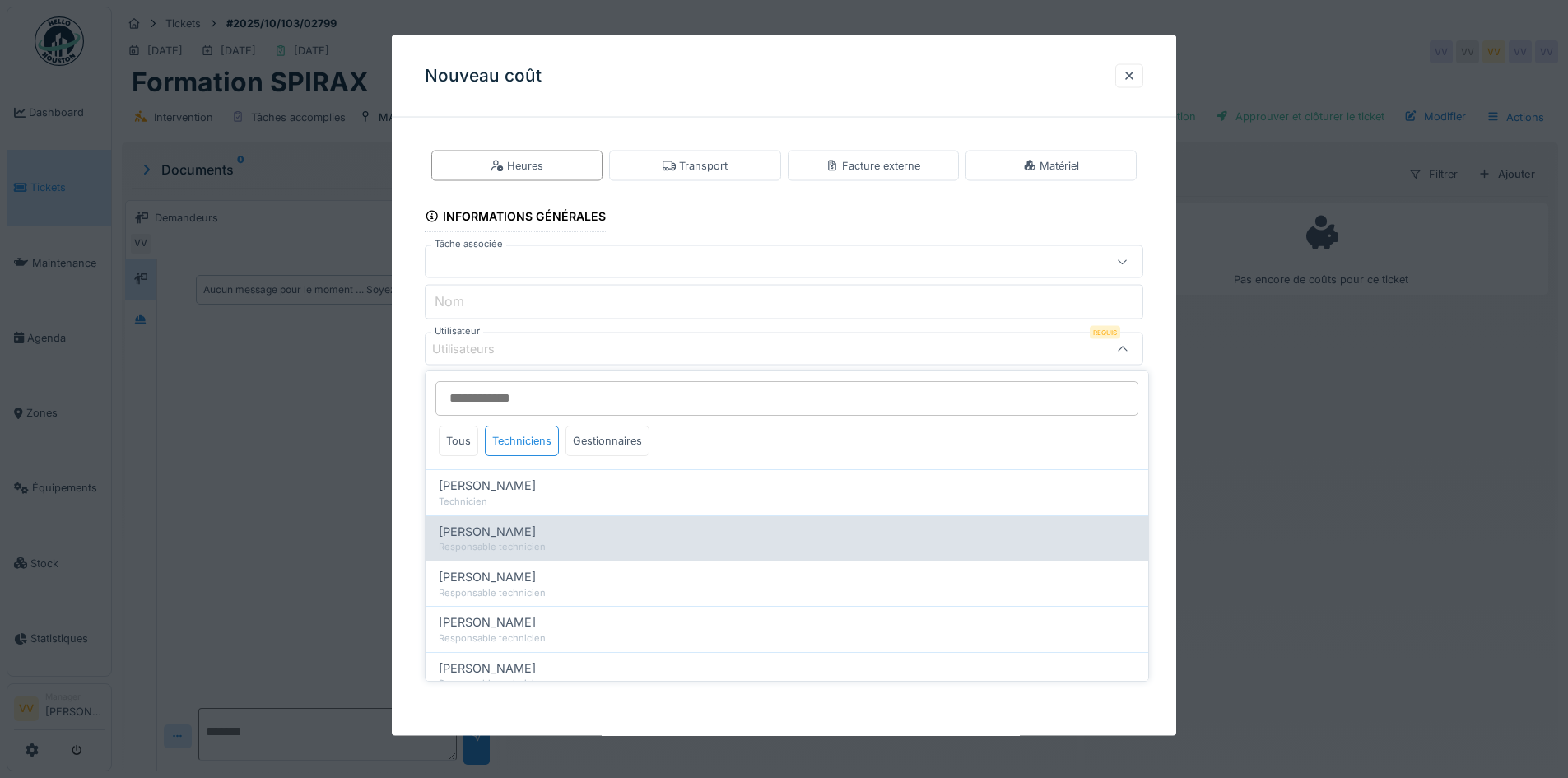
click at [514, 544] on div "Responsable technicien" at bounding box center [787, 546] width 696 height 14
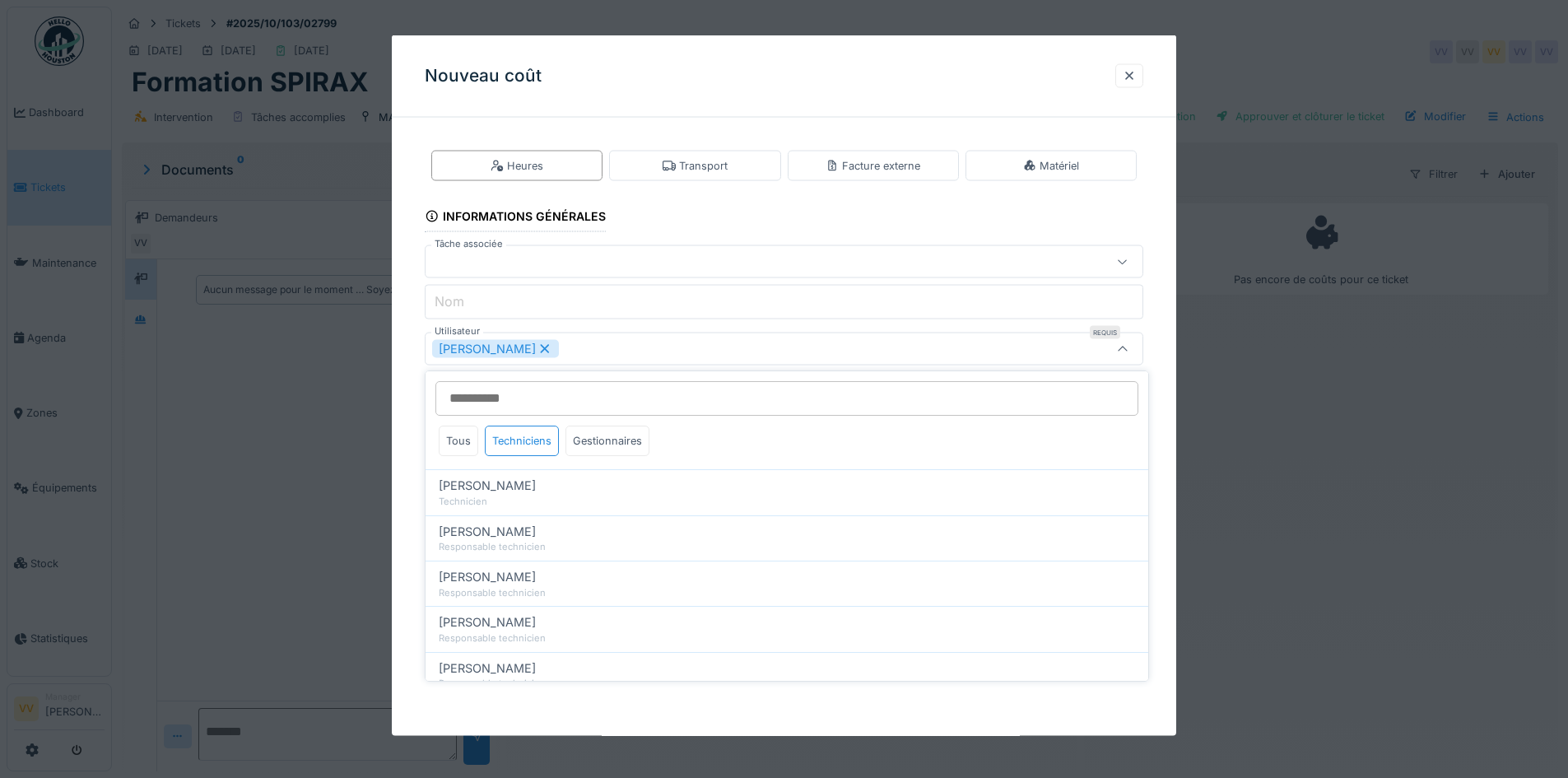
click at [871, 347] on div "[PERSON_NAME]" at bounding box center [742, 349] width 620 height 19
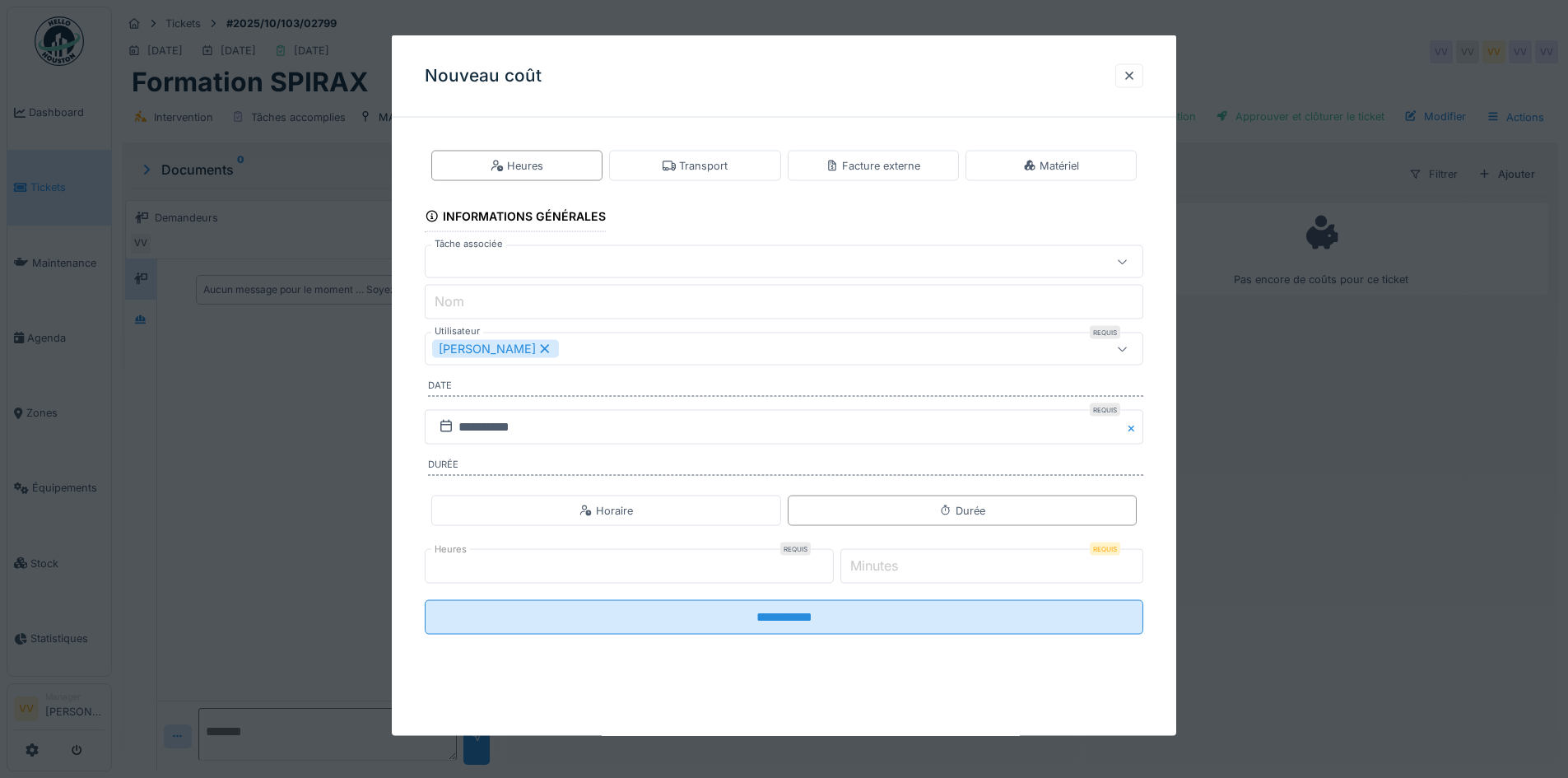
click at [871, 347] on div "[PERSON_NAME]" at bounding box center [742, 349] width 620 height 19
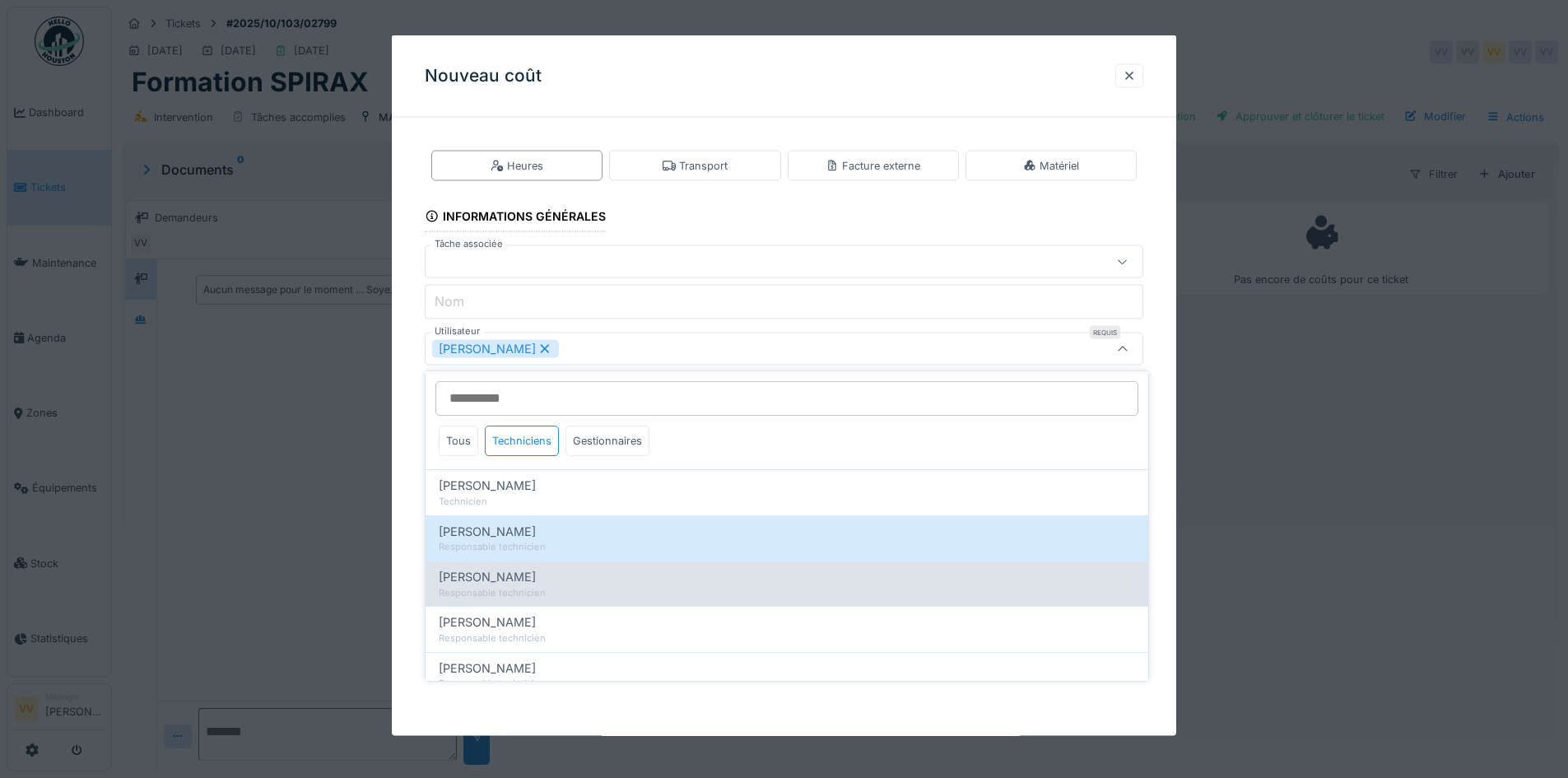
click at [647, 573] on div "[PERSON_NAME]" at bounding box center [787, 577] width 696 height 19
type input "*********"
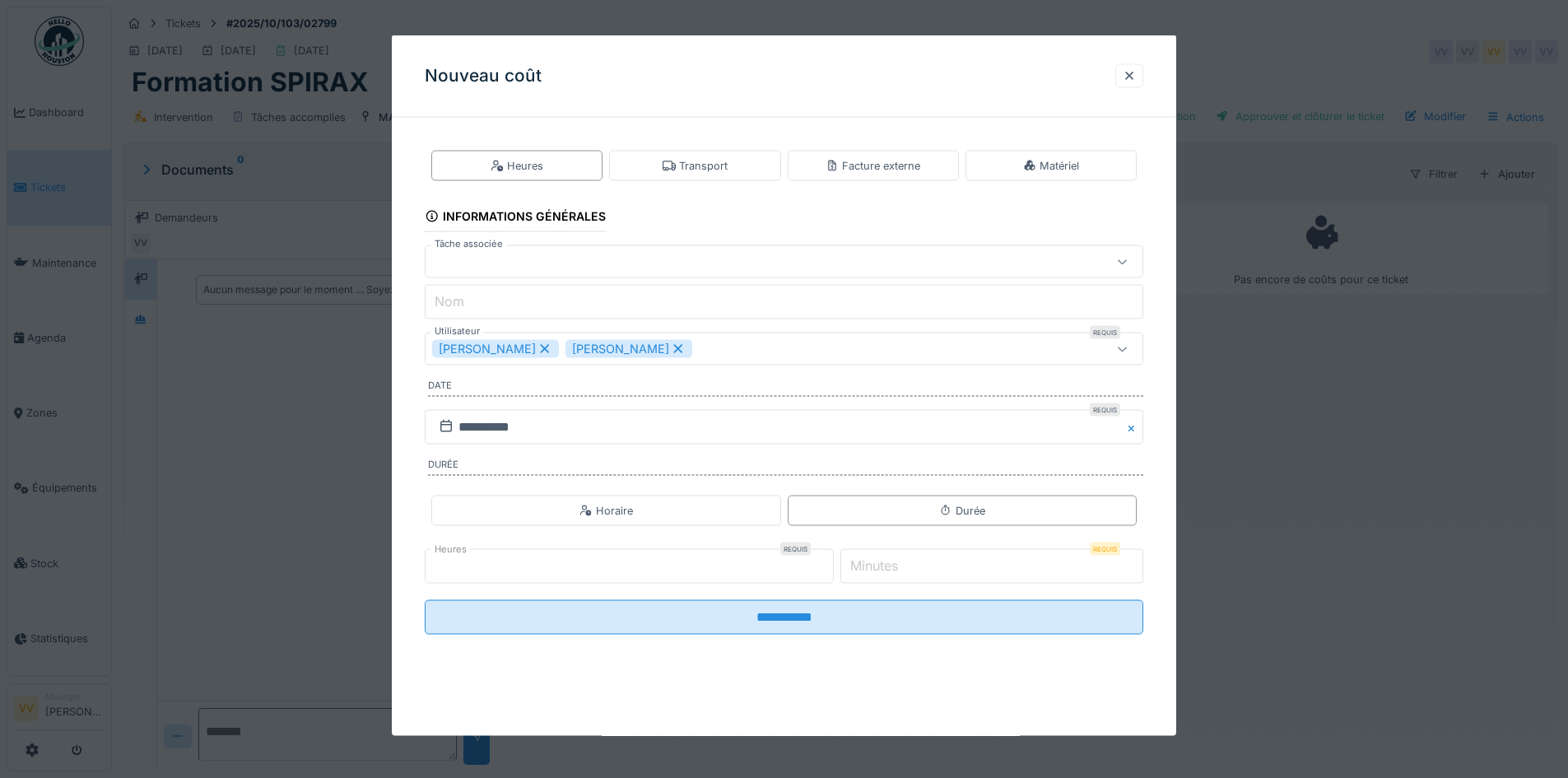
click at [1055, 219] on fieldset "**********" at bounding box center [784, 389] width 719 height 517
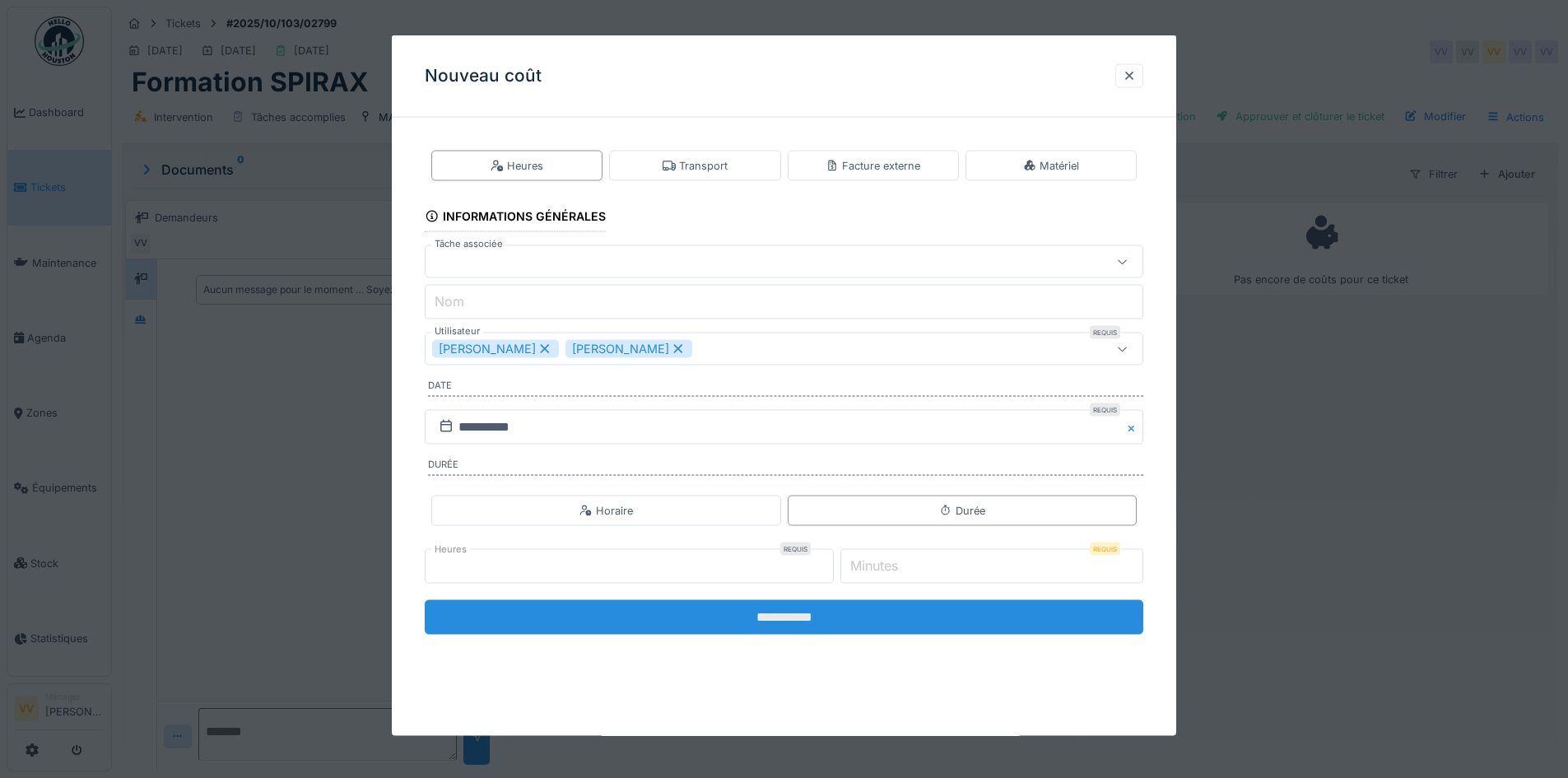
click at [858, 631] on input "**********" at bounding box center [784, 617] width 719 height 34
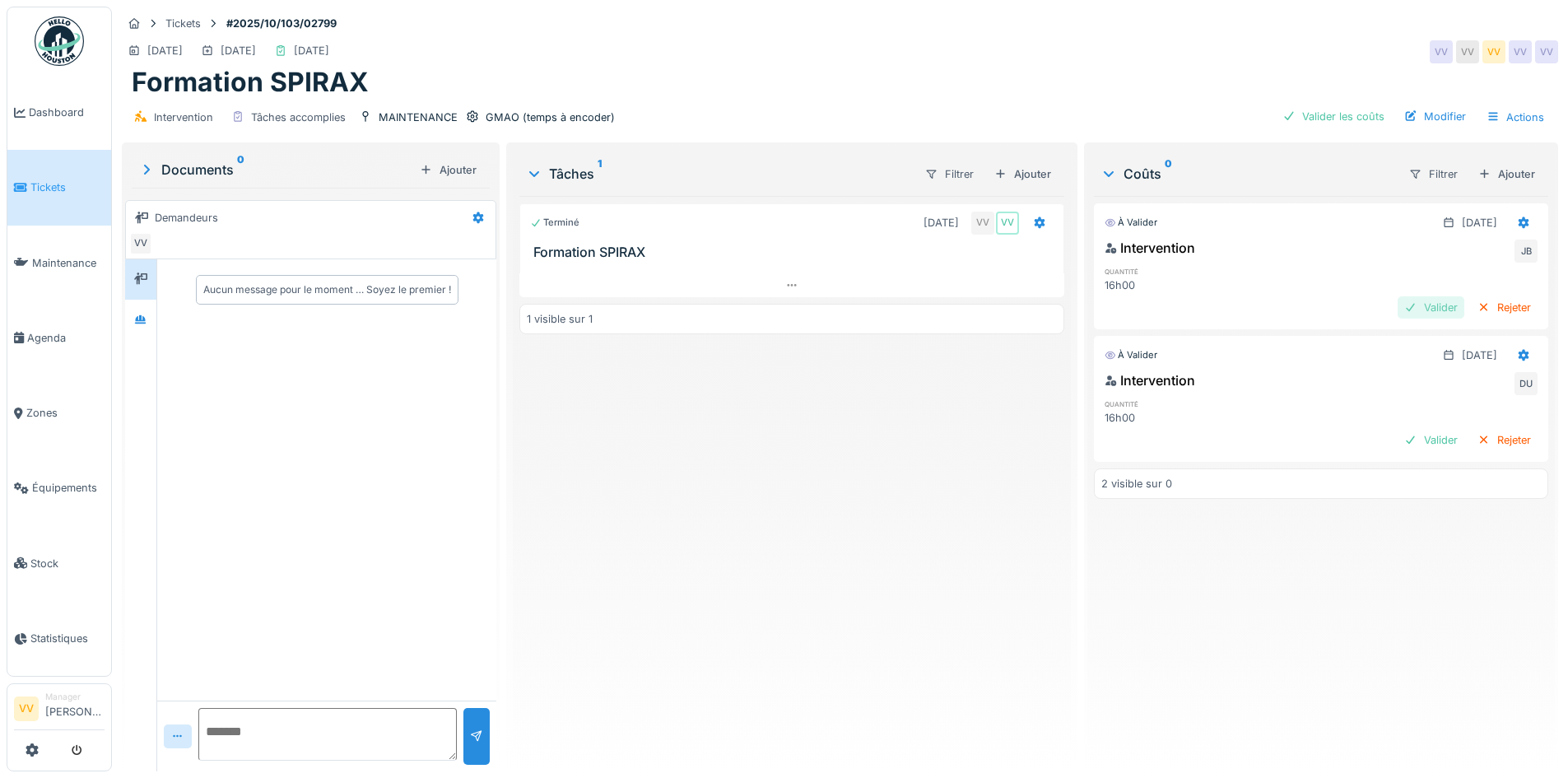
click at [1398, 302] on div "Valider" at bounding box center [1431, 307] width 67 height 22
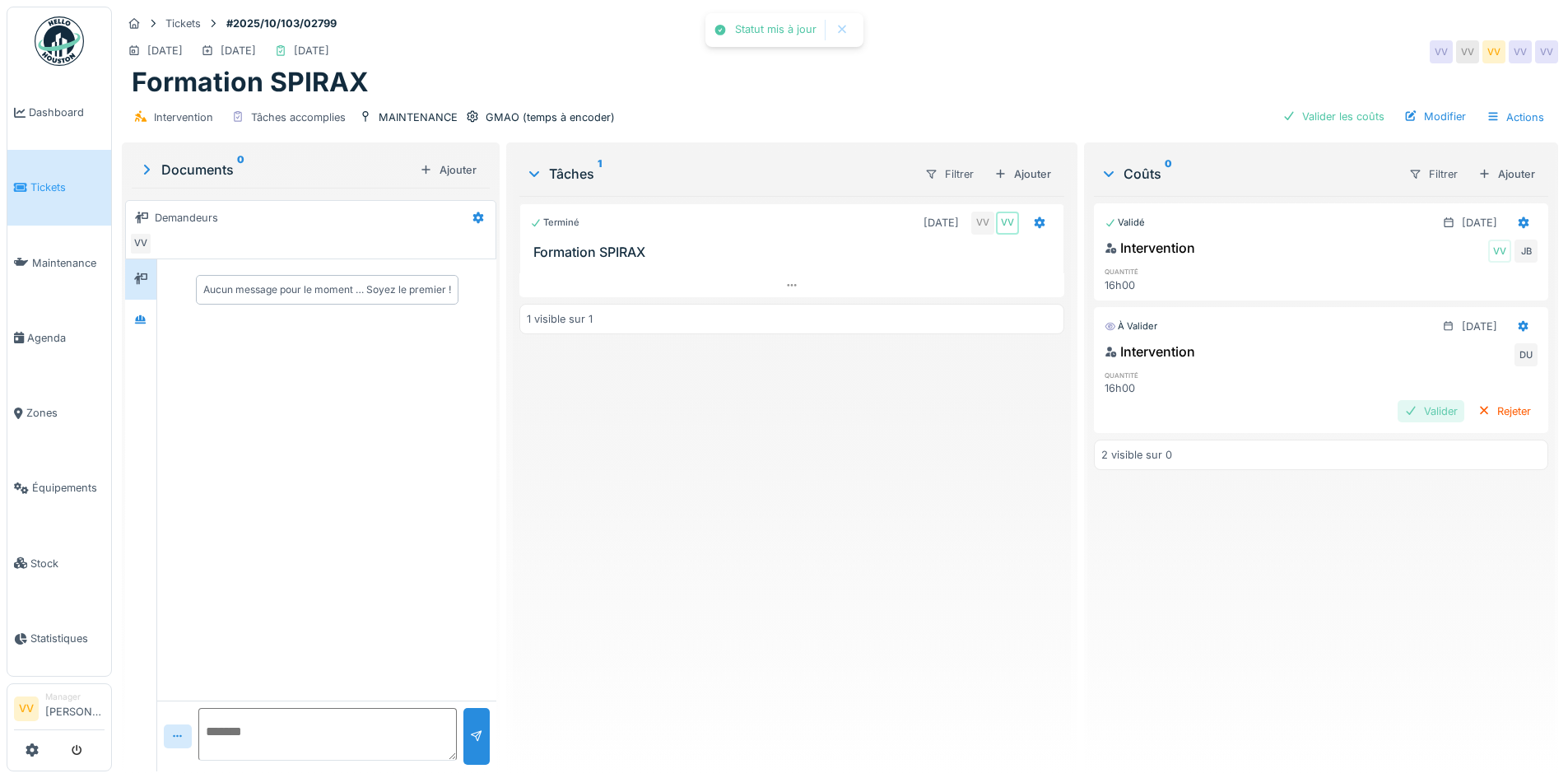
click at [1405, 407] on div at bounding box center [1411, 411] width 13 height 16
click at [1353, 527] on div "Validé [DATE] Intervention VV JB quantité 16h00 Validé [DATE] Intervention VV D…" at bounding box center [1321, 477] width 455 height 562
click at [1499, 107] on div "Actions" at bounding box center [1515, 118] width 72 height 24
drag, startPoint x: 1298, startPoint y: 609, endPoint x: 1294, endPoint y: 597, distance: 12.6
click at [1297, 606] on div "Validé [DATE] Intervention VV JB quantité 16h00 Validé [DATE] Intervention VV D…" at bounding box center [1321, 477] width 455 height 562
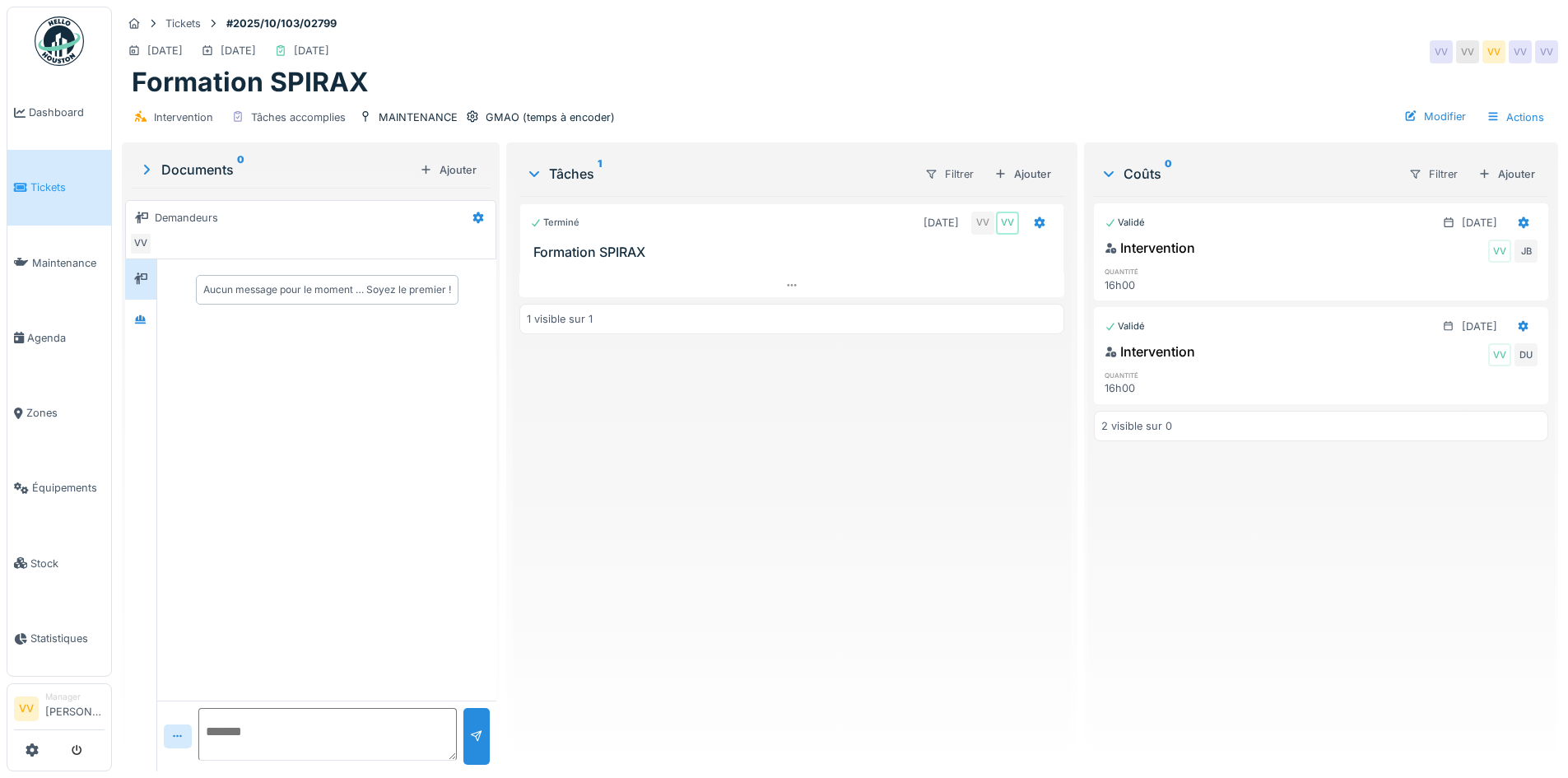
click at [33, 184] on span "Tickets" at bounding box center [68, 187] width 74 height 16
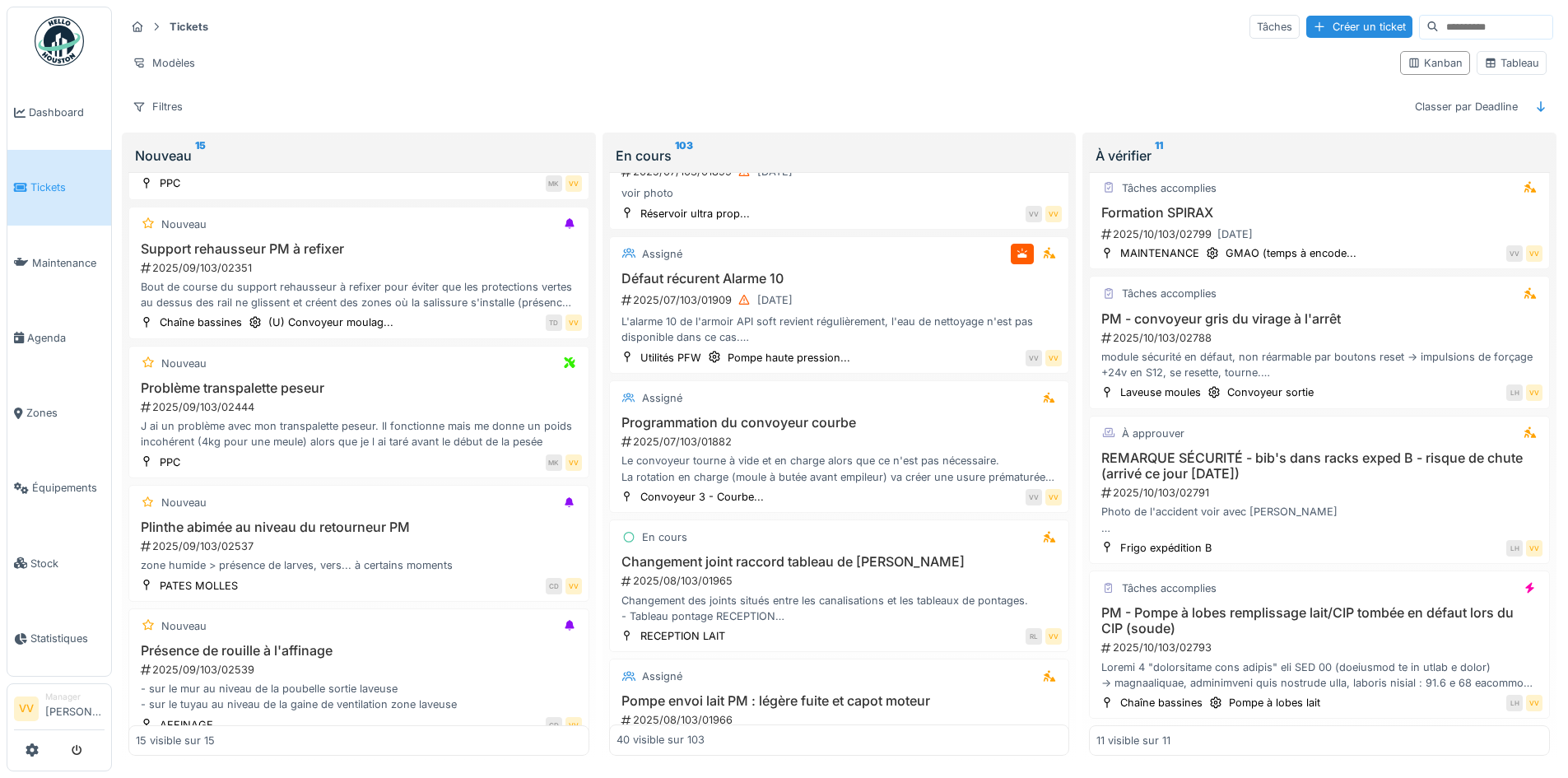
scroll to position [1317, 0]
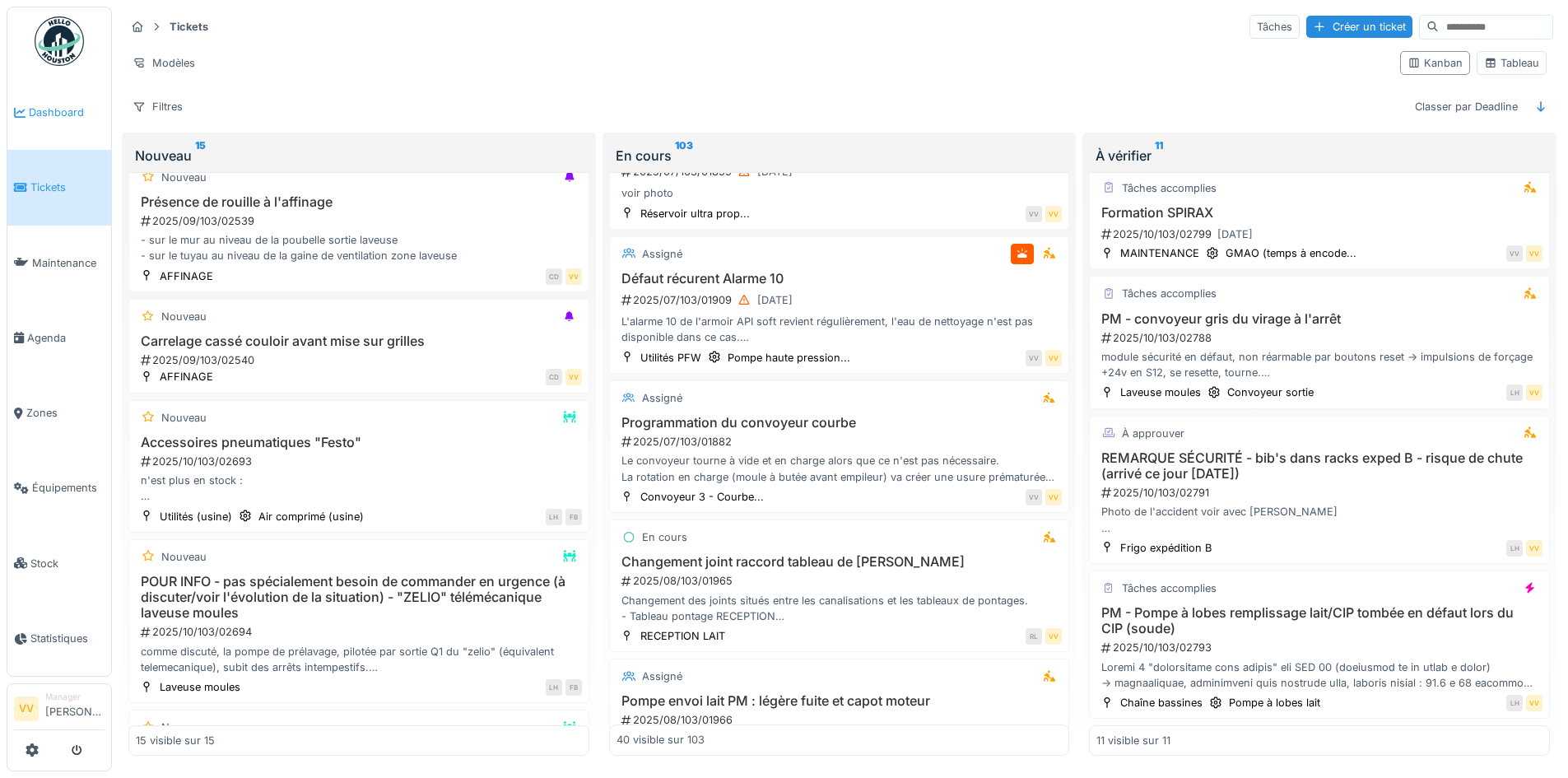
click at [49, 121] on link "Dashboard" at bounding box center [59, 112] width 104 height 75
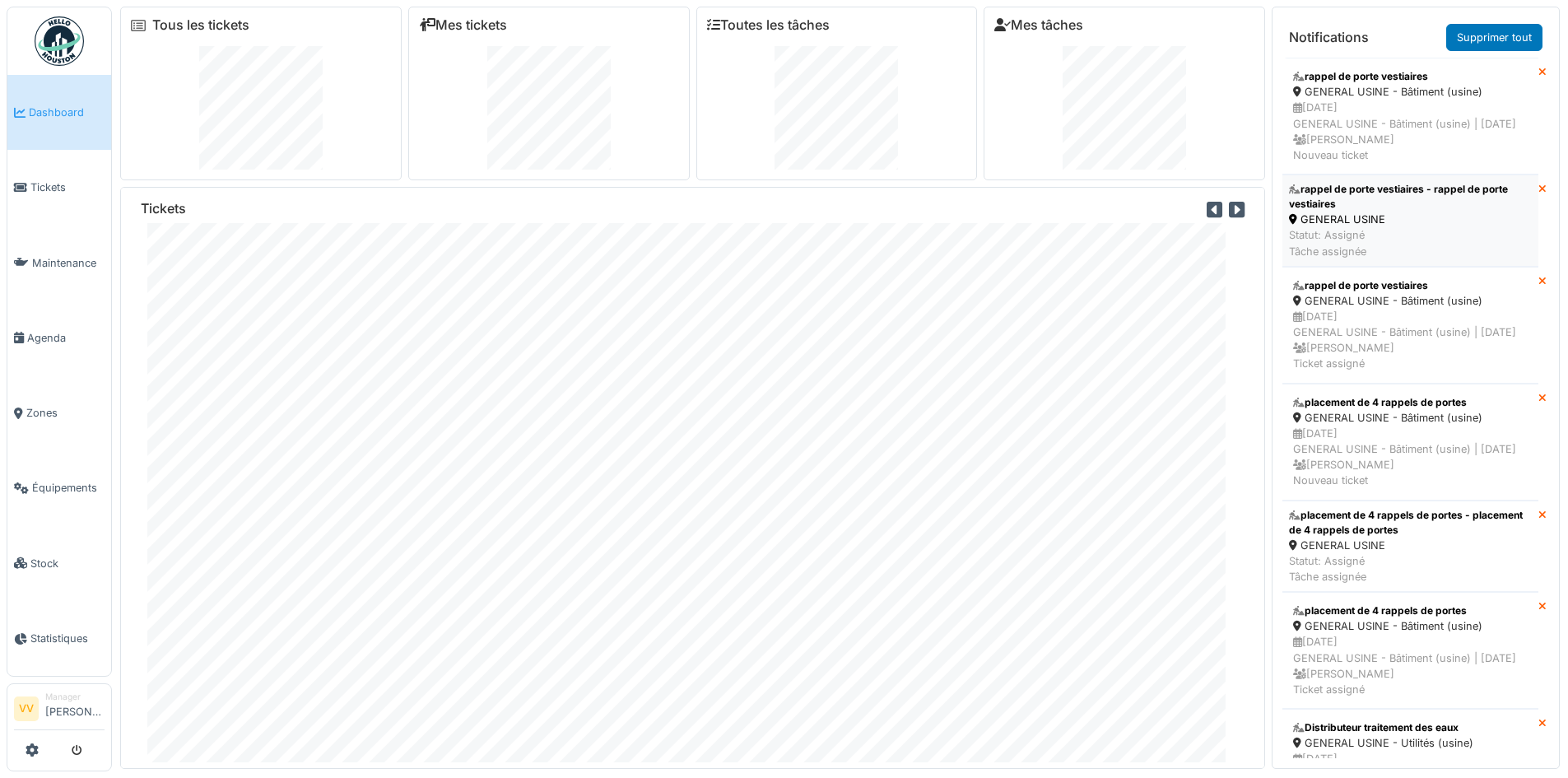
click at [1452, 211] on div "rappel de porte vestiaires - rappel de porte vestiaires" at bounding box center [1411, 196] width 243 height 30
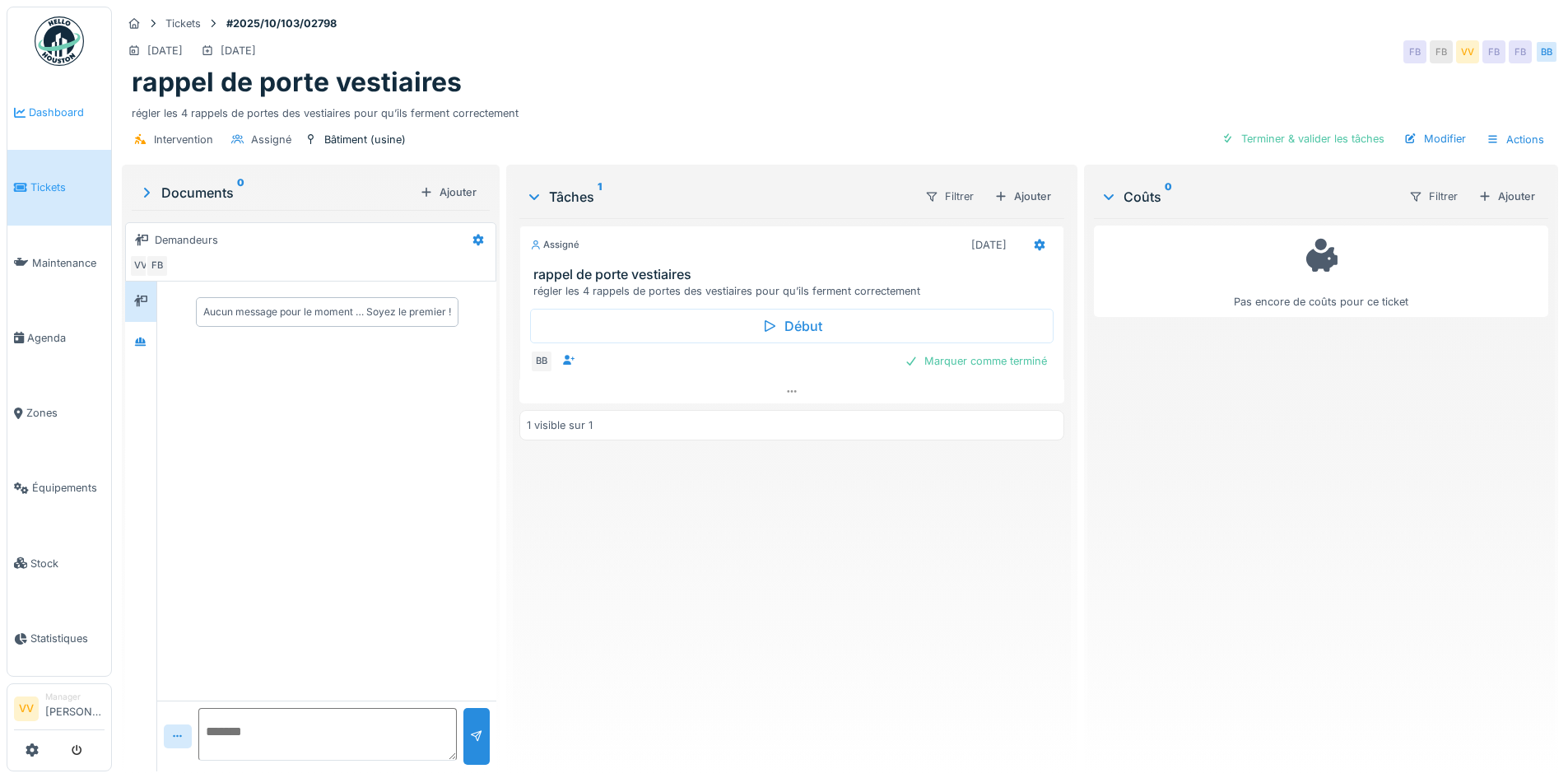
click at [56, 105] on span "Dashboard" at bounding box center [67, 112] width 76 height 16
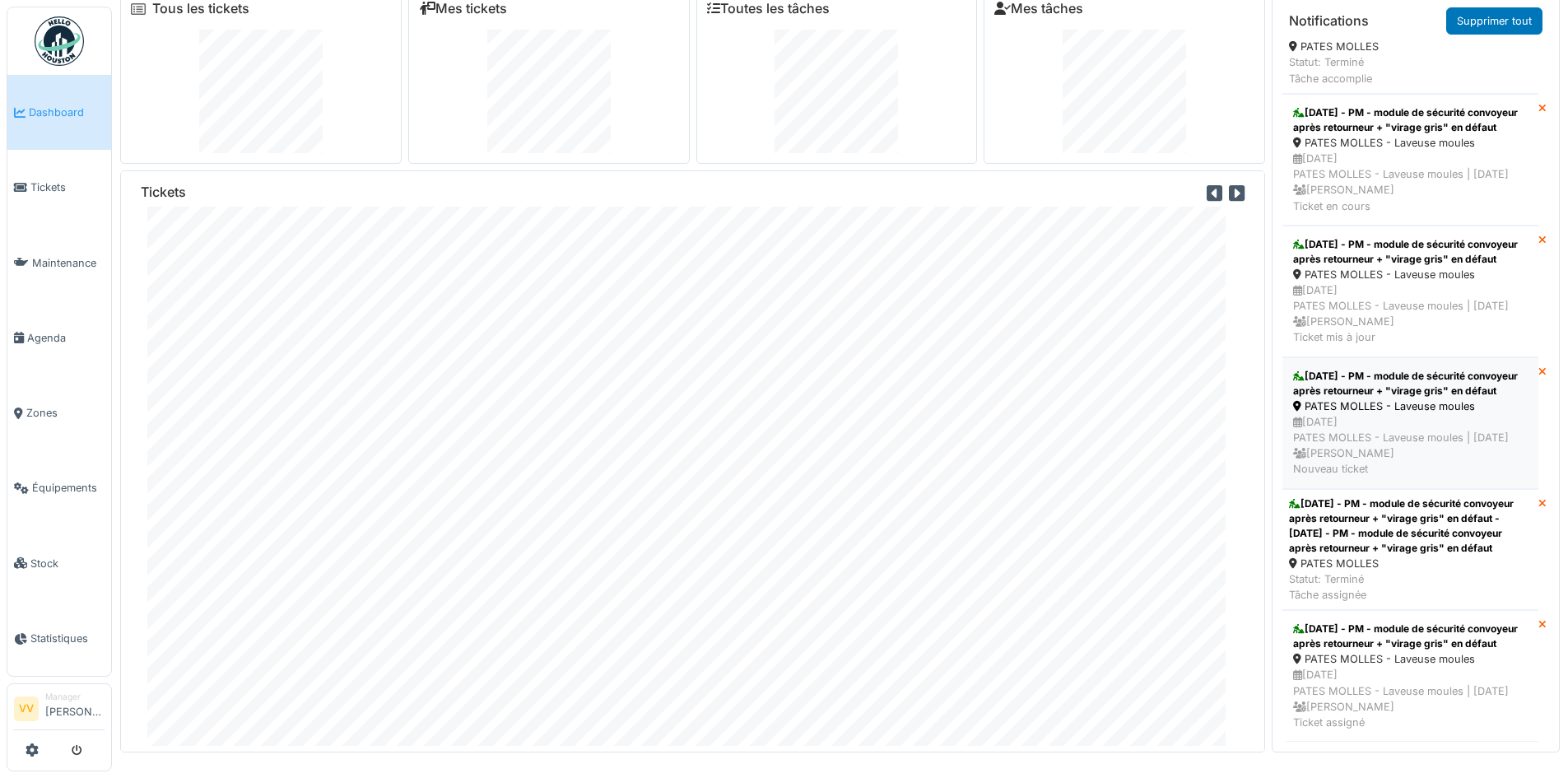
scroll to position [18, 0]
